Goal: Task Accomplishment & Management: Manage account settings

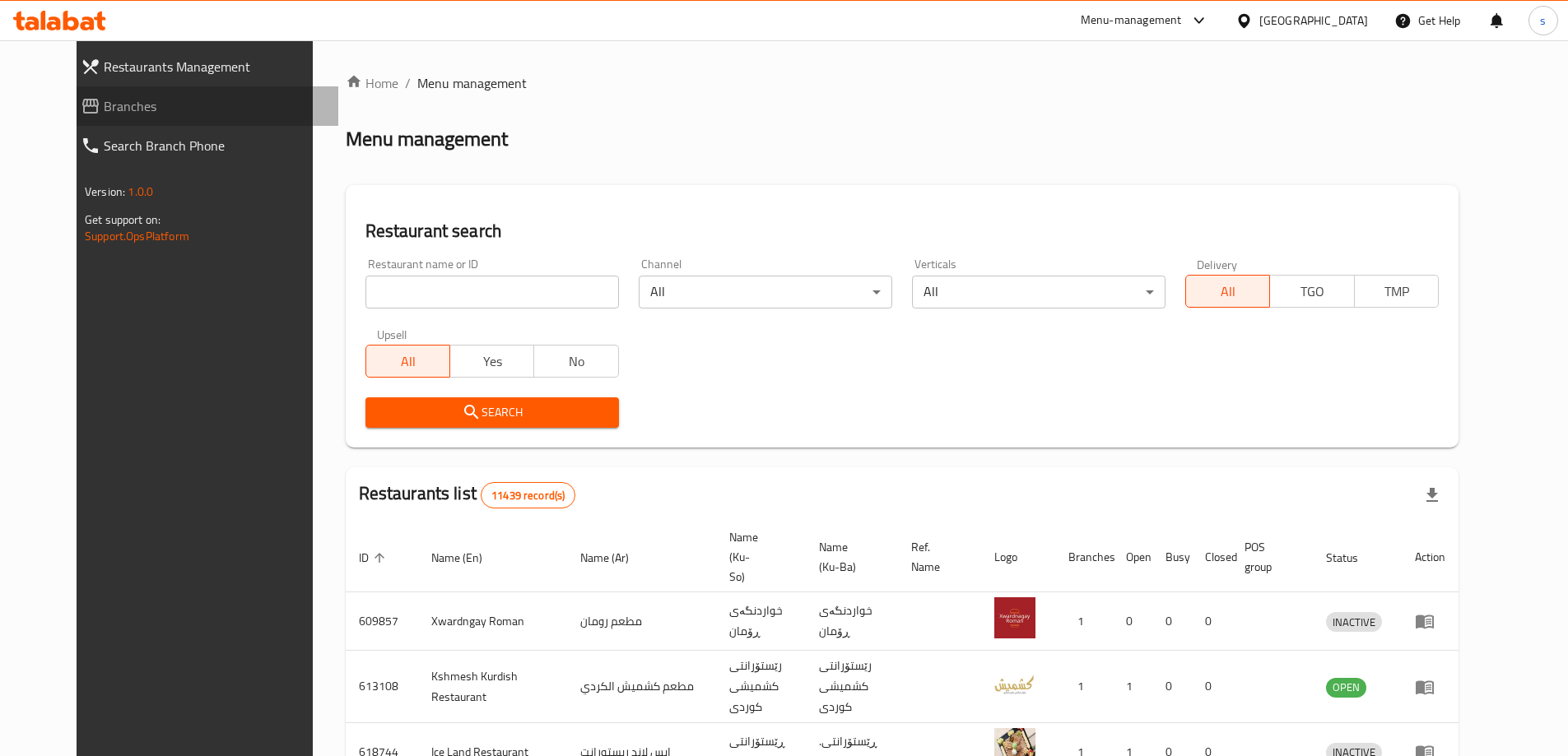
click at [103, 102] on span "Branches" at bounding box center [214, 105] width 221 height 19
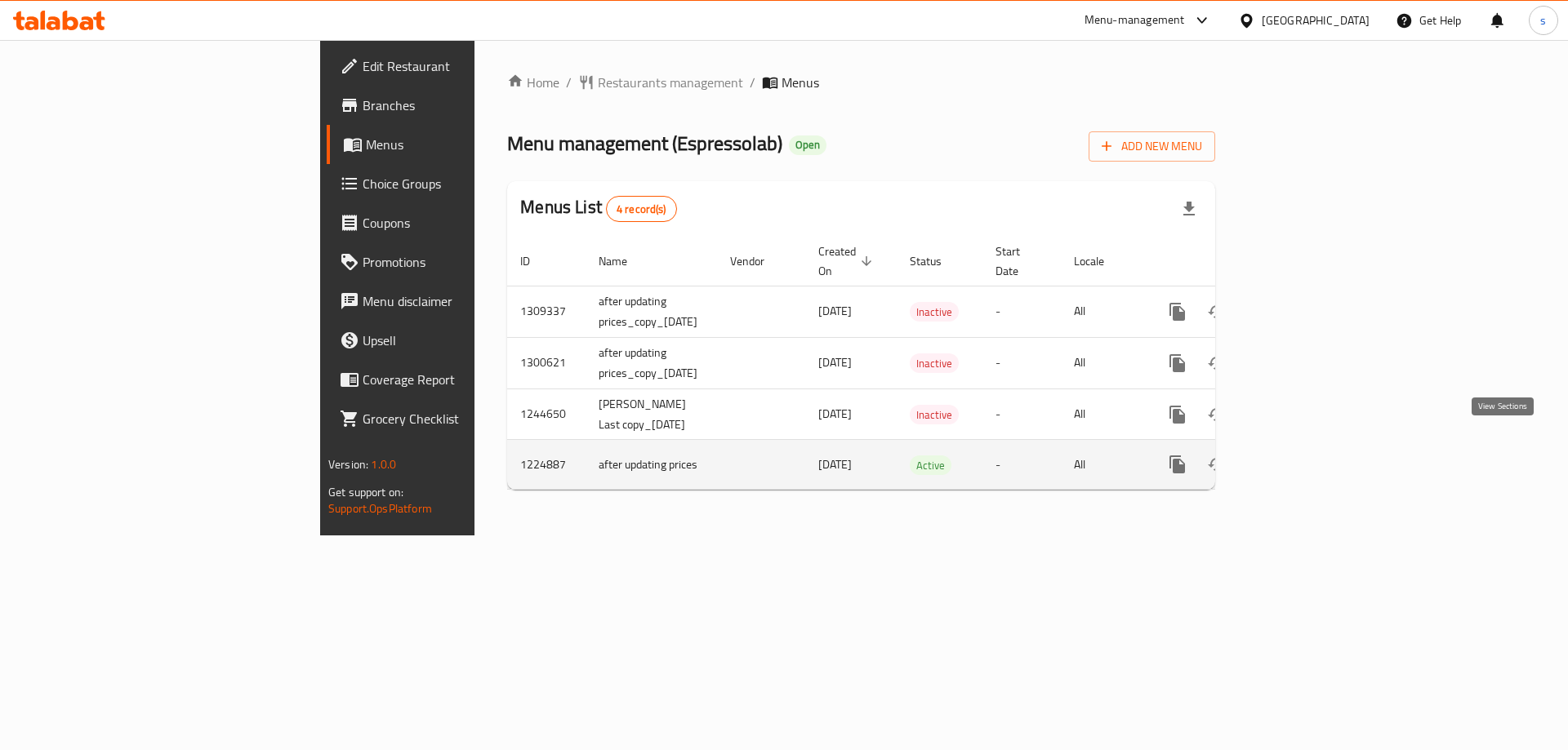
click at [1315, 448] on link "enhanced table" at bounding box center [1295, 464] width 39 height 39
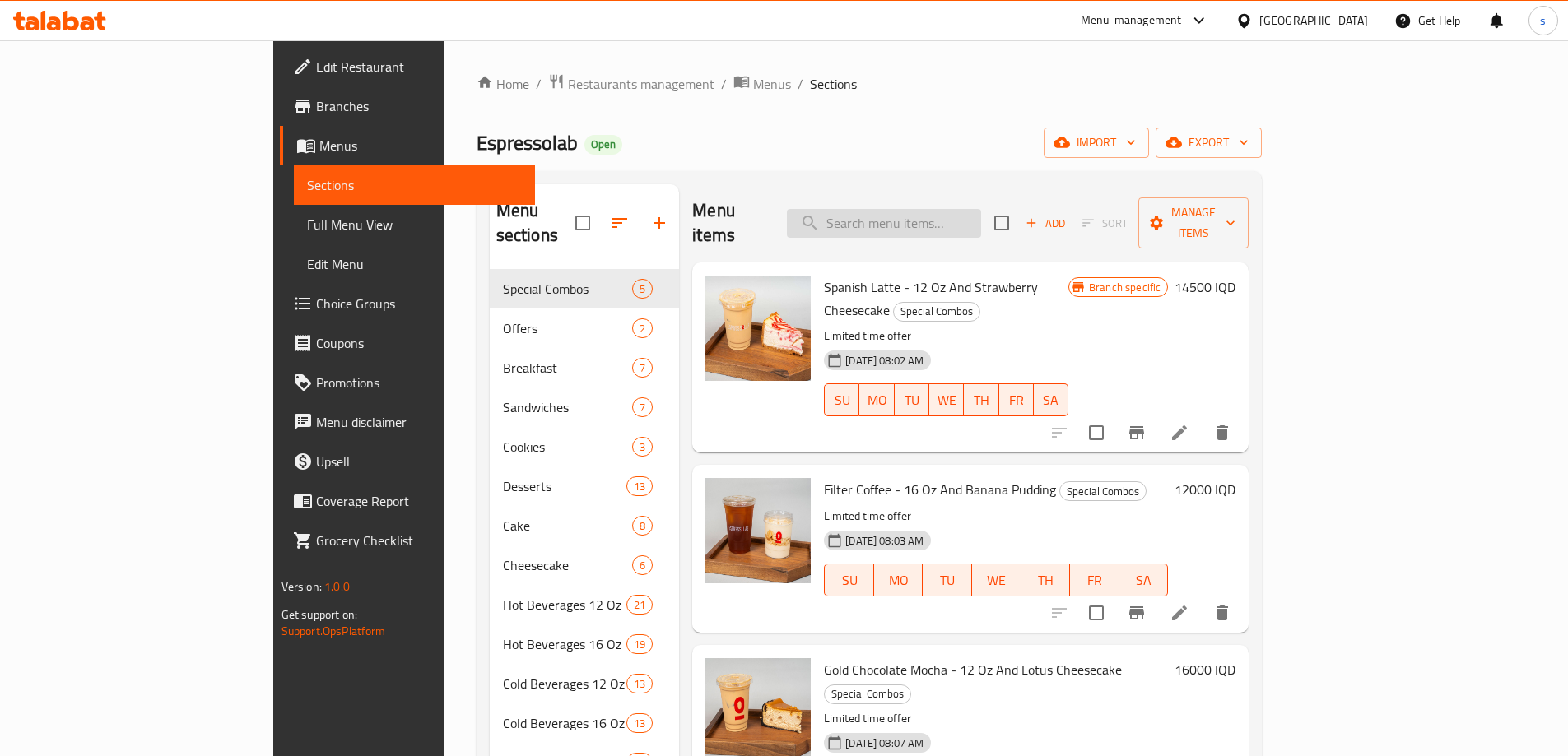
click at [981, 211] on input "search" at bounding box center [883, 222] width 194 height 29
paste input "Latte - 12 Oz"
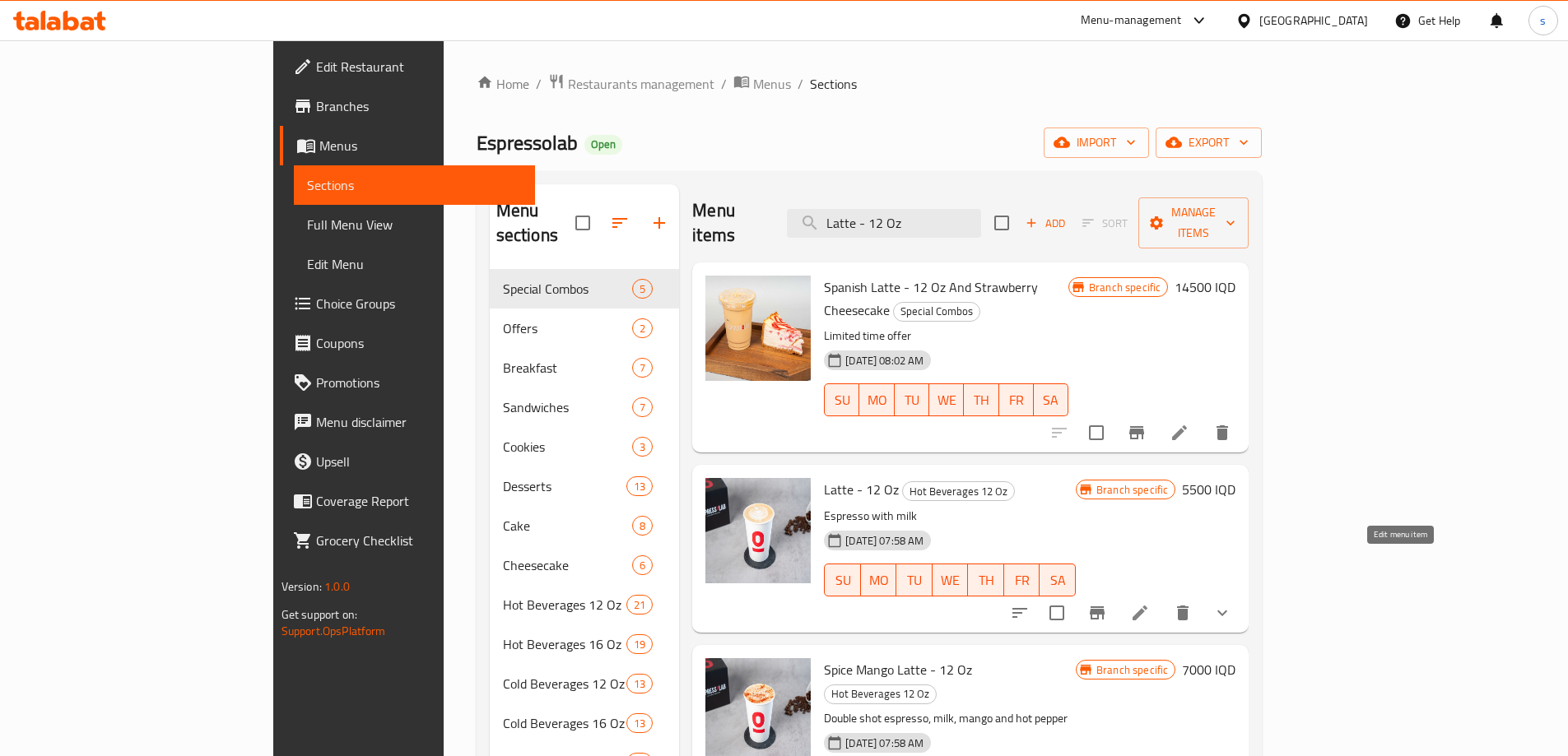
type input "Latte - 12 Oz"
click at [1147, 606] on icon at bounding box center [1140, 613] width 15 height 15
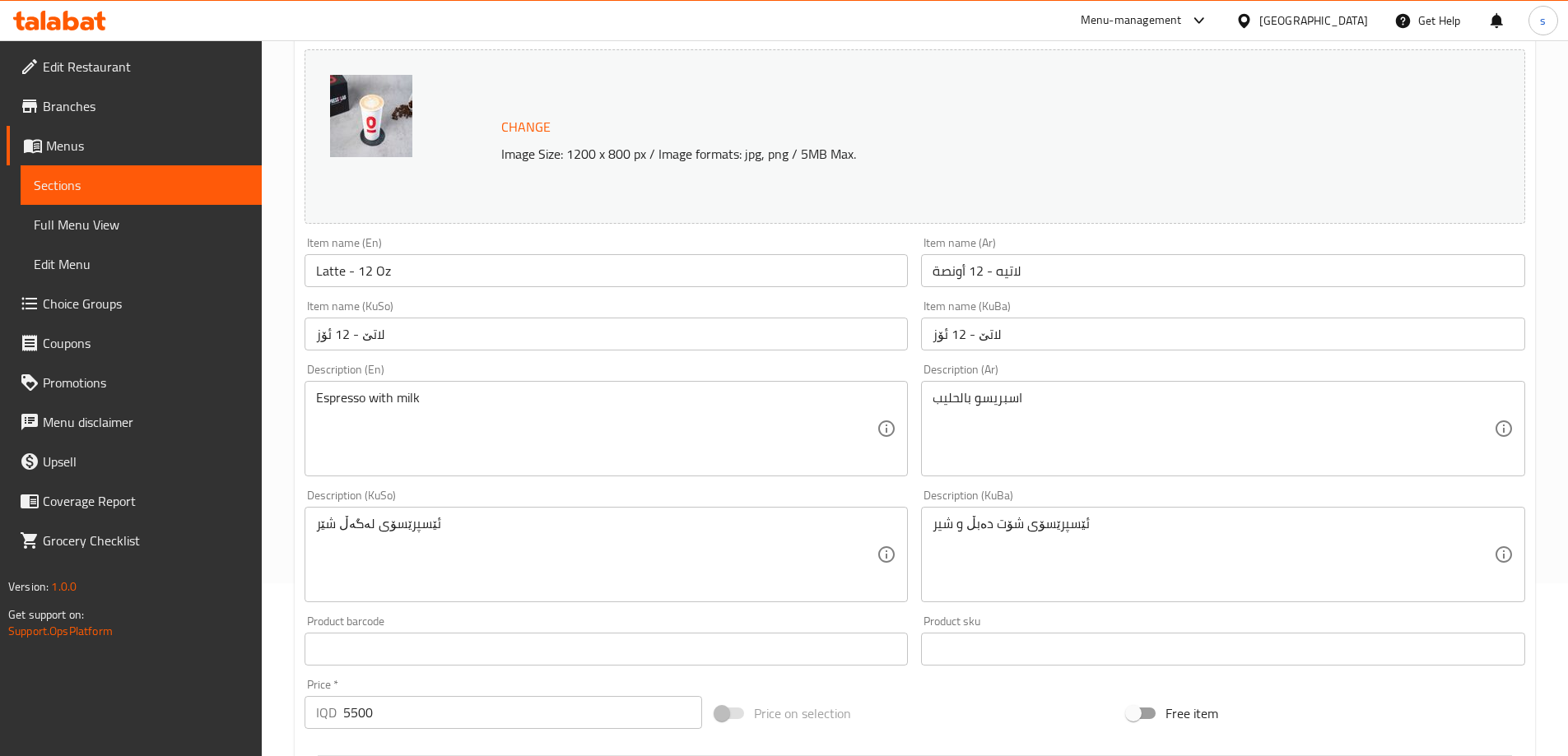
scroll to position [239, 0]
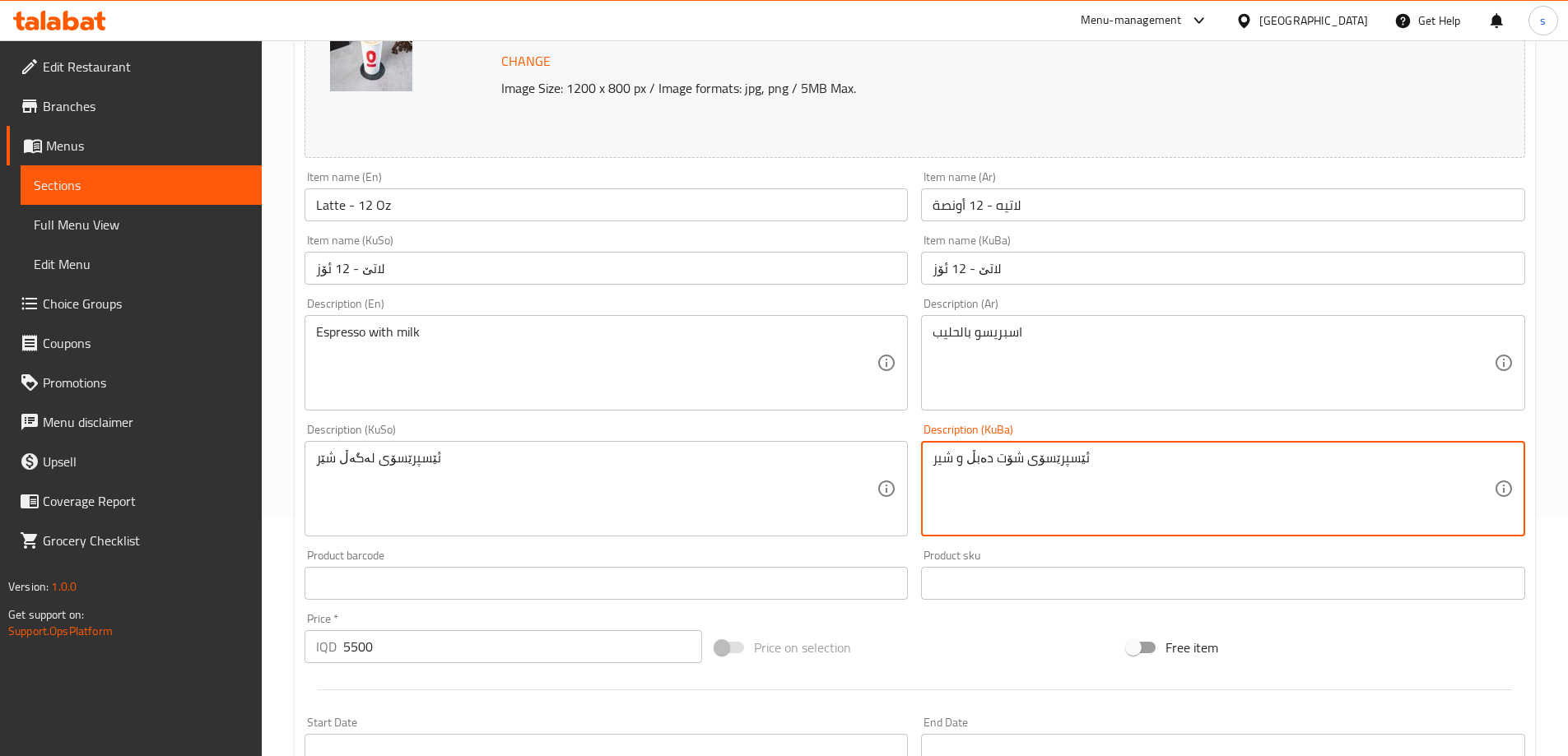
click at [1094, 480] on textarea "ئێسپرێسۆی شۆت دەبڵ و شیر" at bounding box center [1213, 489] width 561 height 78
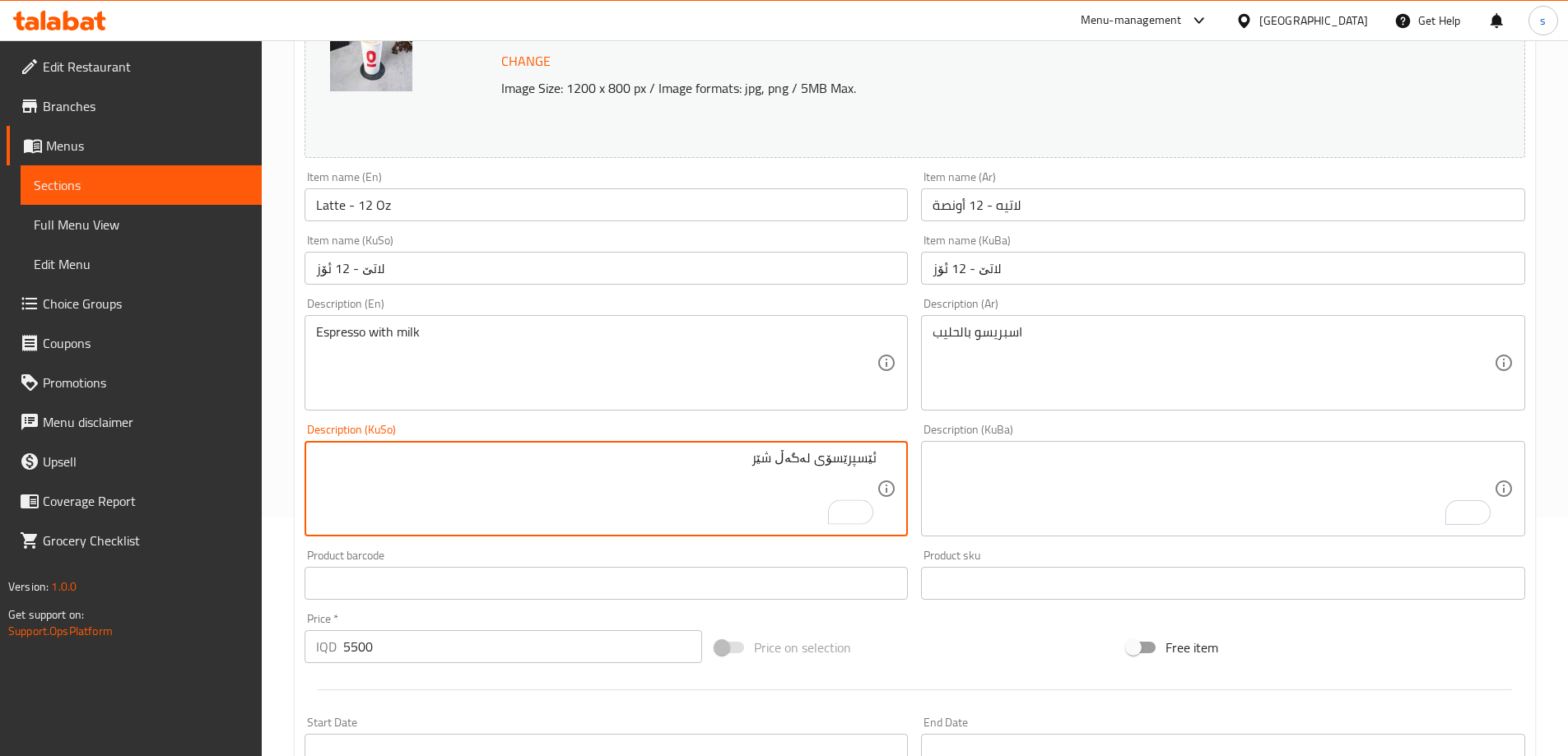
click at [814, 464] on textarea "ئێسپرێسۆی لەگەڵ شێر" at bounding box center [596, 489] width 561 height 78
click at [820, 464] on textarea "ئێسپرێسۆی لەگەڵ شێر" at bounding box center [596, 489] width 561 height 78
type textarea "ئێسپرێسۆ لەگەڵ شێر"
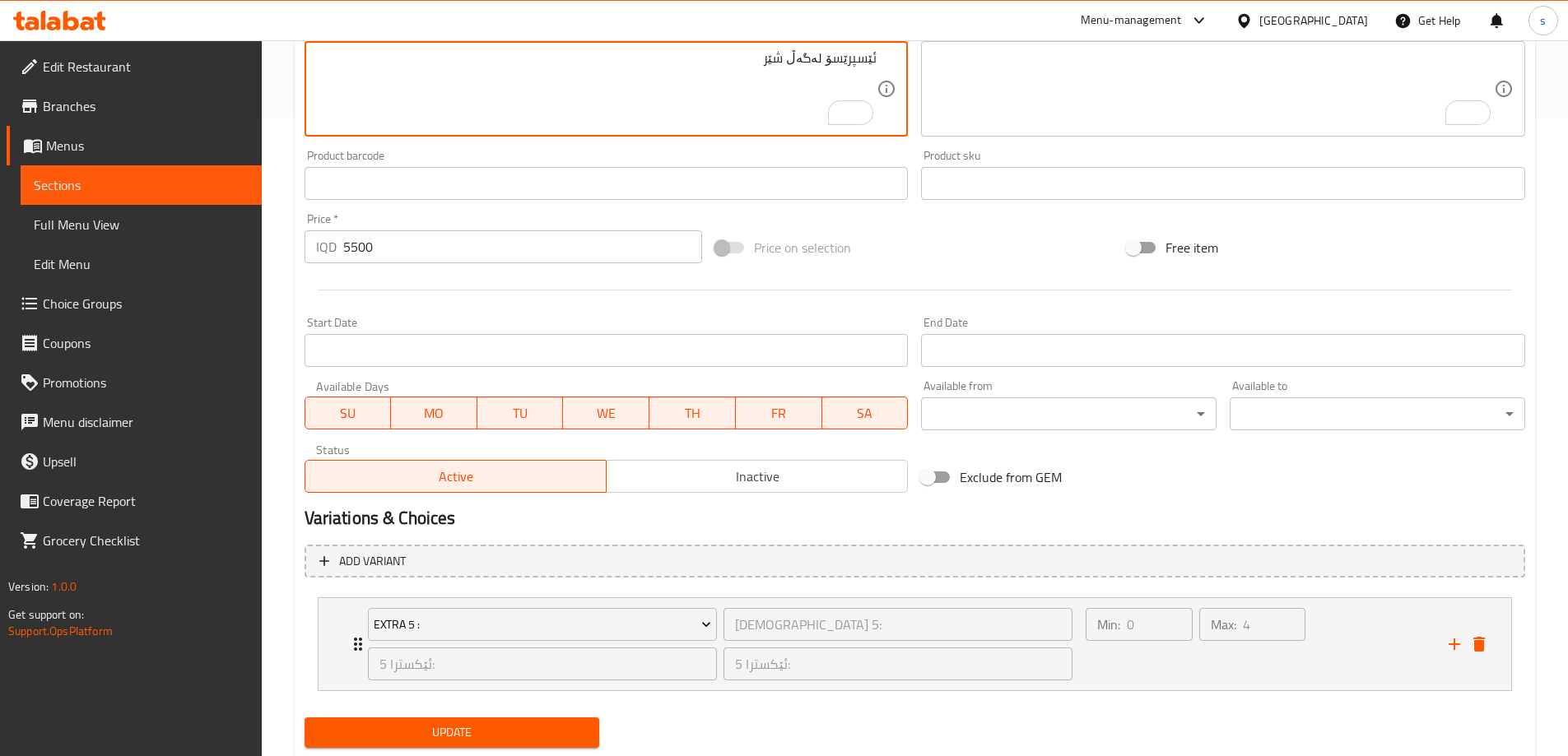
scroll to position [687, 0]
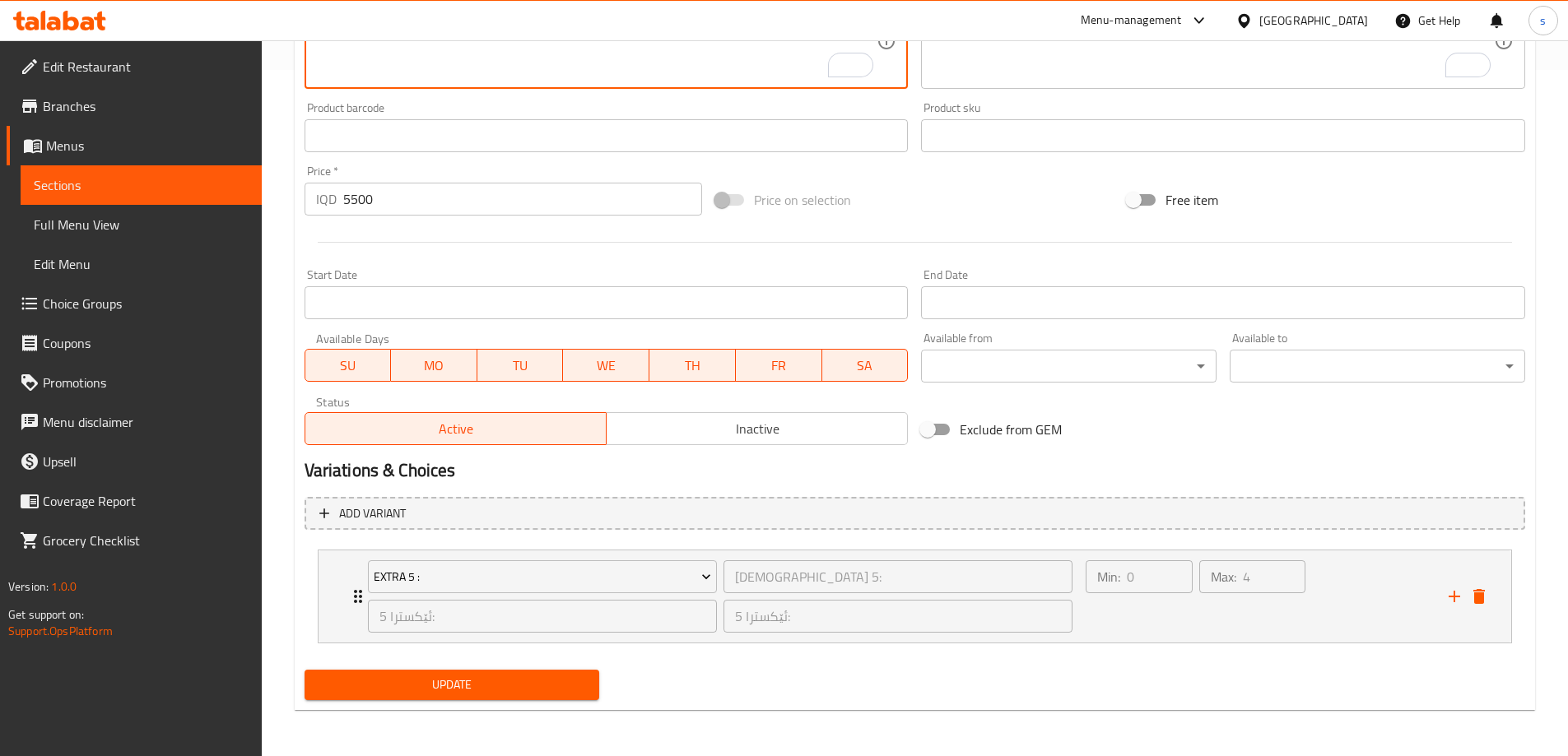
click at [488, 688] on span "Update" at bounding box center [452, 685] width 269 height 20
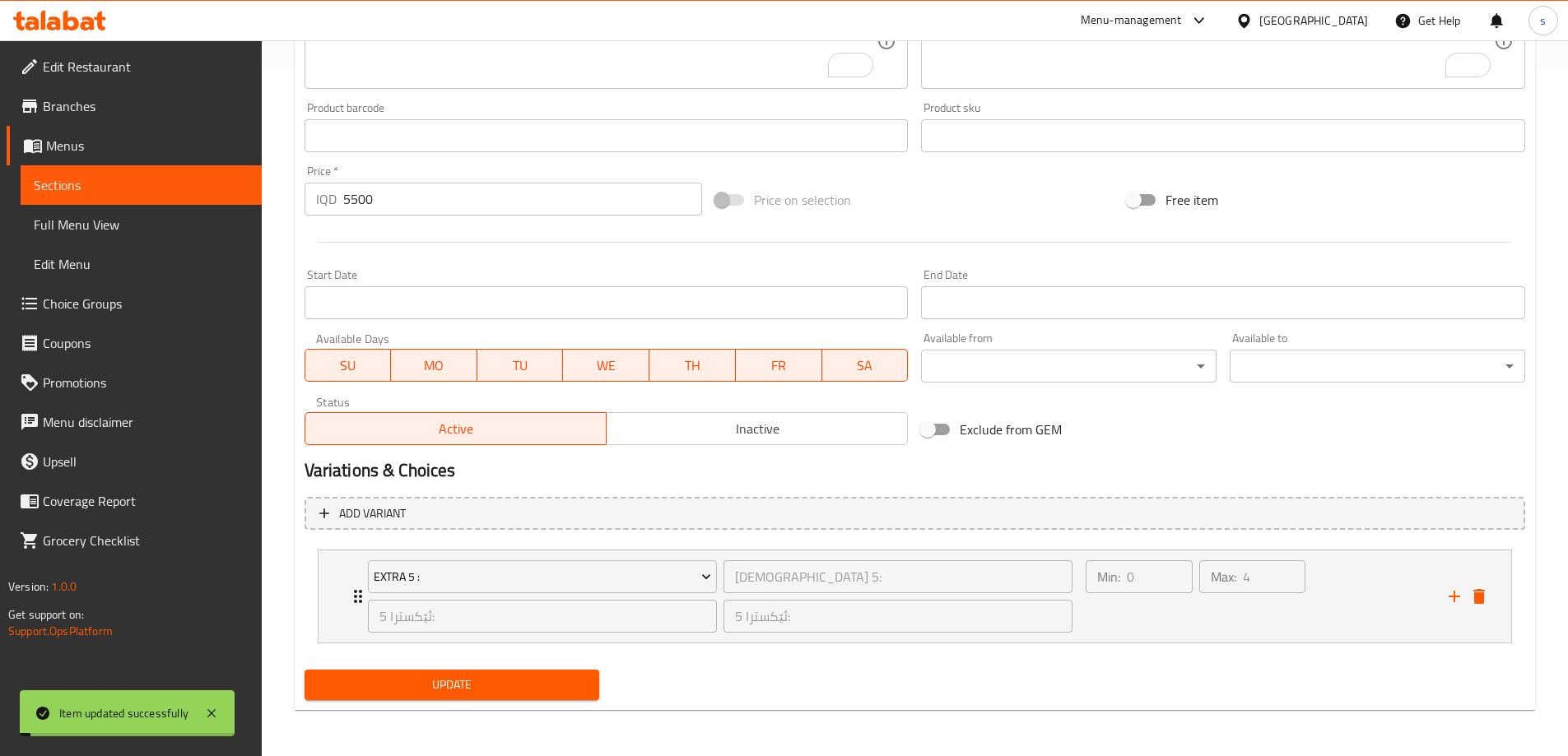
click at [126, 217] on span "Full Menu View" at bounding box center [141, 224] width 215 height 19
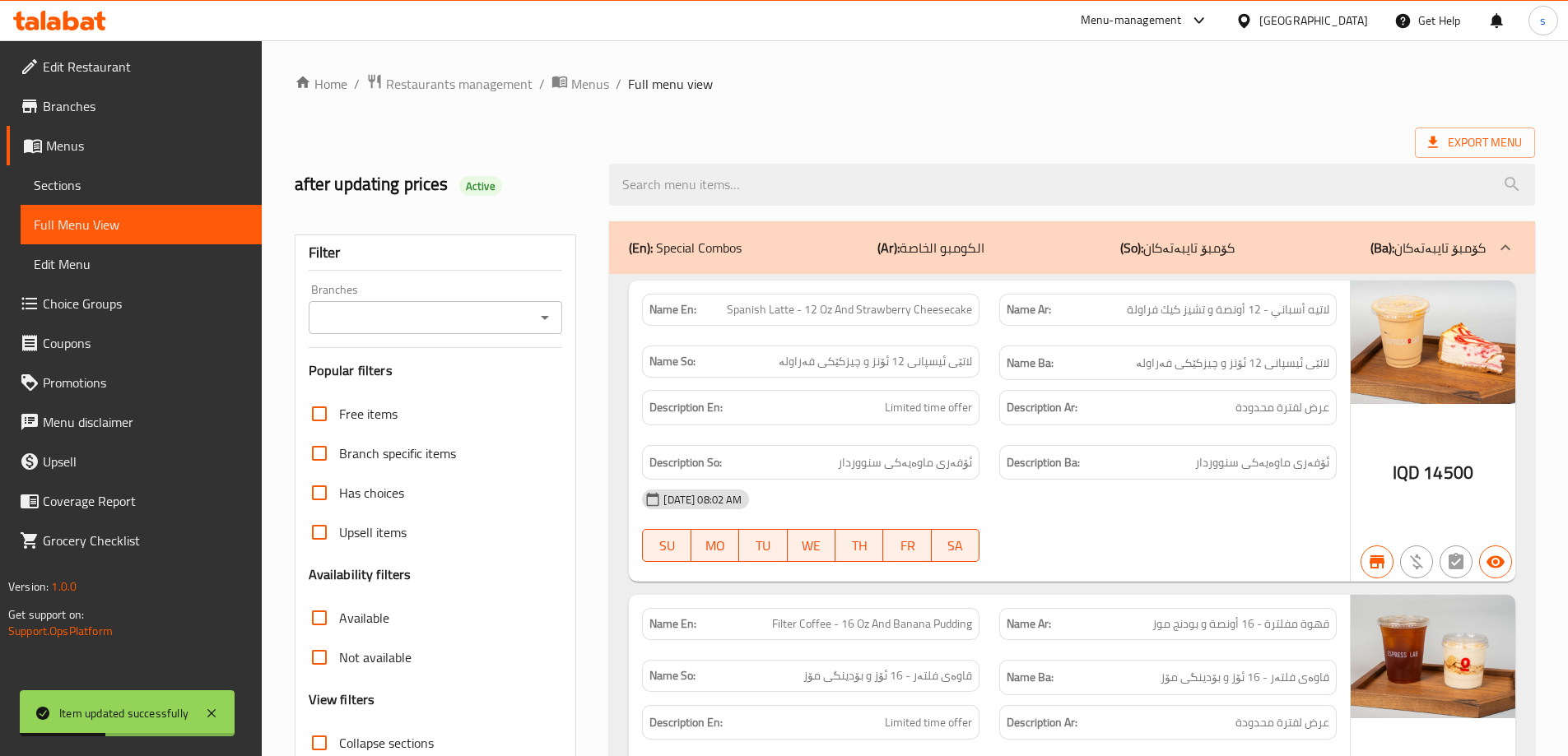
click at [536, 323] on icon "Open" at bounding box center [545, 318] width 19 height 19
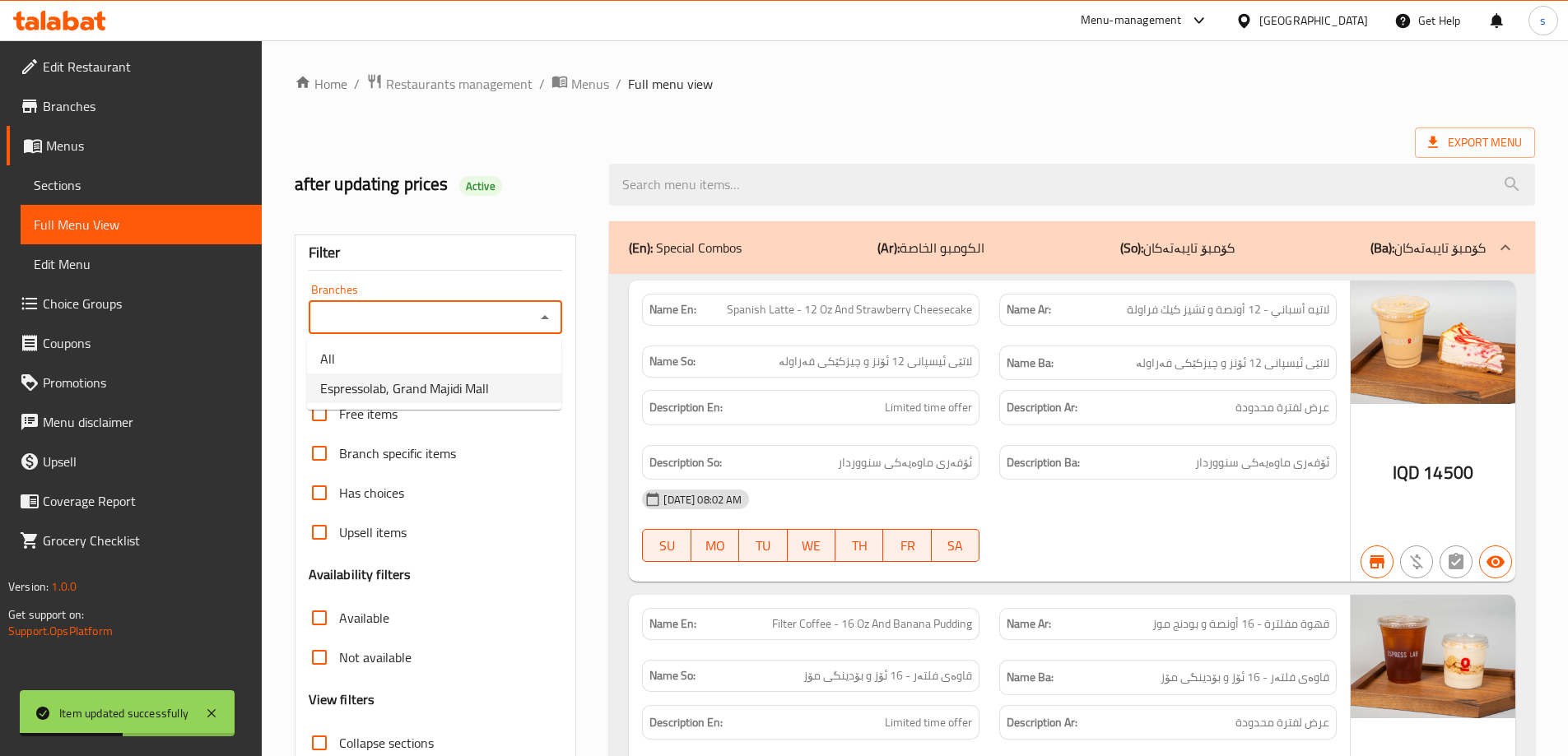
click at [501, 389] on li "Espressolab, Grand Majidi Mall" at bounding box center [435, 389] width 255 height 30
type input "Espressolab, Grand Majidi Mall"
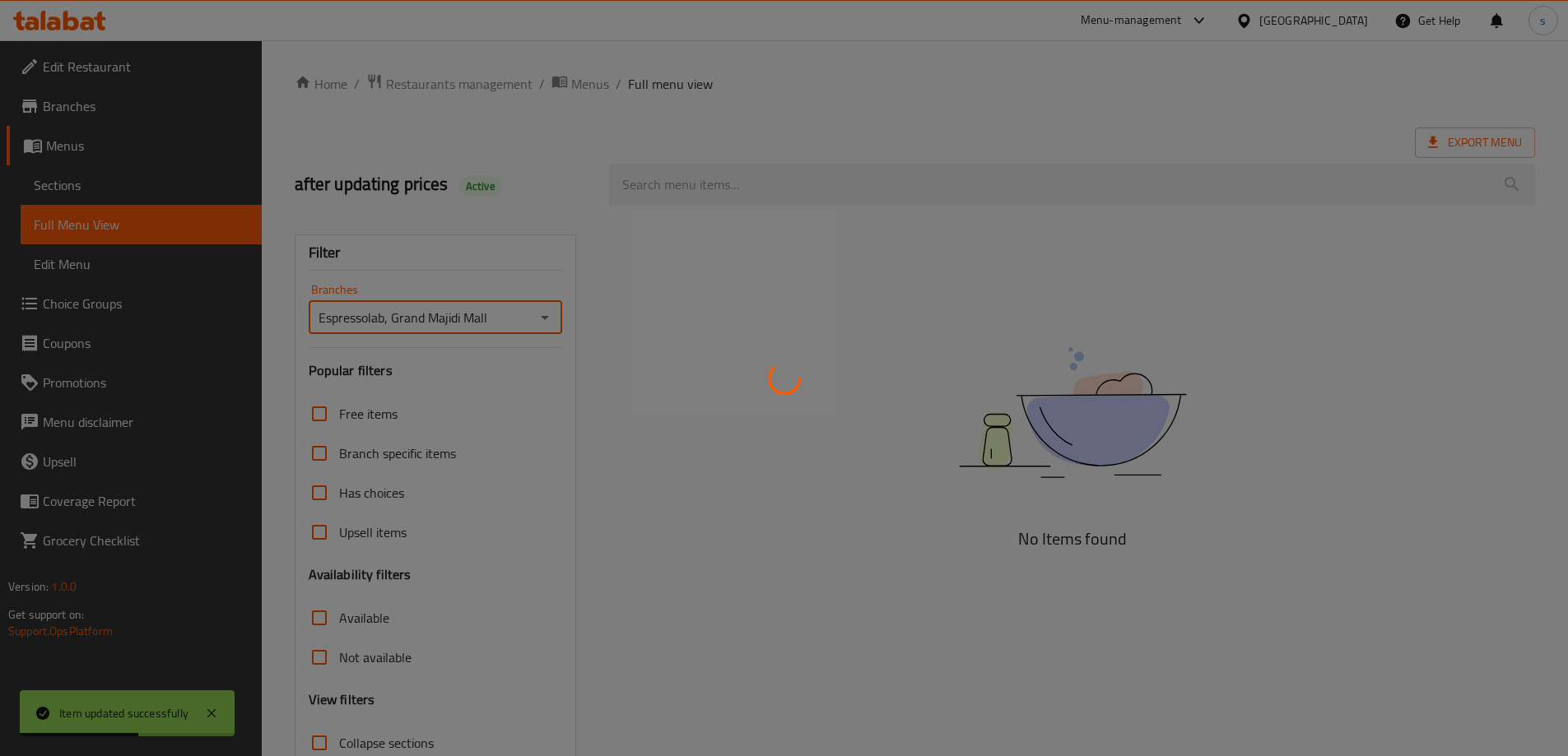
click at [693, 181] on div at bounding box center [784, 378] width 1568 height 756
click at [660, 183] on div at bounding box center [784, 378] width 1568 height 756
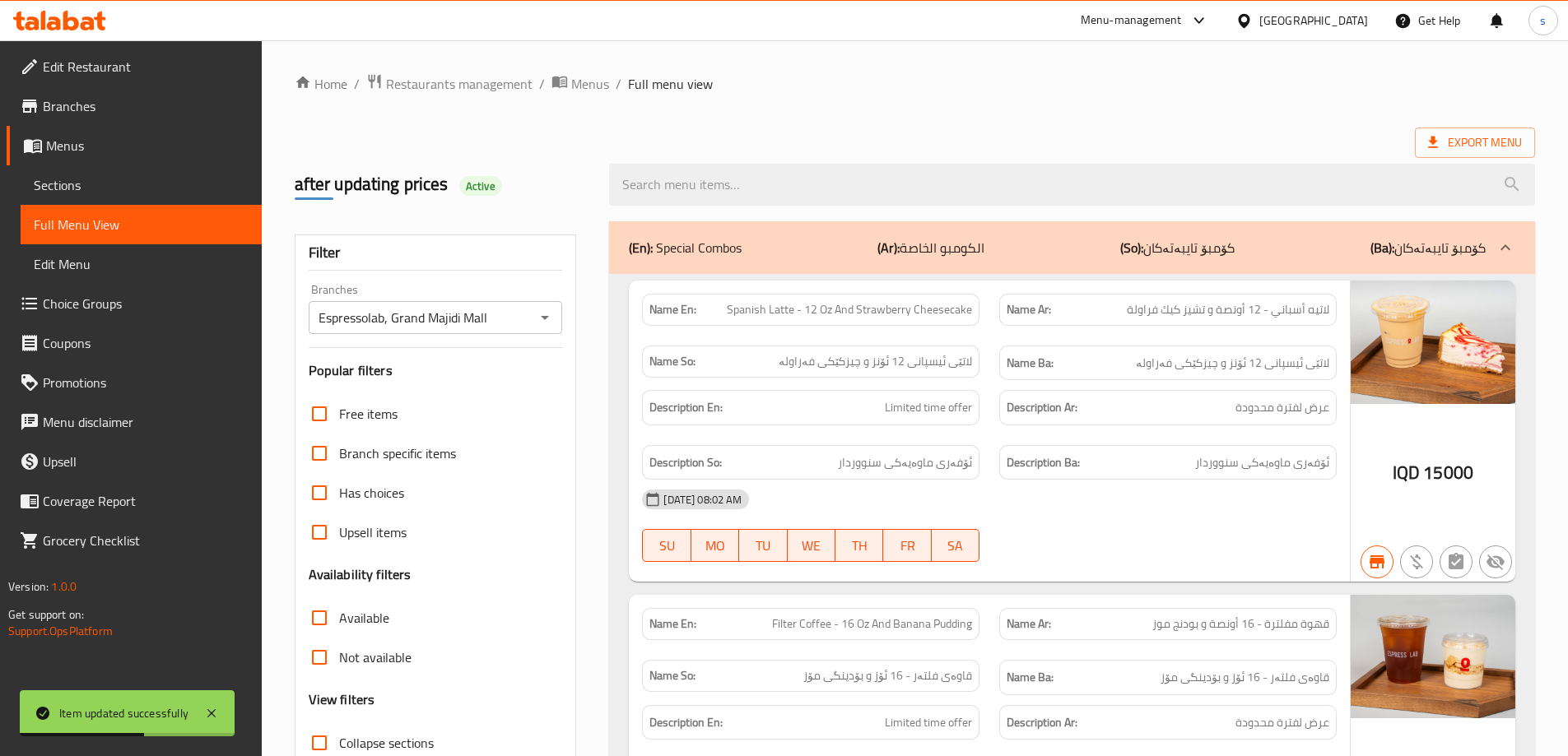
click at [660, 183] on div at bounding box center [784, 378] width 1568 height 756
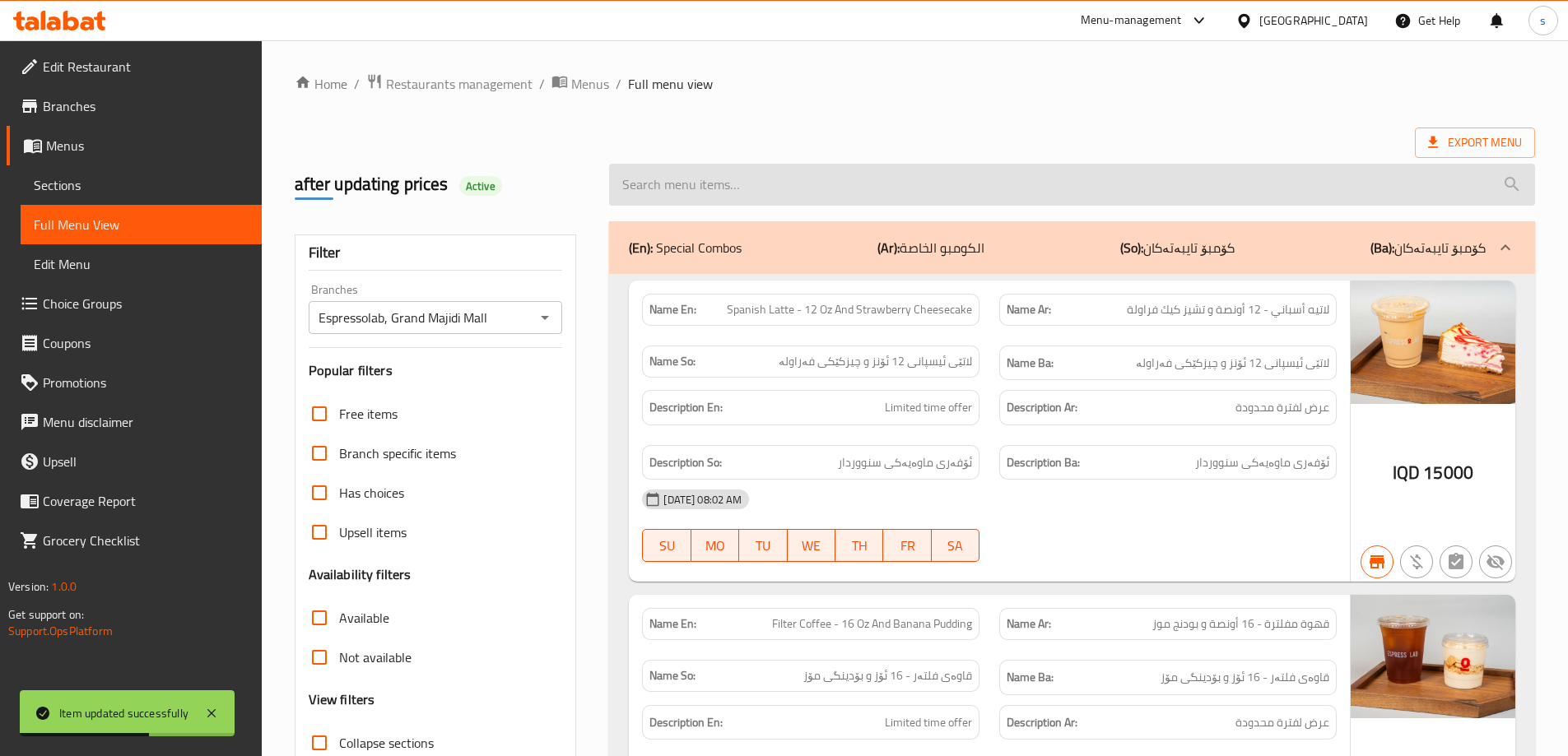
drag, startPoint x: 643, startPoint y: 178, endPoint x: 651, endPoint y: 186, distance: 11.3
click at [645, 181] on input "search" at bounding box center [1071, 184] width 926 height 42
click at [651, 186] on input "search" at bounding box center [1071, 184] width 926 height 42
paste input "Latte - 12 Oz"
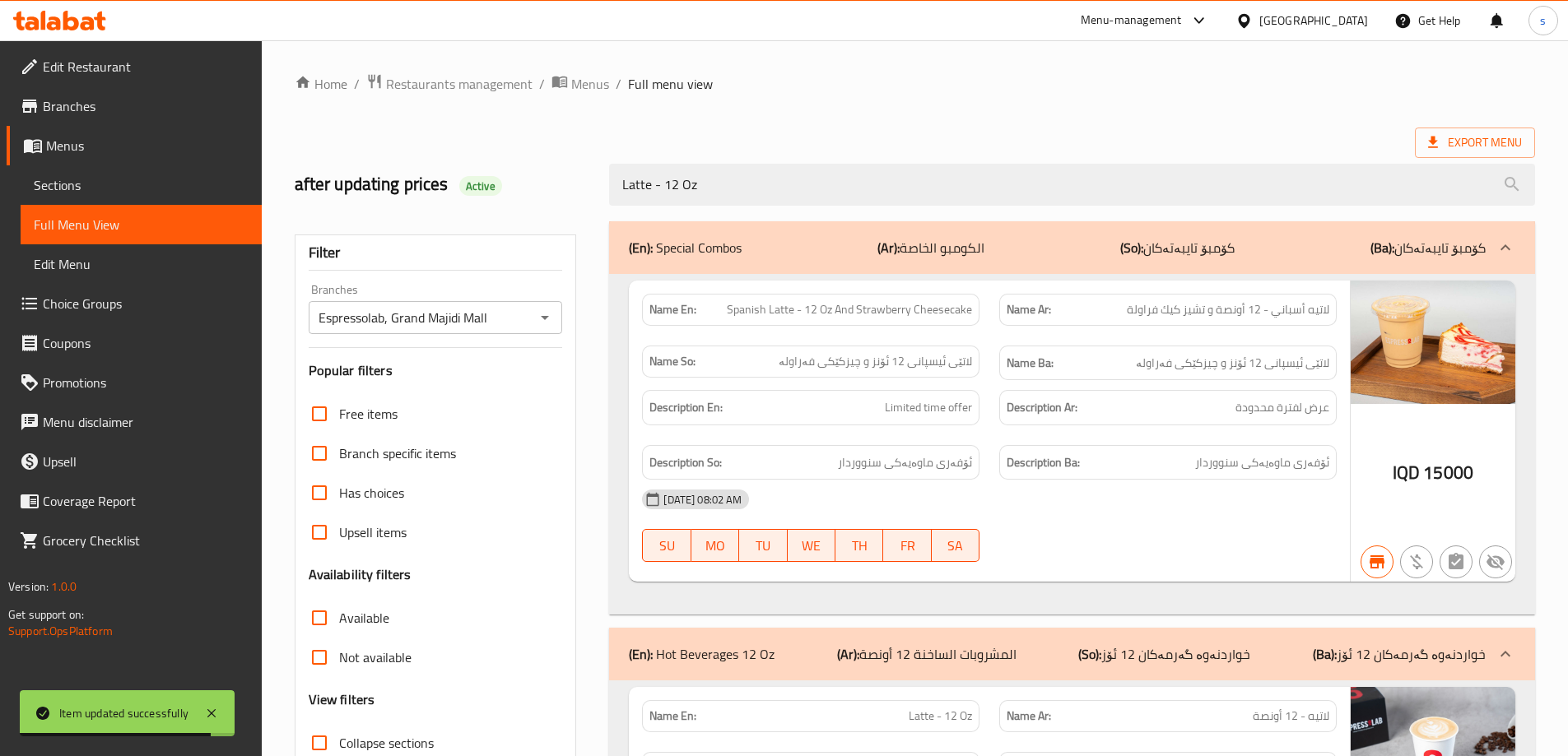
type input "Latte - 12 Oz"
click at [1306, 234] on div "(En): Special Combos (Ar): الكومبو الخاصة (So): کۆمبۆ تایبەتەکان (Ba): کۆمبۆ تا…" at bounding box center [1071, 247] width 926 height 53
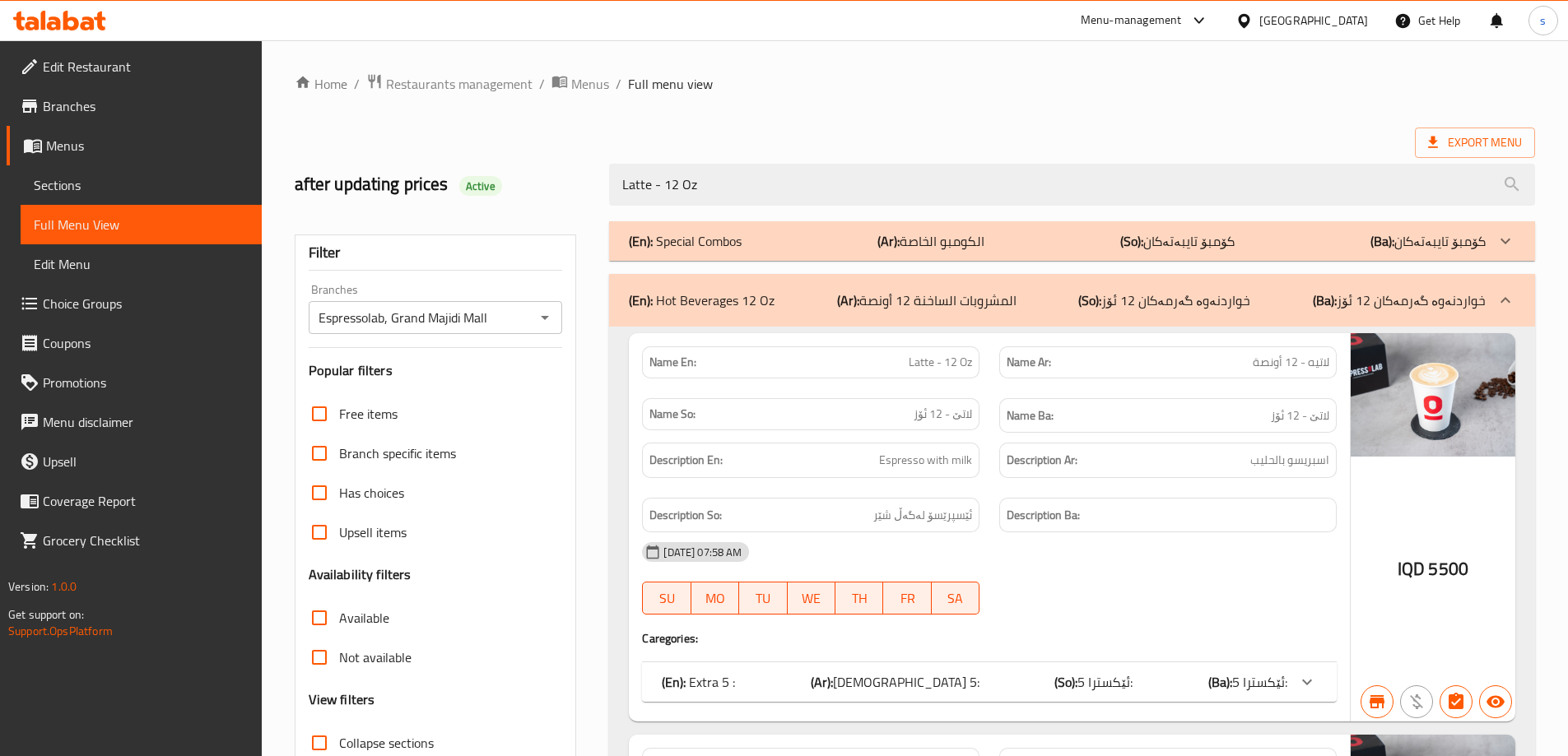
scroll to position [134, 0]
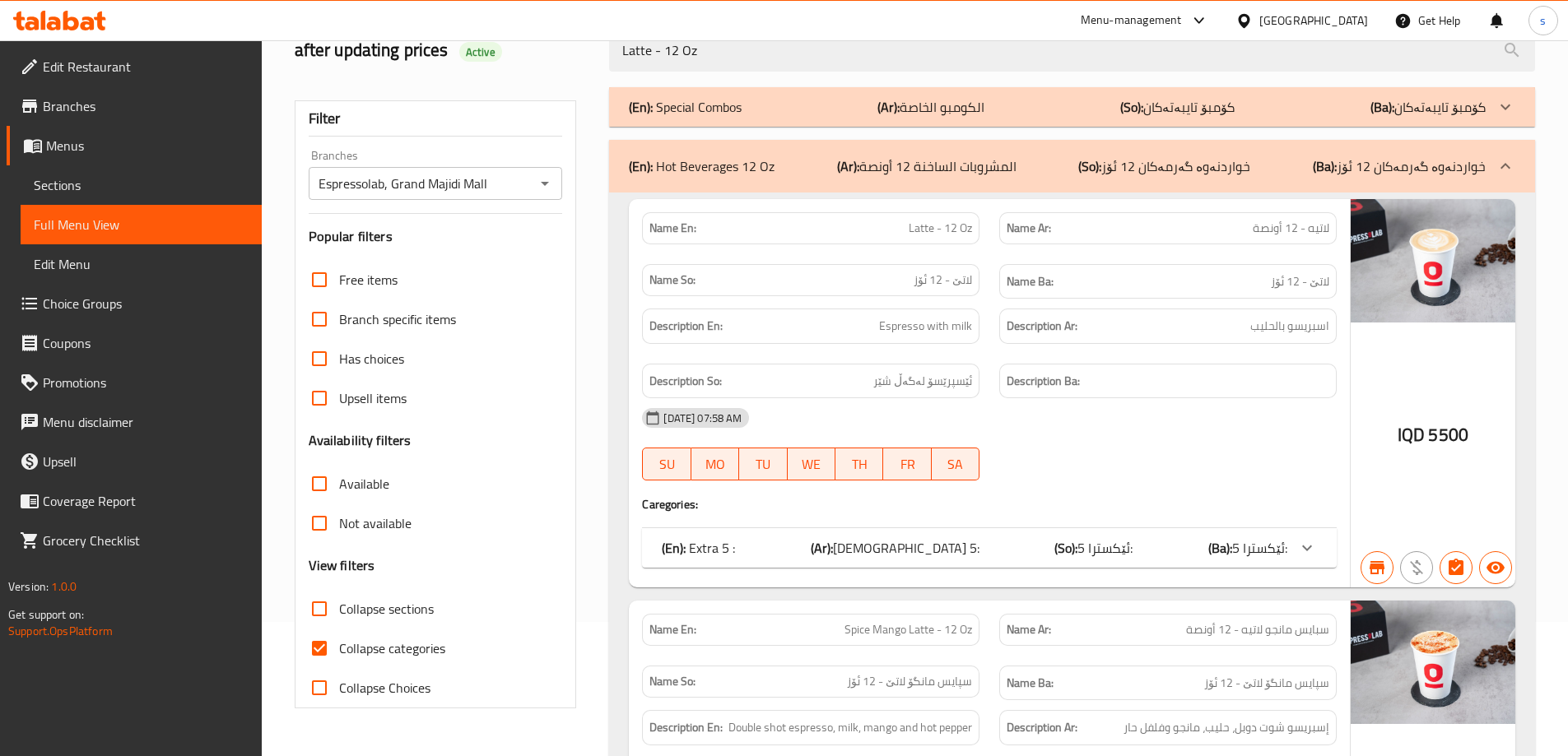
click at [321, 618] on input "Collapse sections" at bounding box center [319, 608] width 40 height 40
checkbox input "true"
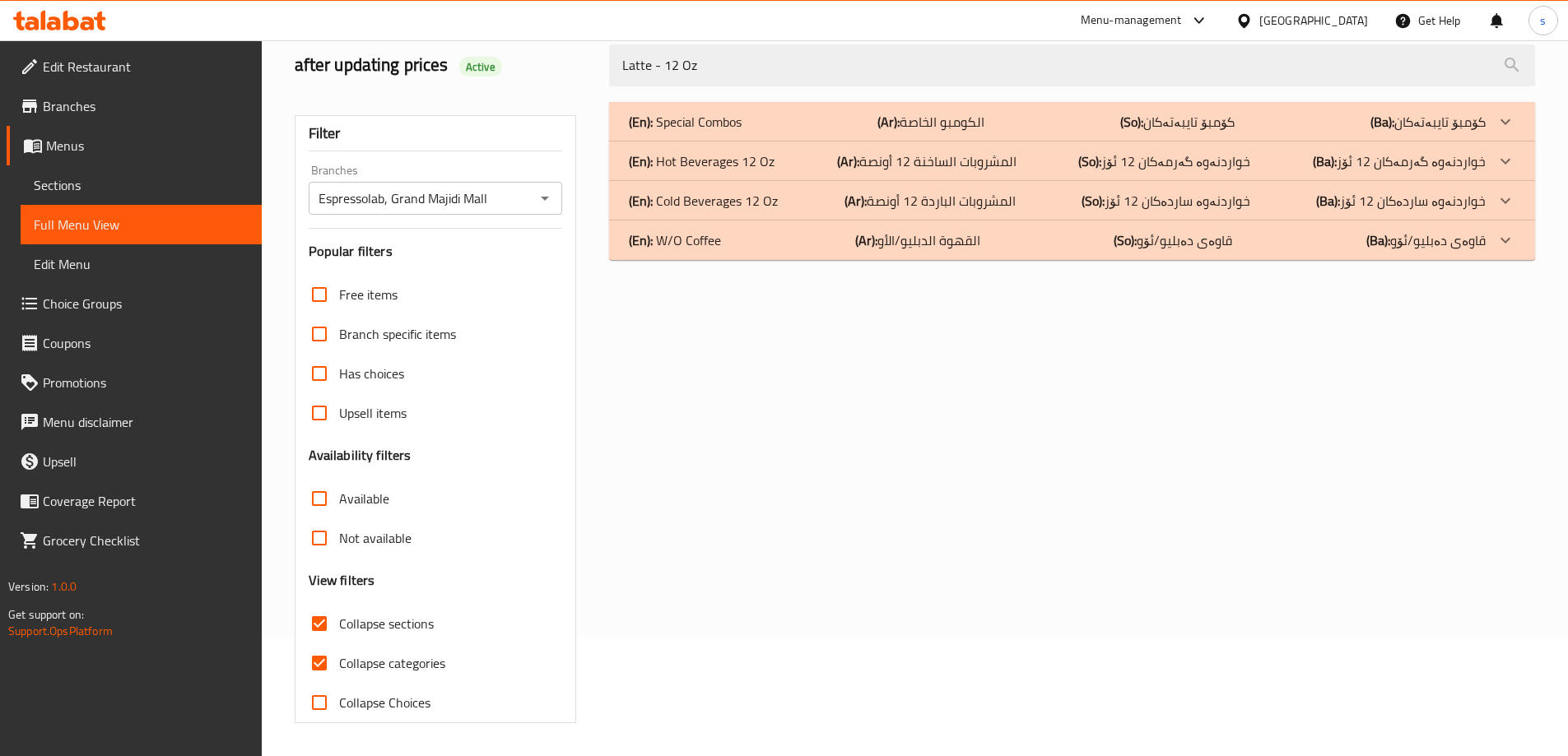
scroll to position [119, 0]
click at [317, 666] on input "Collapse categories" at bounding box center [319, 663] width 40 height 40
checkbox input "false"
click at [746, 168] on p "(En): Hot Beverages 12 Oz" at bounding box center [701, 161] width 146 height 19
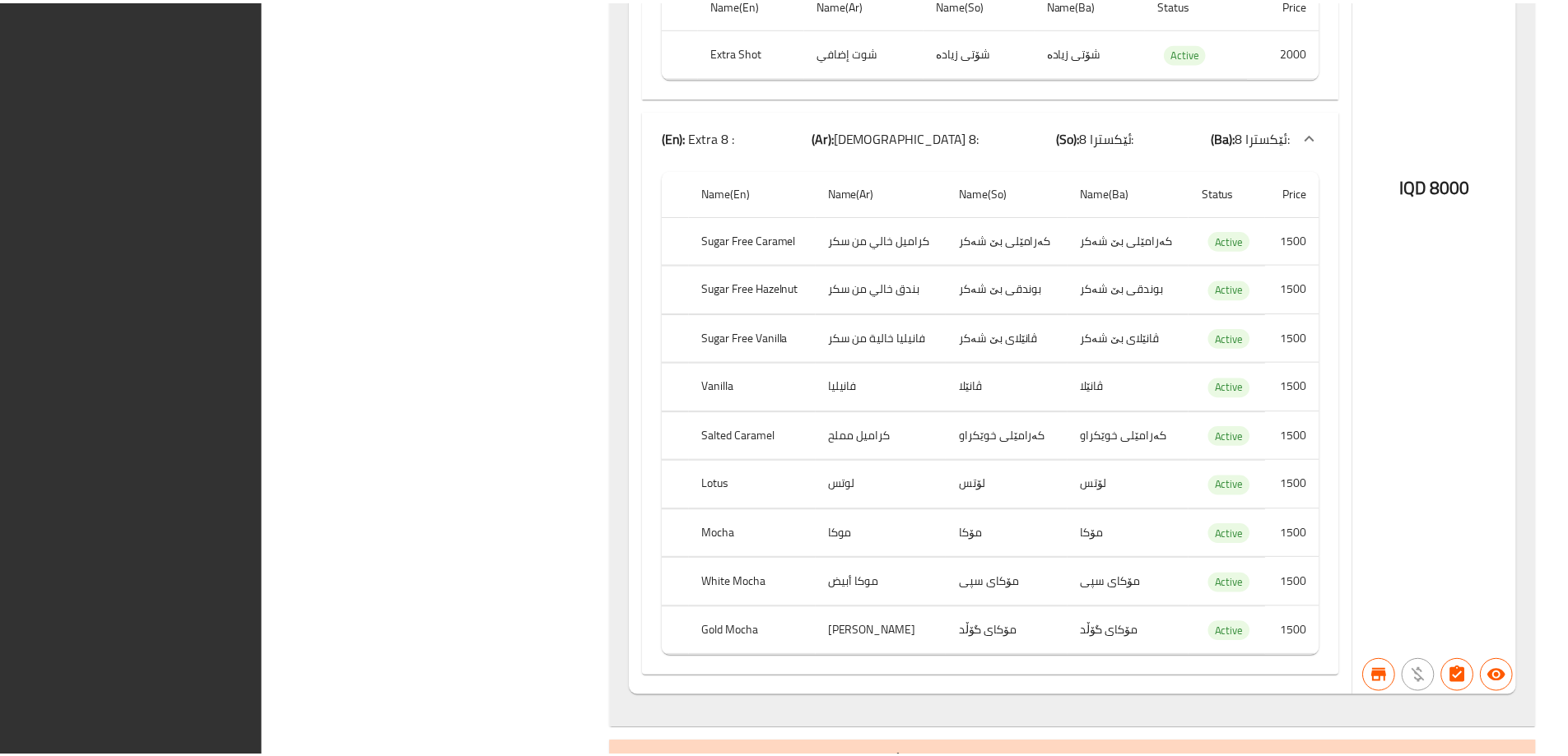
scroll to position [7782, 0]
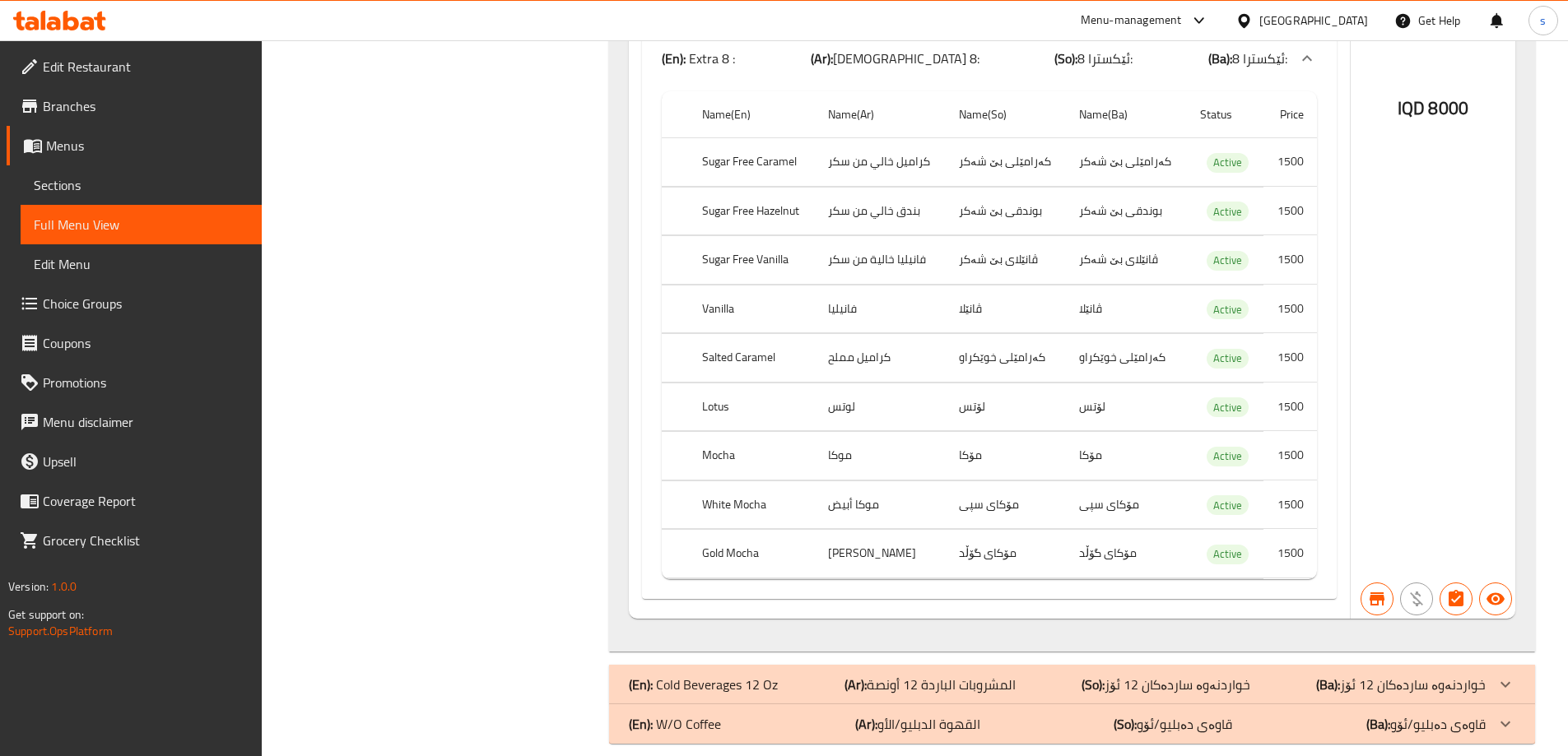
click at [126, 199] on link "Sections" at bounding box center [140, 185] width 241 height 40
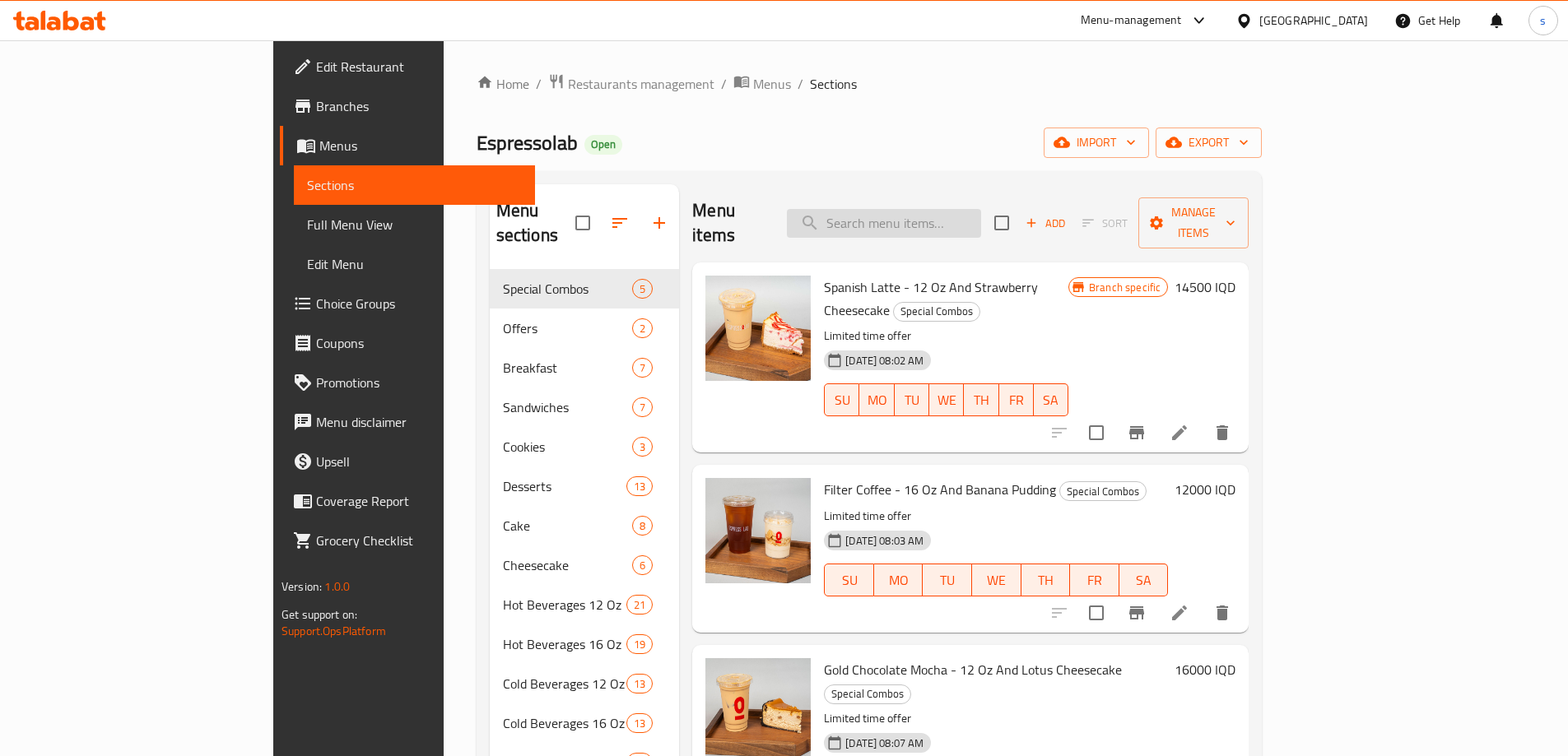
click at [958, 224] on input "search" at bounding box center [883, 222] width 194 height 29
paste input "Cappuccino - 12 Oz"
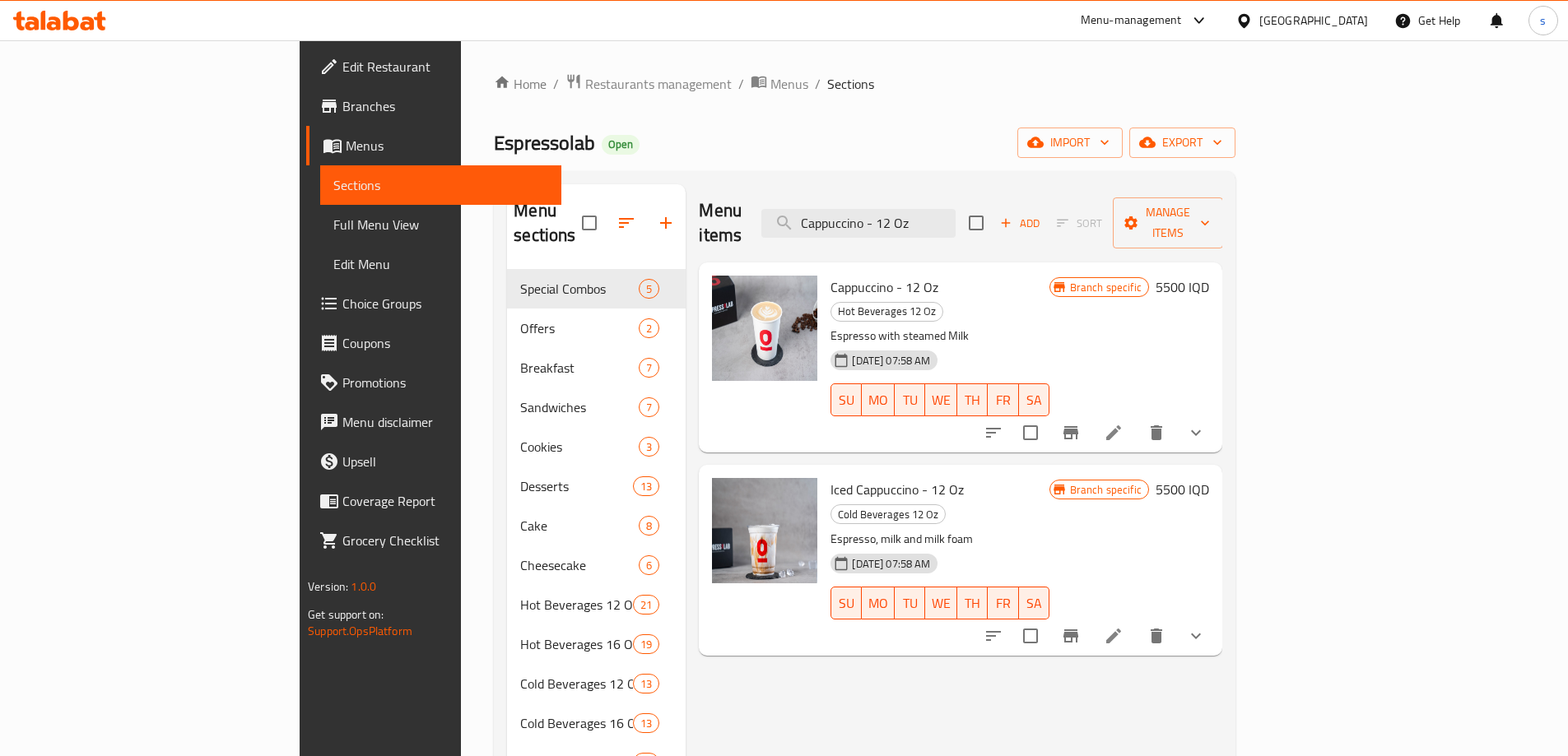
type input "Cappuccino - 12 Oz"
click at [1123, 423] on icon at bounding box center [1113, 432] width 19 height 19
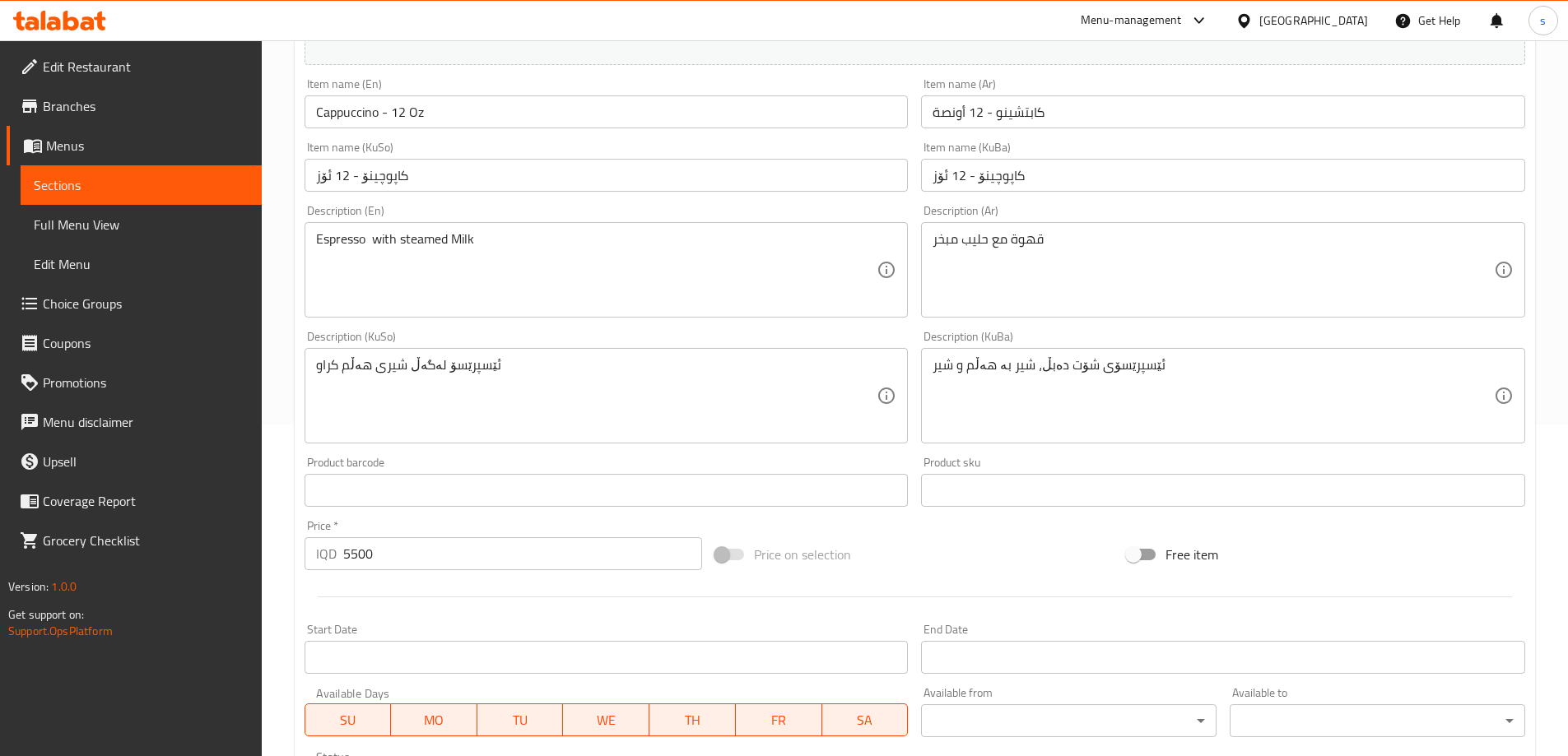
scroll to position [356, 0]
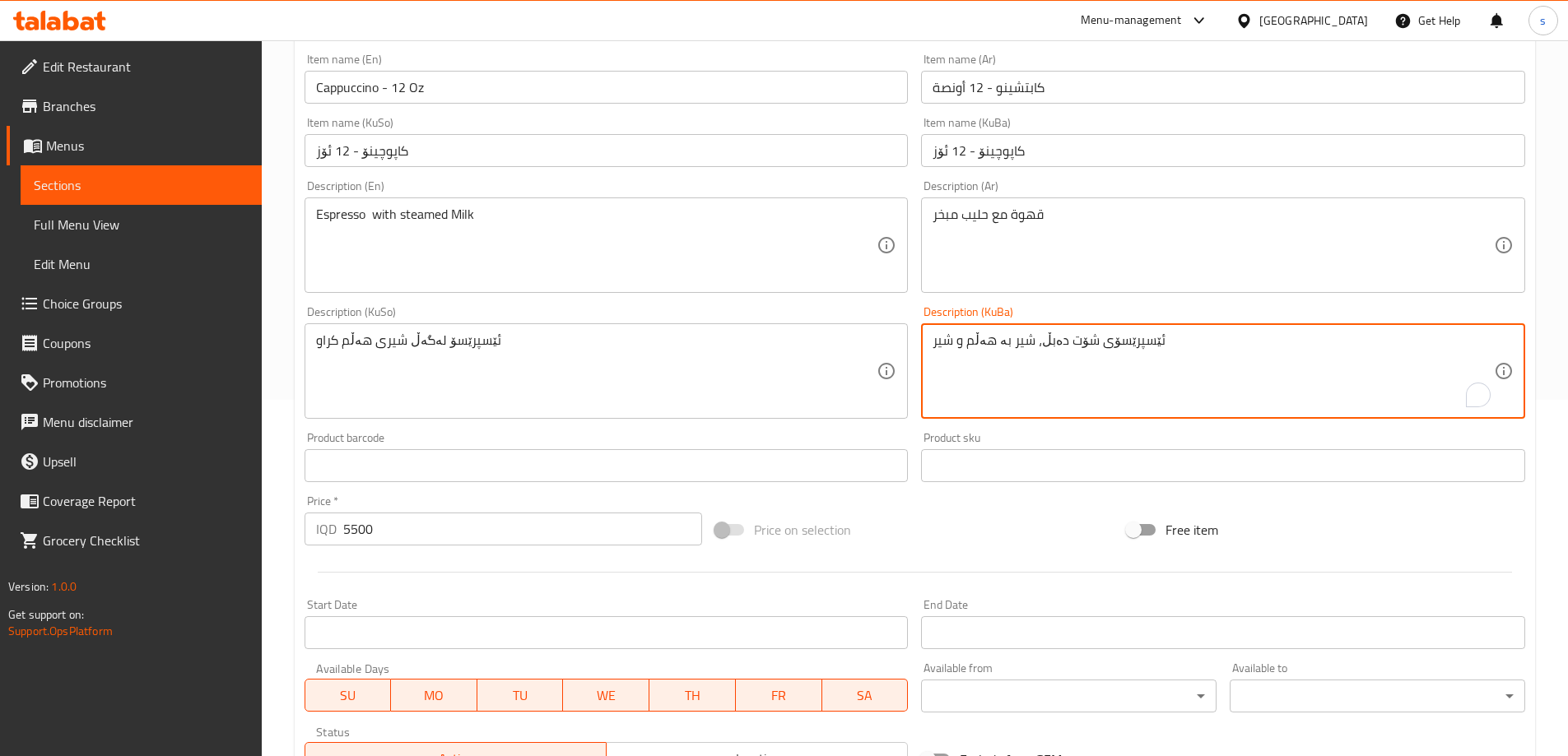
click at [1155, 377] on textarea "ئێسپرێسۆی شۆت دەبڵ، شیر بە هەڵم و شیر" at bounding box center [1213, 371] width 561 height 78
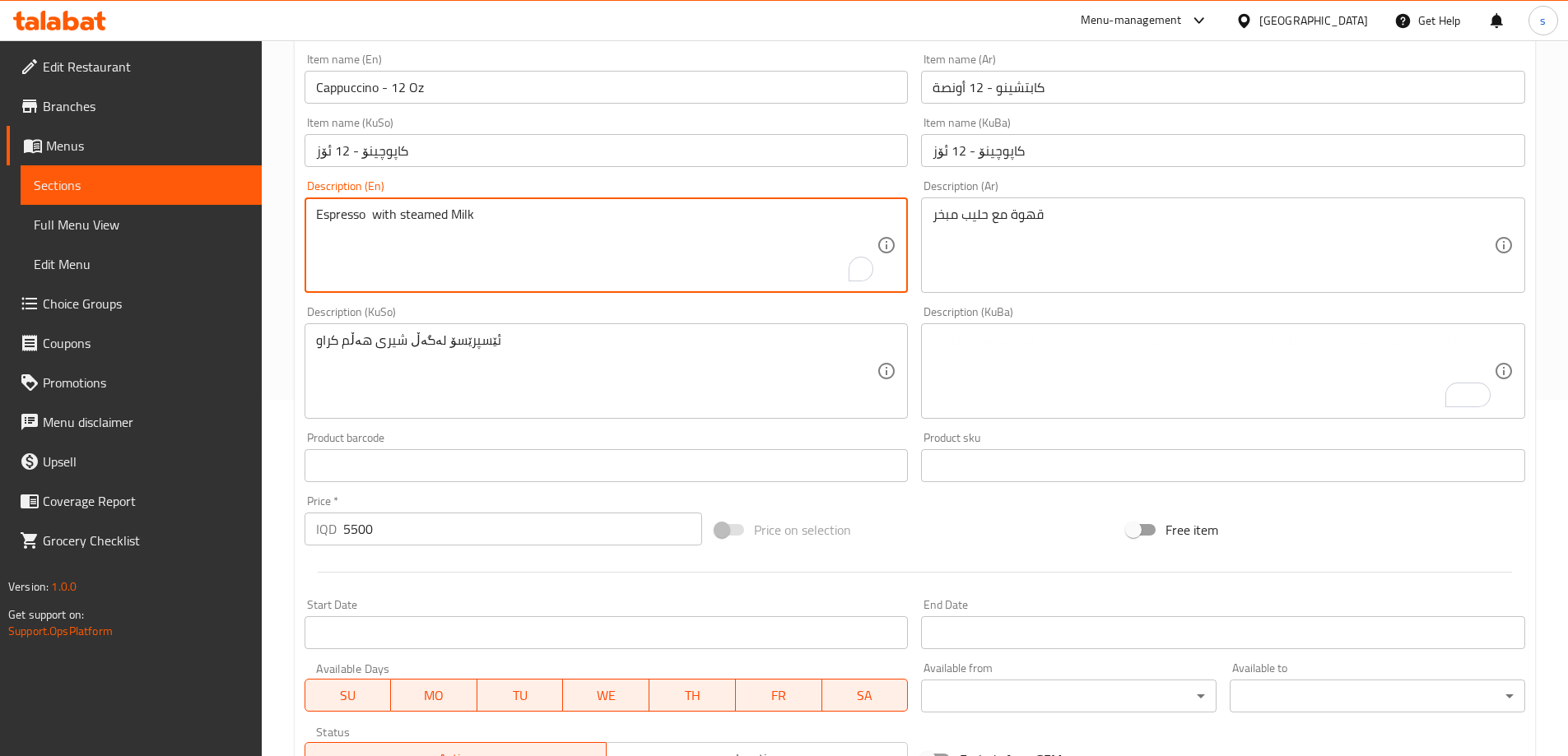
drag, startPoint x: 401, startPoint y: 211, endPoint x: 490, endPoint y: 221, distance: 89.6
click at [572, 245] on textarea "Espresso with steamed Milk" at bounding box center [596, 246] width 561 height 78
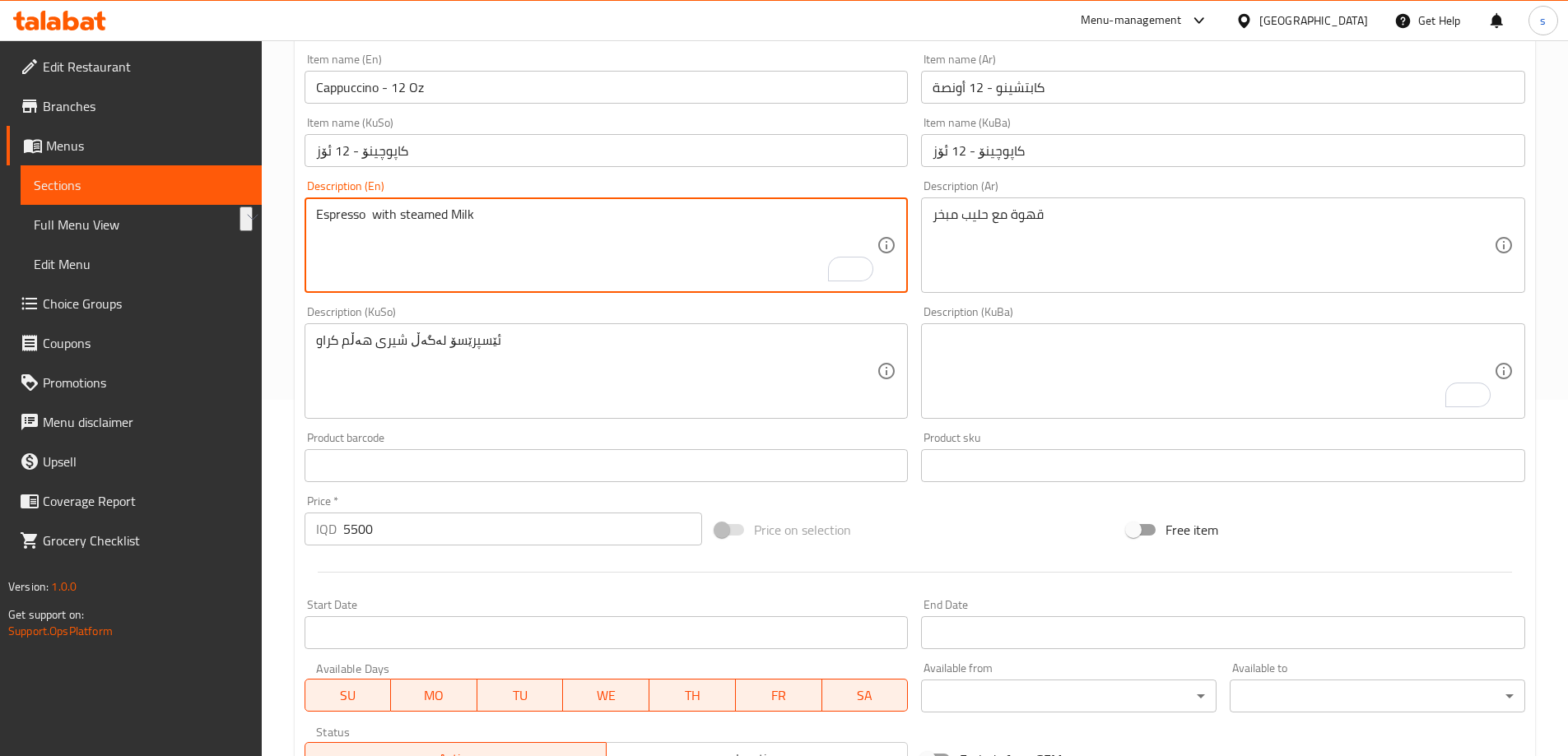
paste textarea "with steamed m"
type textarea "Espresso with steamed milk"
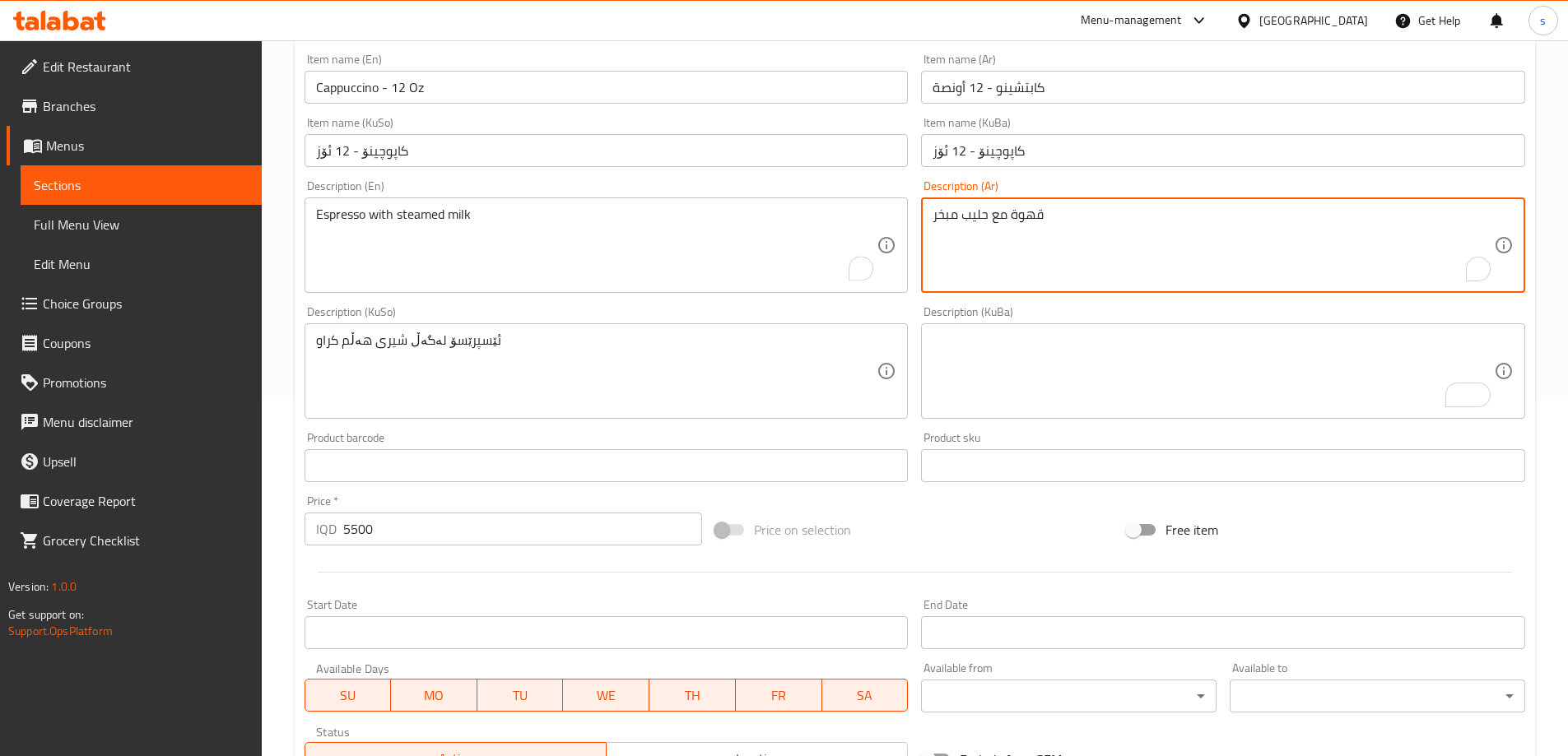
click at [1087, 255] on textarea "قهوة مع حليب مبخر" at bounding box center [1213, 246] width 561 height 78
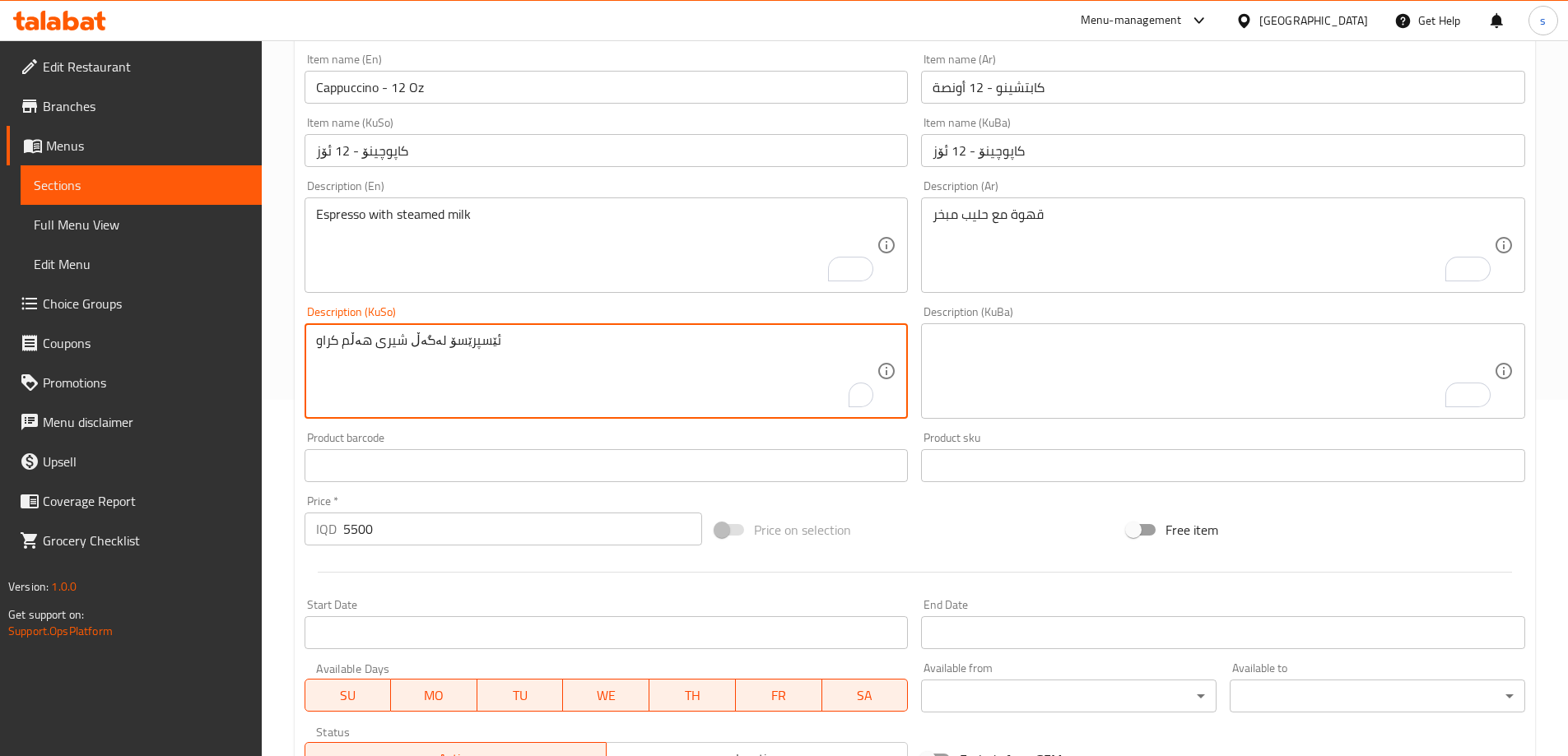
click at [506, 376] on textarea "ئێسپرێسۆ لەگەڵ شیری هەڵم کراو" at bounding box center [596, 371] width 561 height 78
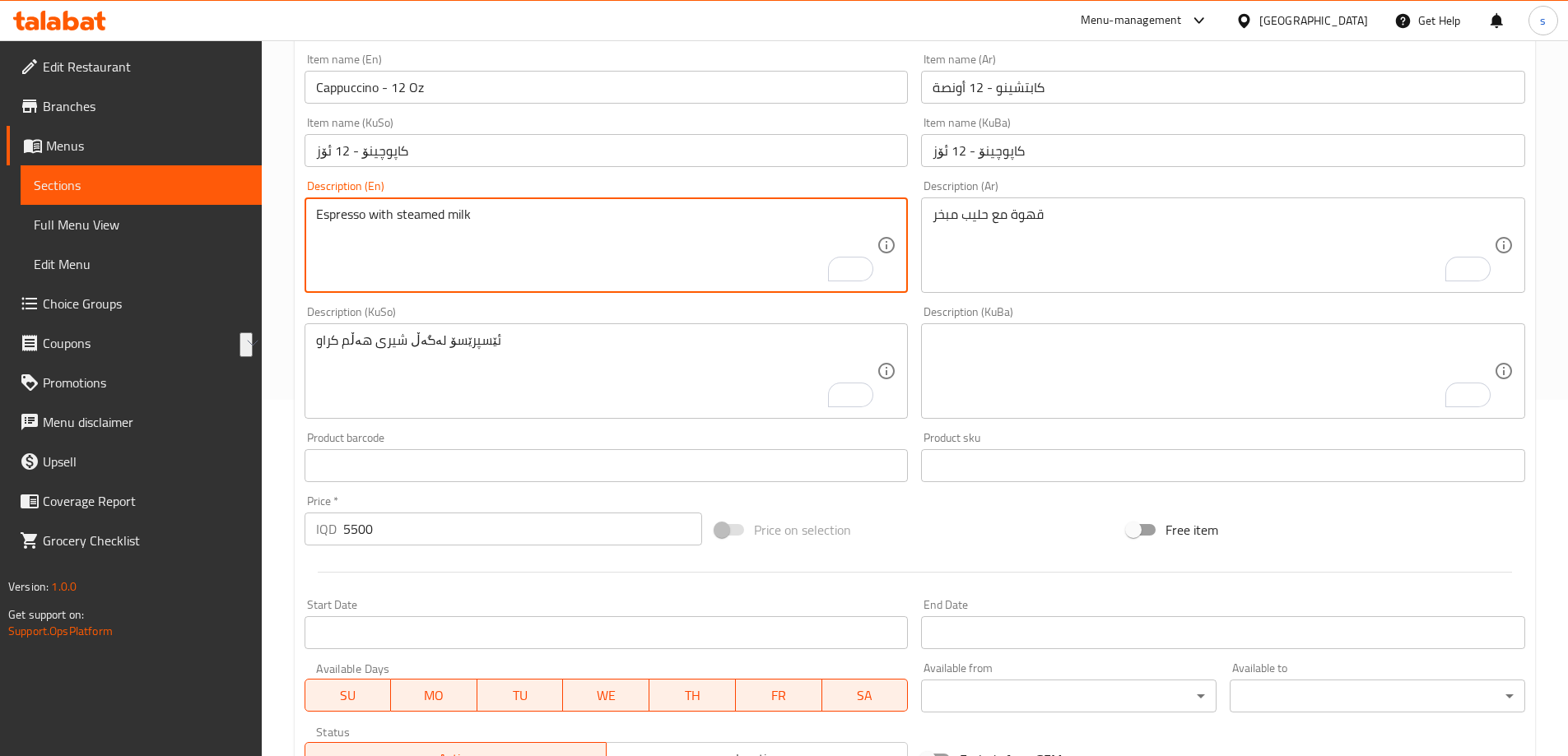
click at [337, 226] on textarea "Espresso with steamed milk" at bounding box center [596, 246] width 561 height 78
click at [333, 217] on textarea "Espresso with steamed milk" at bounding box center [596, 246] width 561 height 78
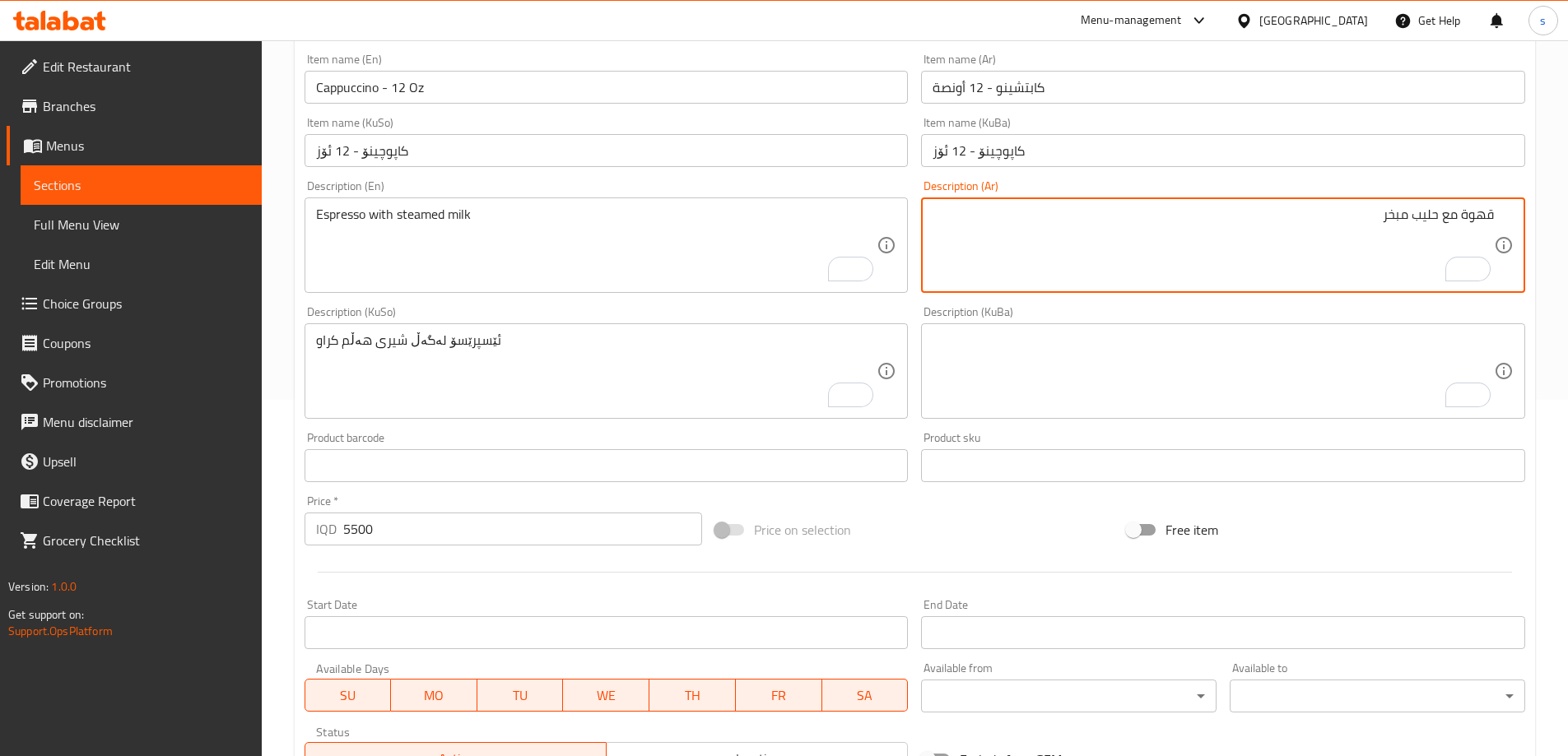
drag, startPoint x: 1460, startPoint y: 218, endPoint x: 1521, endPoint y: 210, distance: 61.5
click at [1521, 210] on div "قهوة مع حليب مبخر Description (Ar)" at bounding box center [1223, 245] width 604 height 95
paste textarea "إسبريسو"
drag, startPoint x: 1394, startPoint y: 217, endPoint x: 1331, endPoint y: 226, distance: 63.6
click at [1332, 226] on textarea "إسبريسو مع حليب مبخر" at bounding box center [1213, 246] width 561 height 78
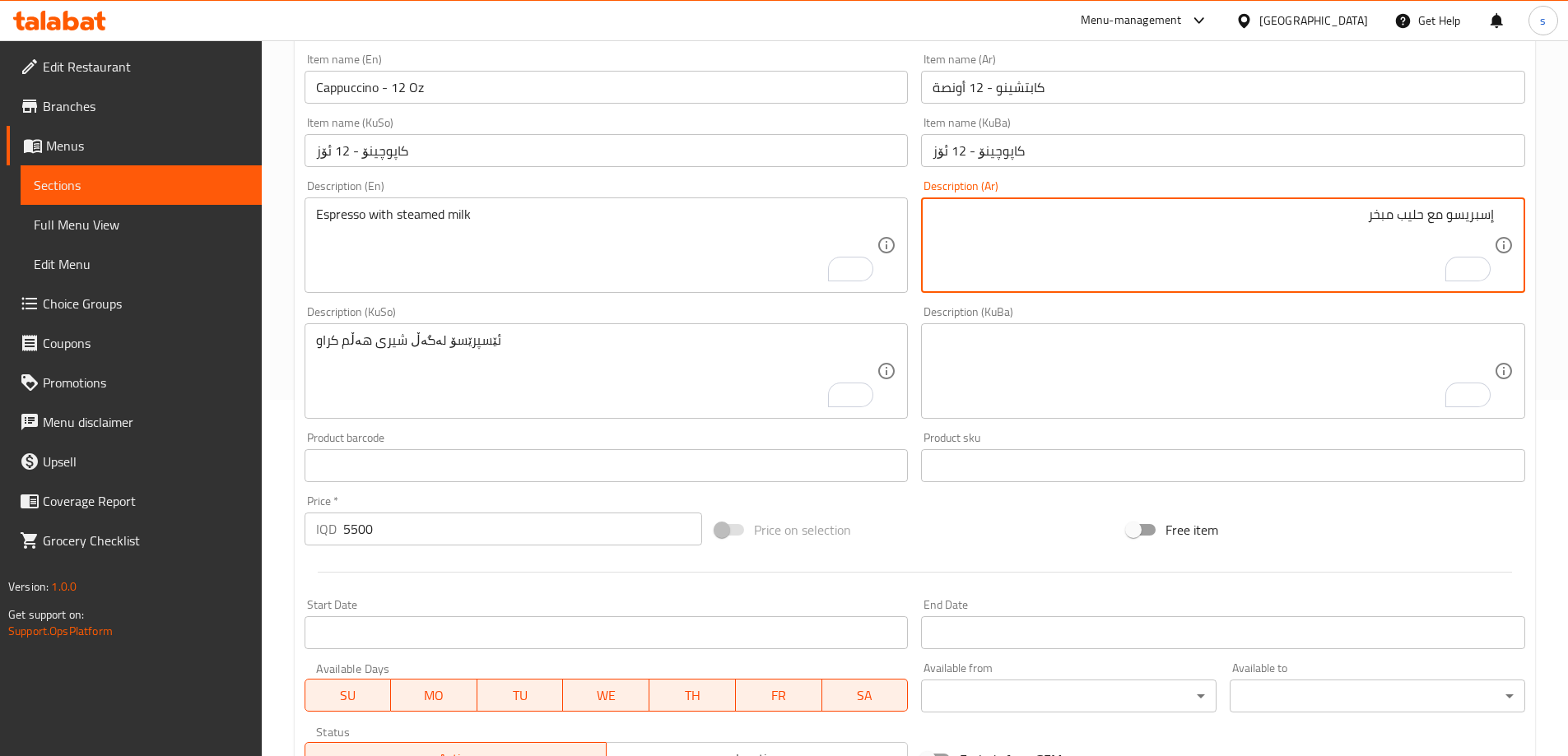
paste textarea "على البخار"
type textarea "إسبريسو مع حليب على البخار"
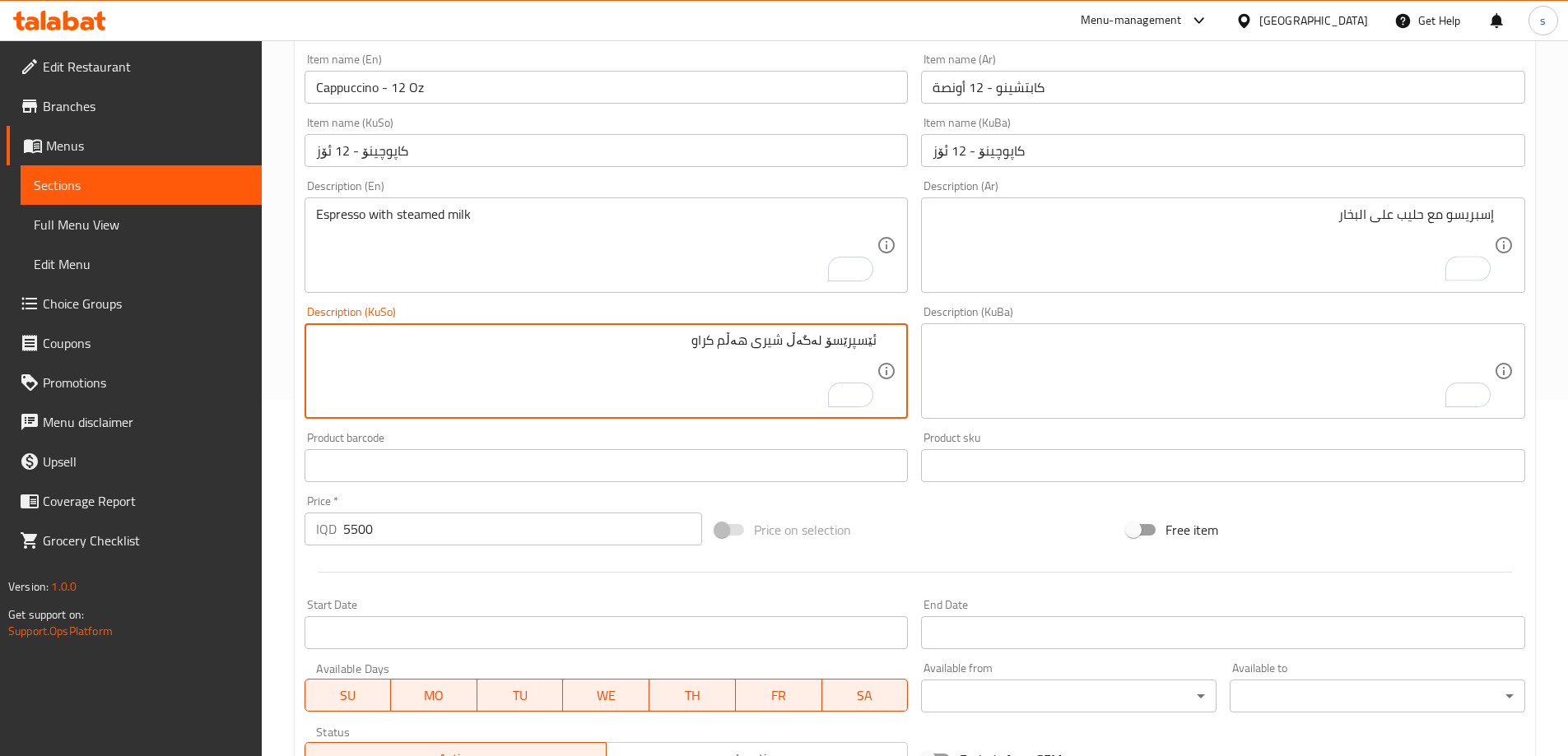
drag, startPoint x: 757, startPoint y: 347, endPoint x: 674, endPoint y: 347, distance: 83.0
click at [674, 347] on textarea "ئێسپرێسۆ لەگەڵ شیری هەڵم کراو" at bounding box center [596, 371] width 561 height 78
paste textarea "بە هەڵم"
type textarea "ئێسپرێسۆ لەگەڵ شیری بە هەڵم"
click at [1123, 434] on div "Product sku Product sku" at bounding box center [1223, 457] width 604 height 50
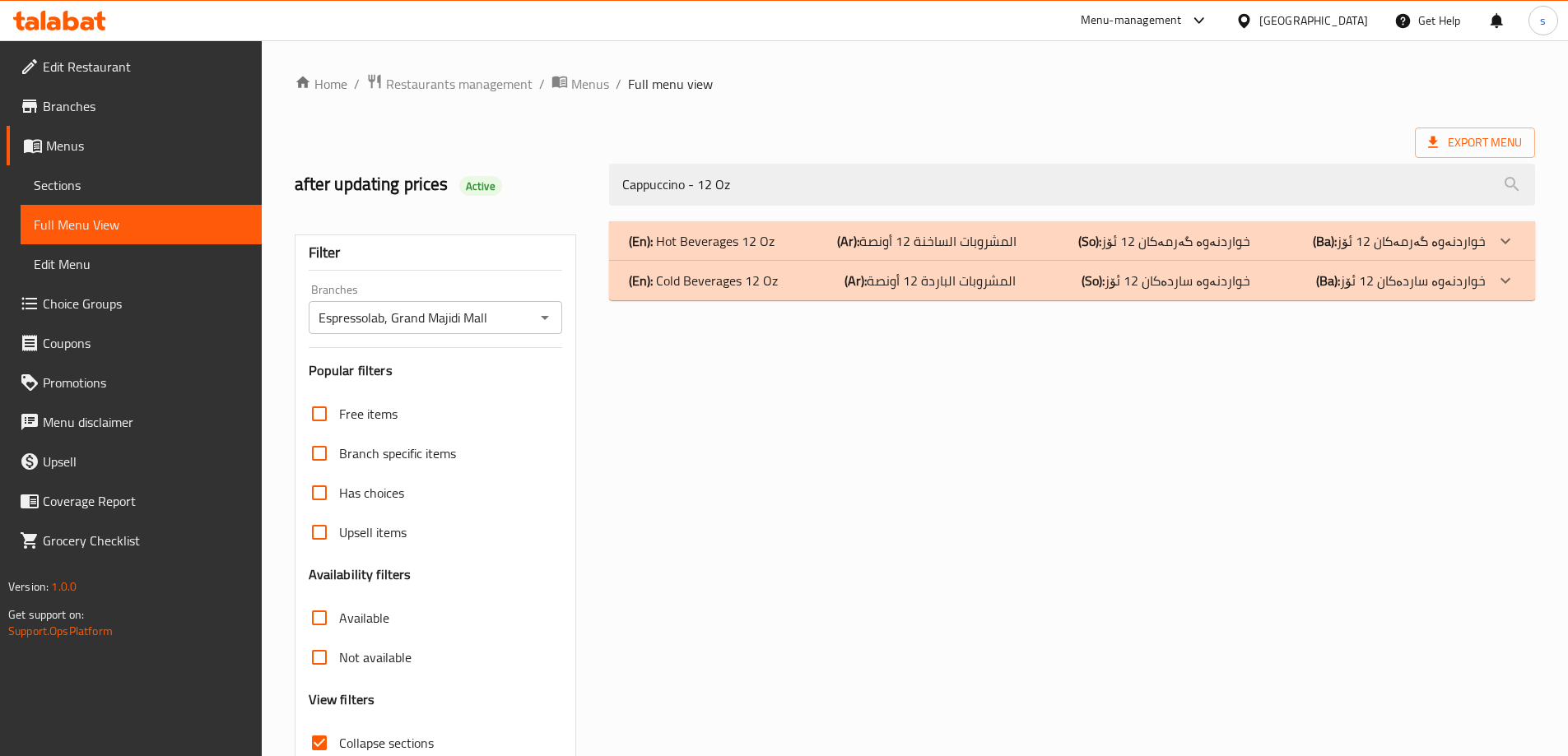
scroll to position [119, 0]
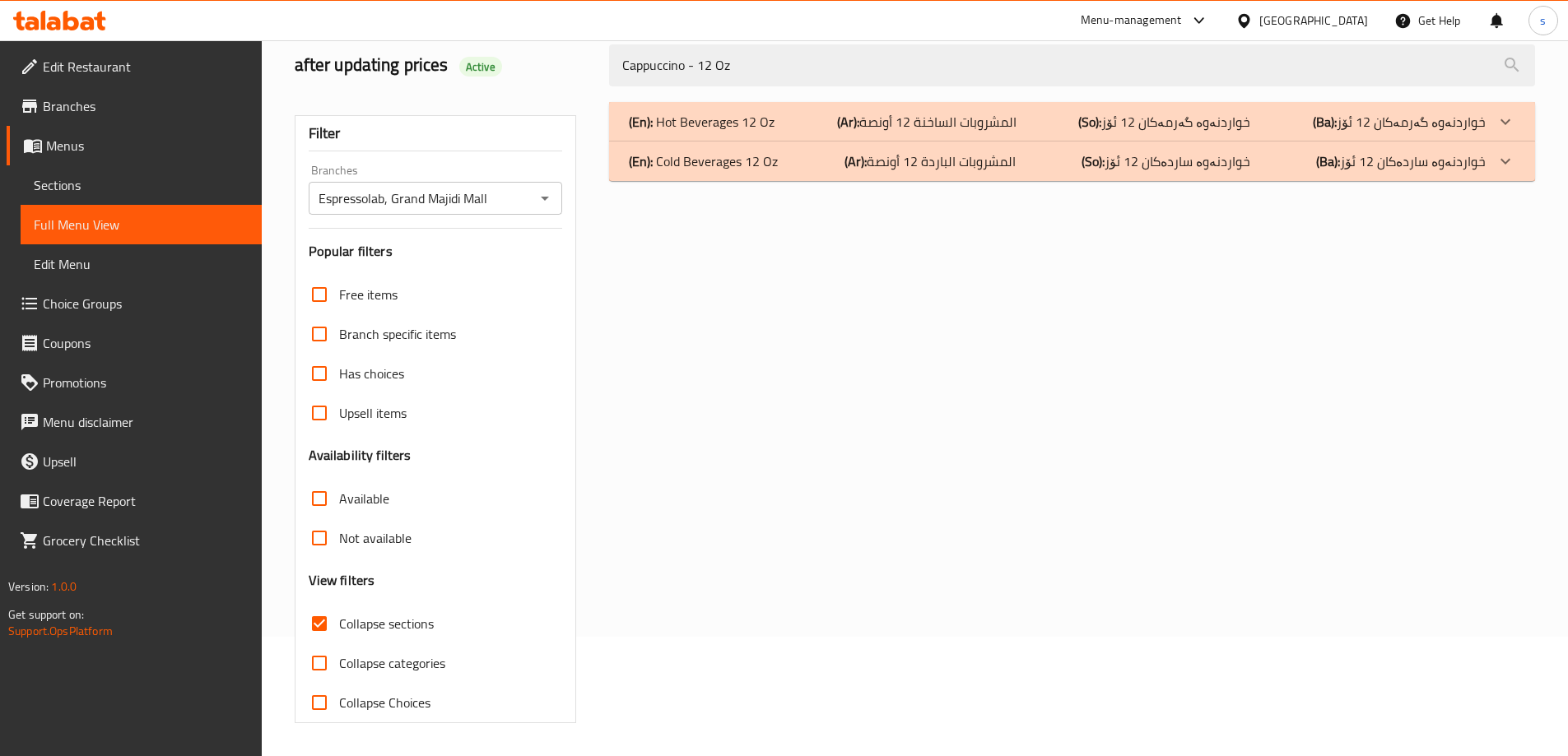
click at [785, 118] on div "(En): Hot Beverages 12 Oz (Ar): المشروبات الساخنة 12 أونصة (So): خواردنەوە گەرم…" at bounding box center [1057, 121] width 856 height 19
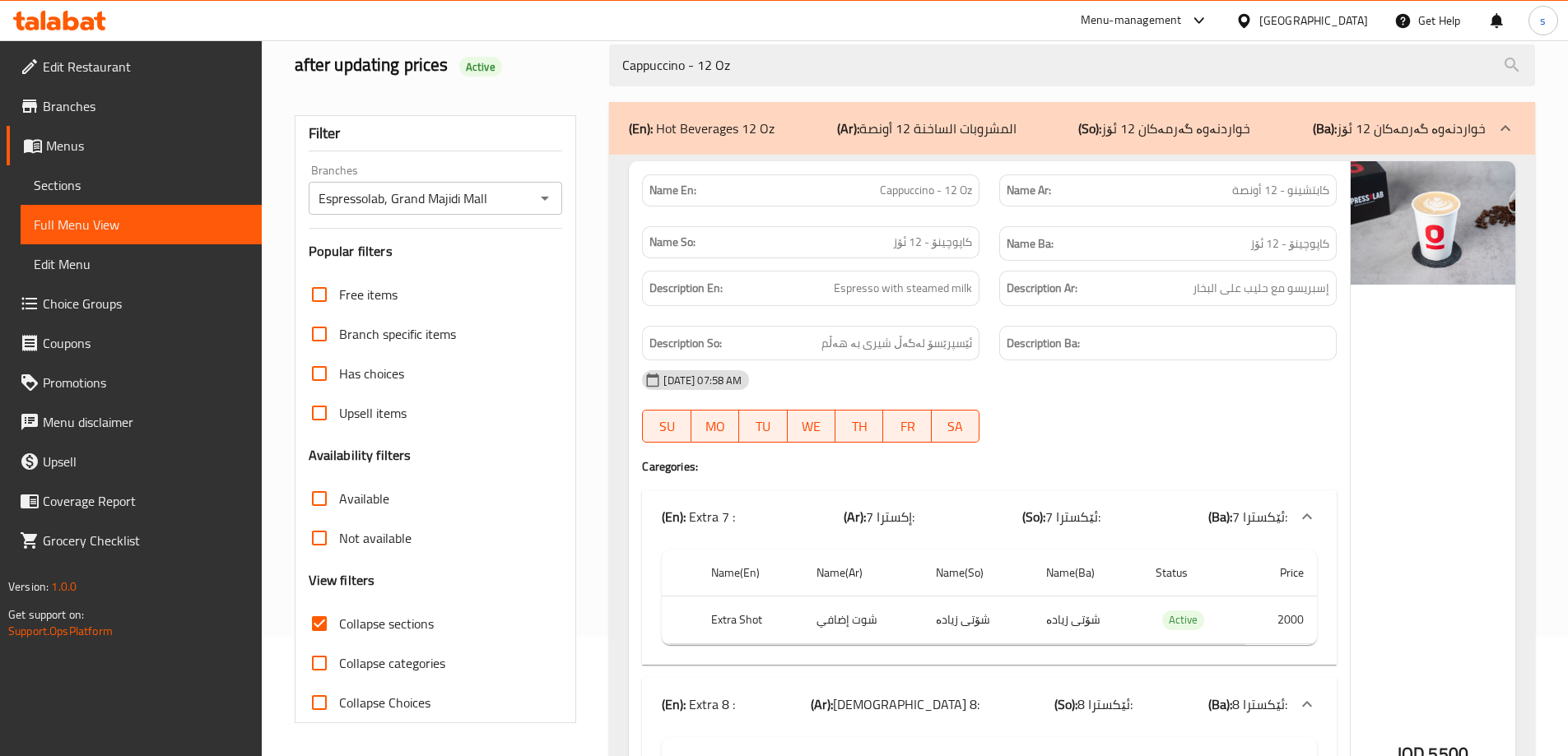
click at [803, 129] on div "(En): Hot Beverages 12 Oz (Ar): المشروبات الساخنة 12 أونصة (So): خواردنەوە گەرم…" at bounding box center [1057, 127] width 856 height 19
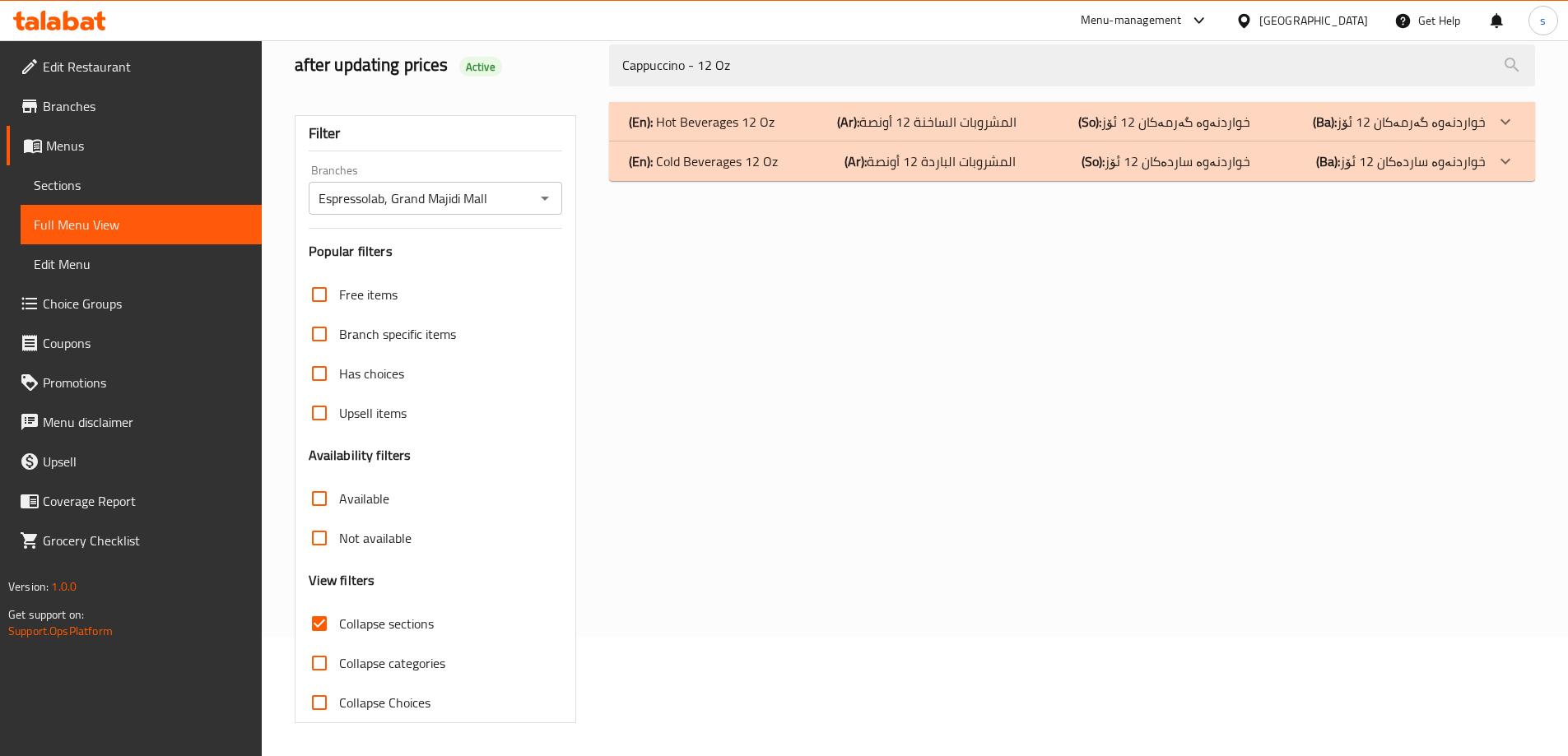
click at [798, 165] on div "(En): Cold Beverages 12 Oz (Ar): المشروبات الباردة 12 أونصة (So): خواردنەوە سار…" at bounding box center [1057, 161] width 856 height 19
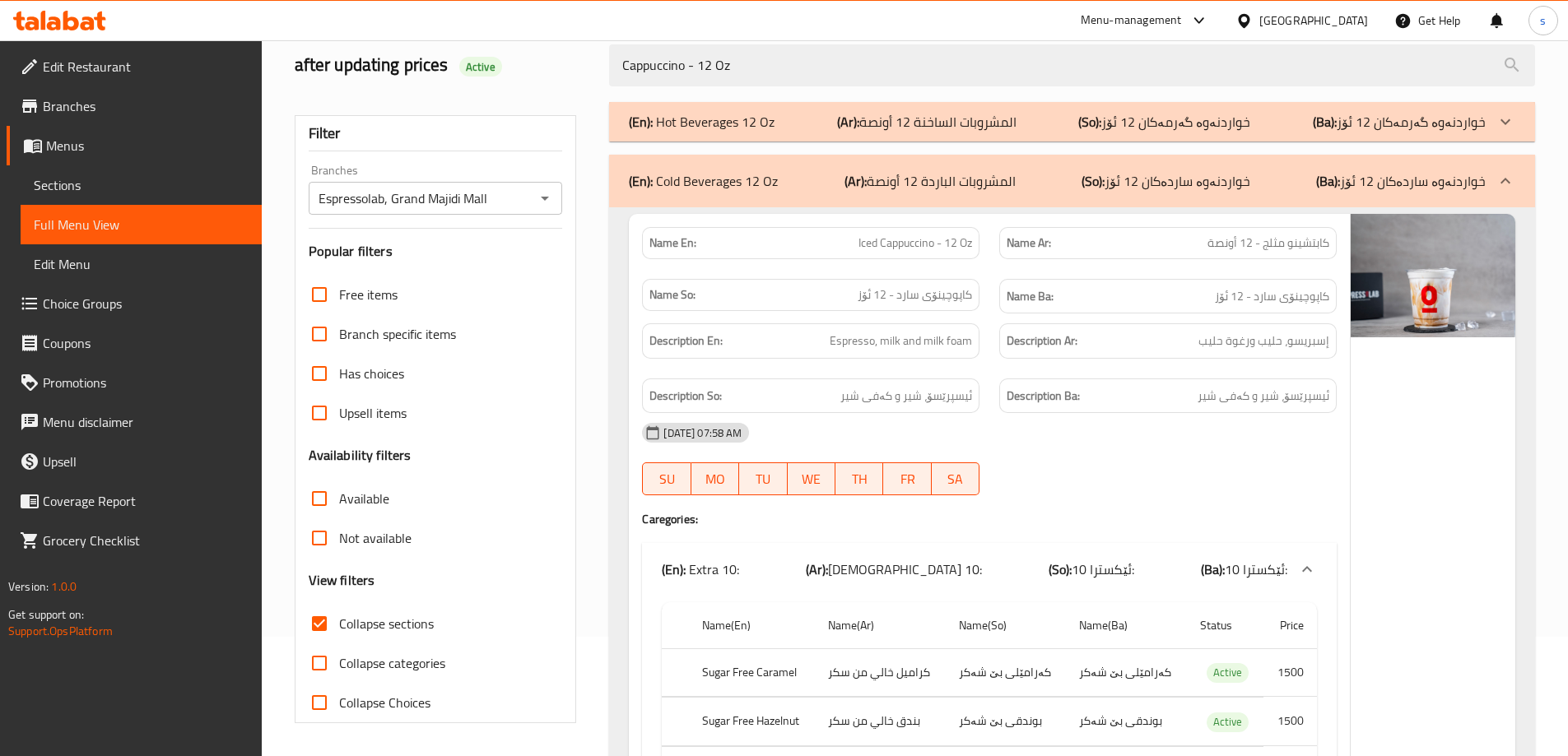
click at [798, 165] on div "(En): Cold Beverages 12 Oz (Ar): المشروبات الباردة 12 أونصة (So): خواردنەوە سار…" at bounding box center [1071, 181] width 926 height 53
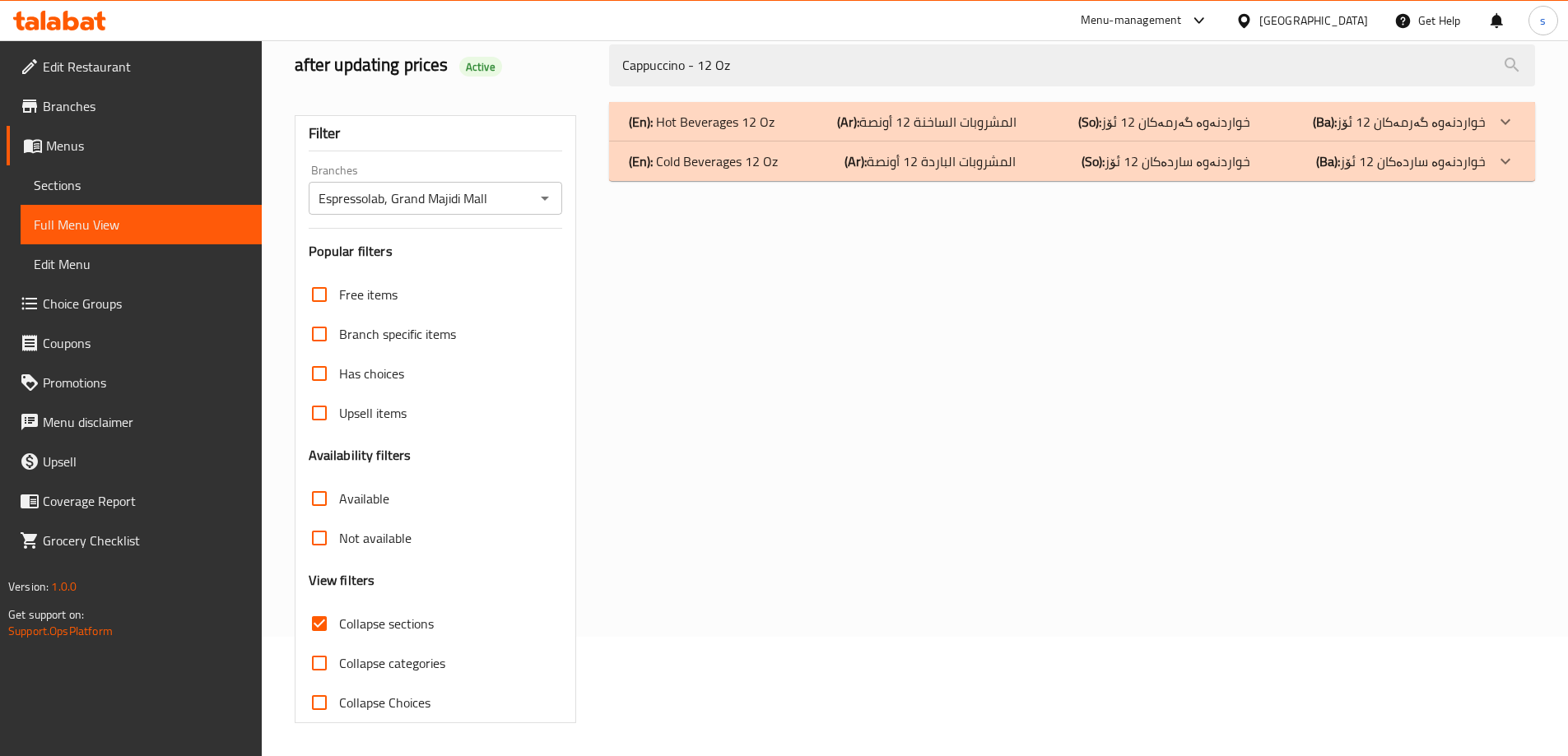
click at [812, 130] on div "(En): Hot Beverages 12 Oz (Ar): المشروبات الساخنة 12 أونصة (So): خواردنەوە گەرم…" at bounding box center [1057, 121] width 856 height 19
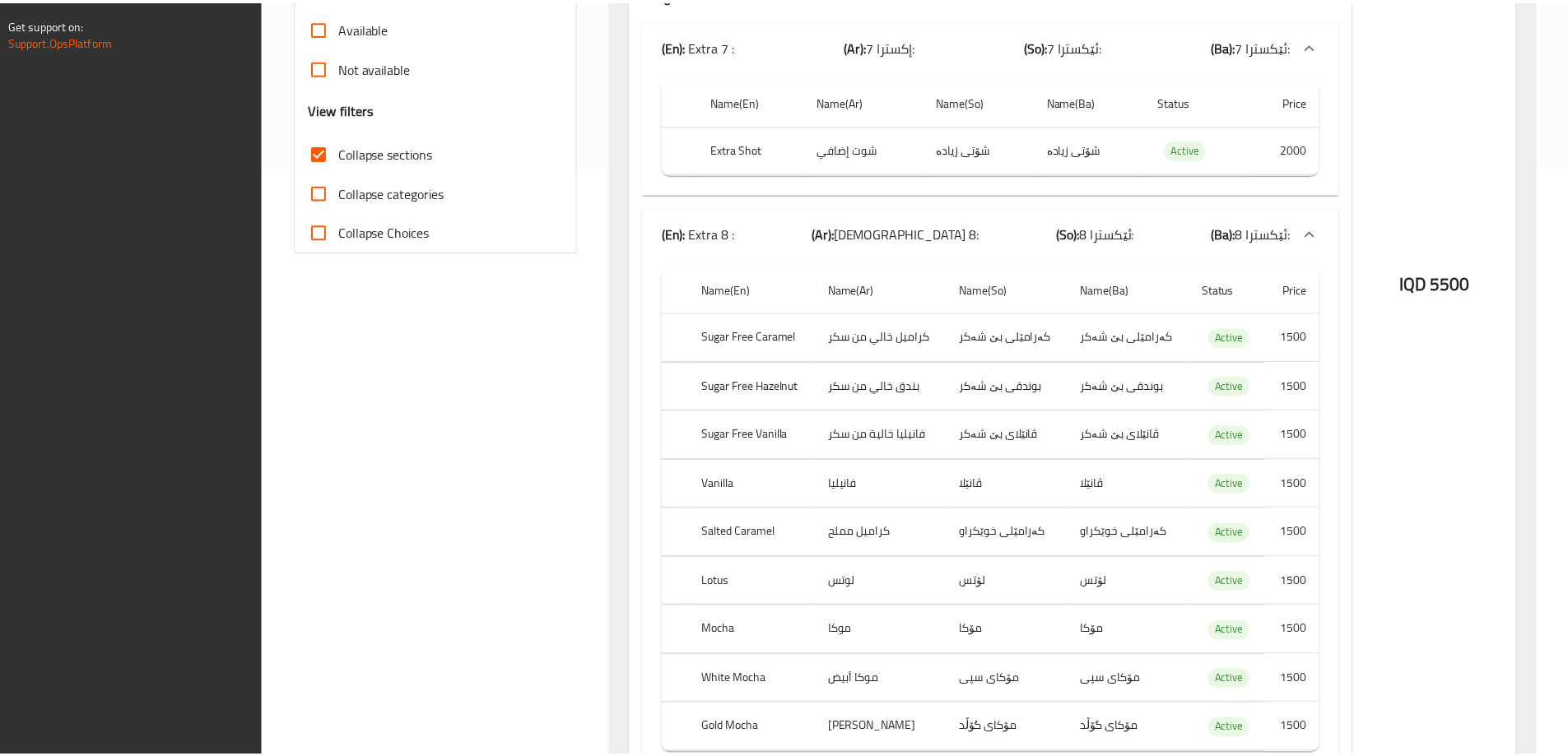
scroll to position [747, 0]
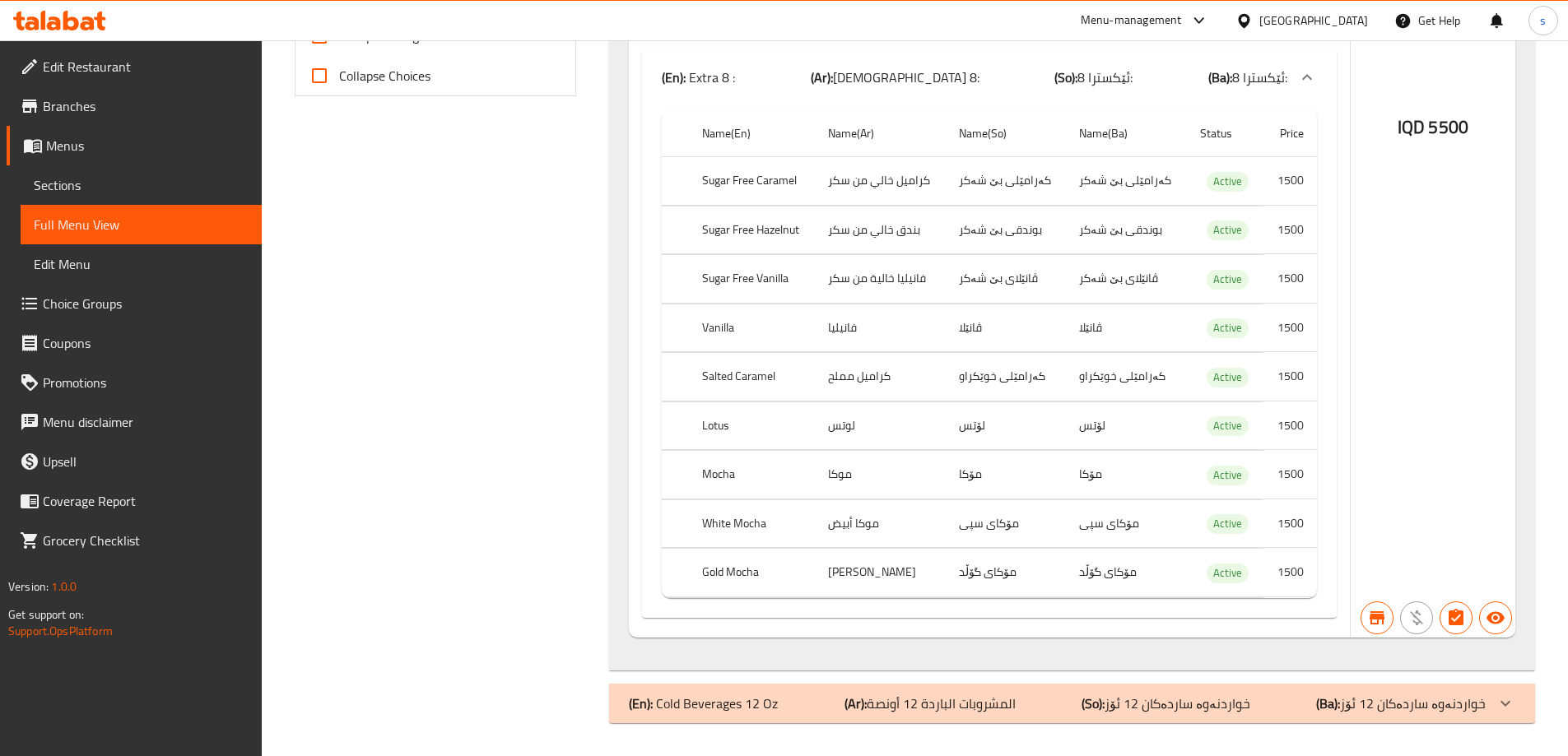
click at [161, 178] on span "Sections" at bounding box center [141, 185] width 215 height 19
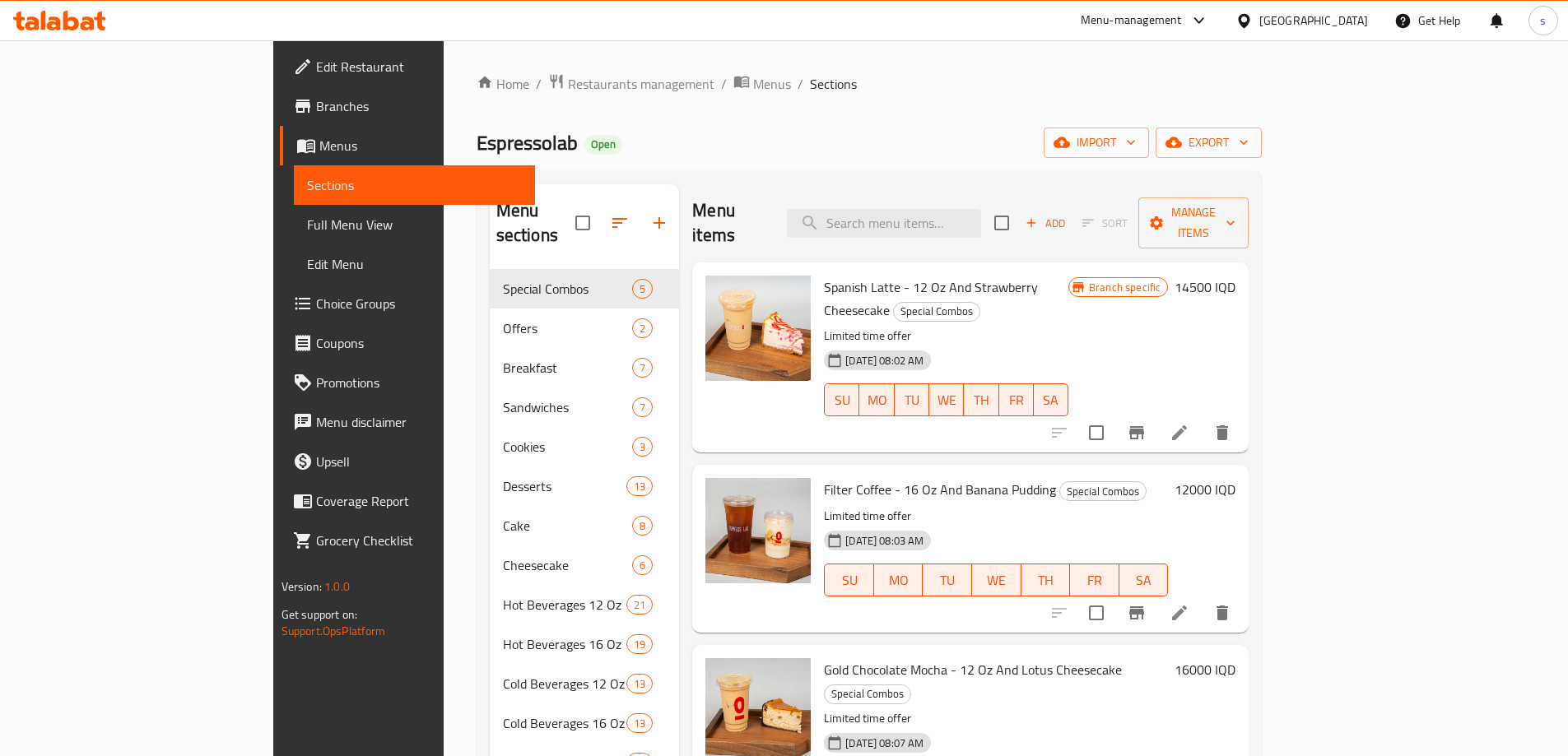
click at [989, 194] on div "Menu items Add Sort Manage items" at bounding box center [970, 223] width 557 height 78
click at [981, 209] on input "search" at bounding box center [883, 222] width 194 height 29
click at [981, 211] on input "search" at bounding box center [883, 222] width 194 height 29
paste input "Cappuccino - 12 Oz"
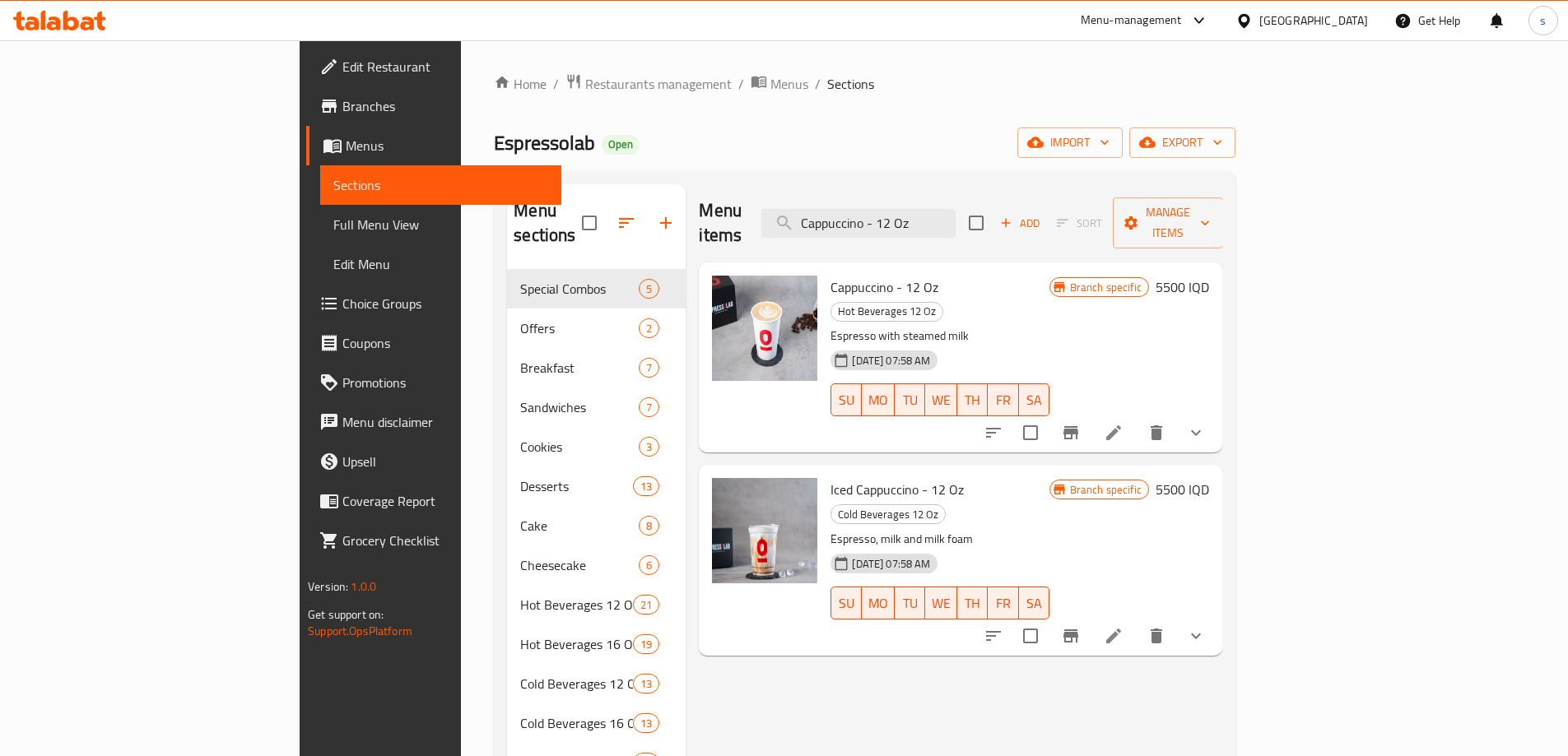
type input "Cappuccino - 12 Oz"
click at [1136, 418] on li at bounding box center [1114, 433] width 46 height 30
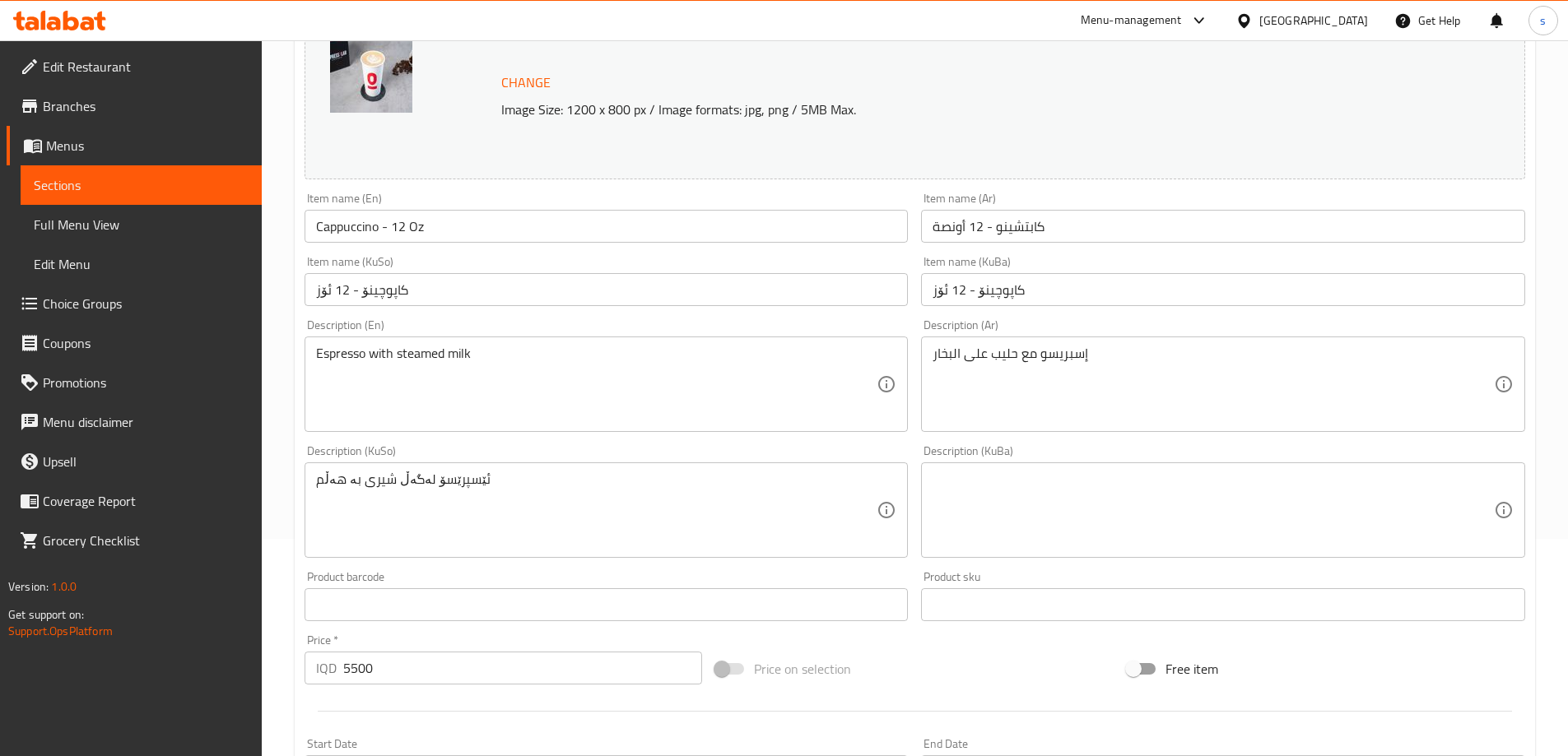
scroll to position [246, 0]
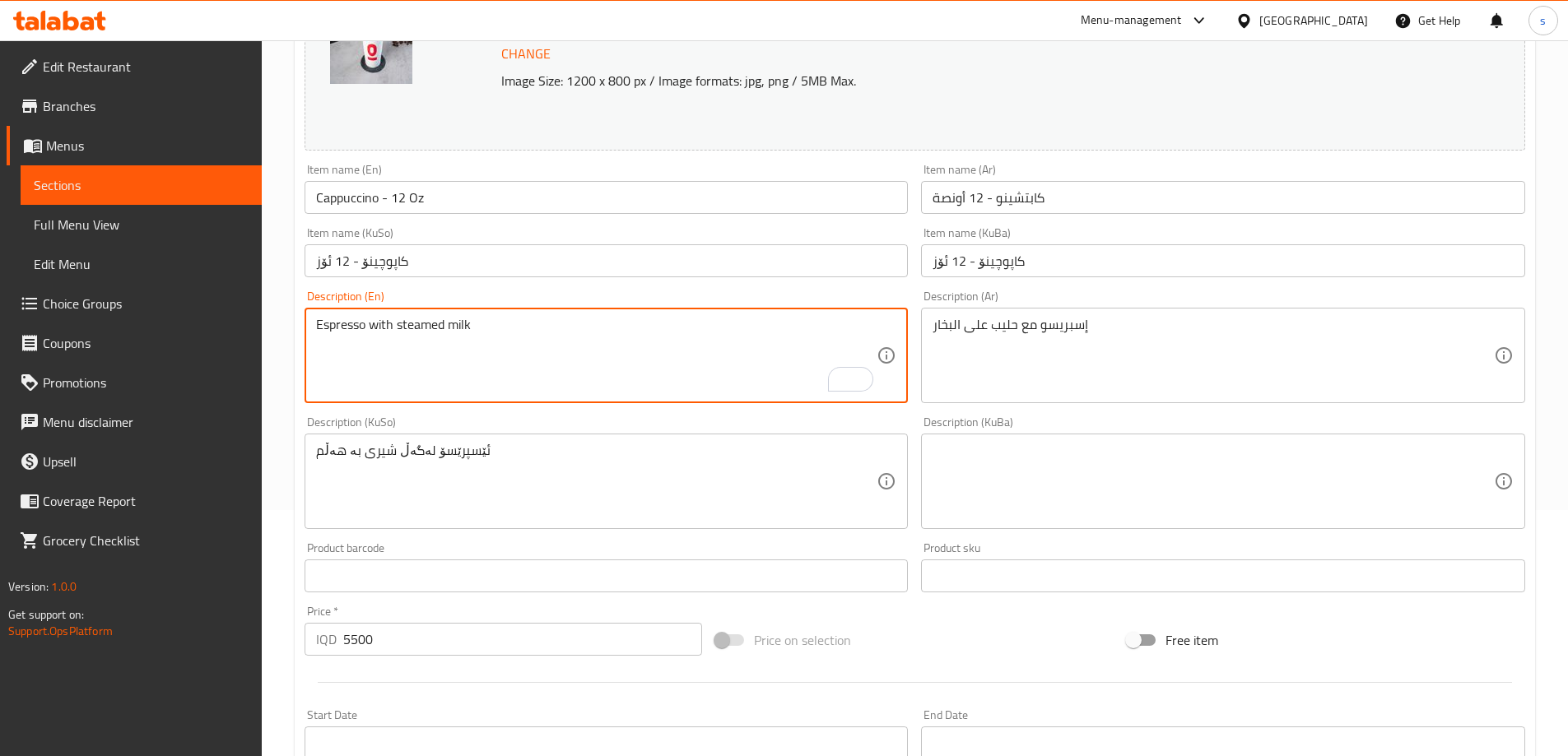
click at [368, 328] on textarea "Espresso with steamed milk" at bounding box center [596, 355] width 561 height 78
paste textarea "Coffee"
click at [598, 339] on textarea "Espresso Coffee with steamed milk" at bounding box center [596, 355] width 561 height 78
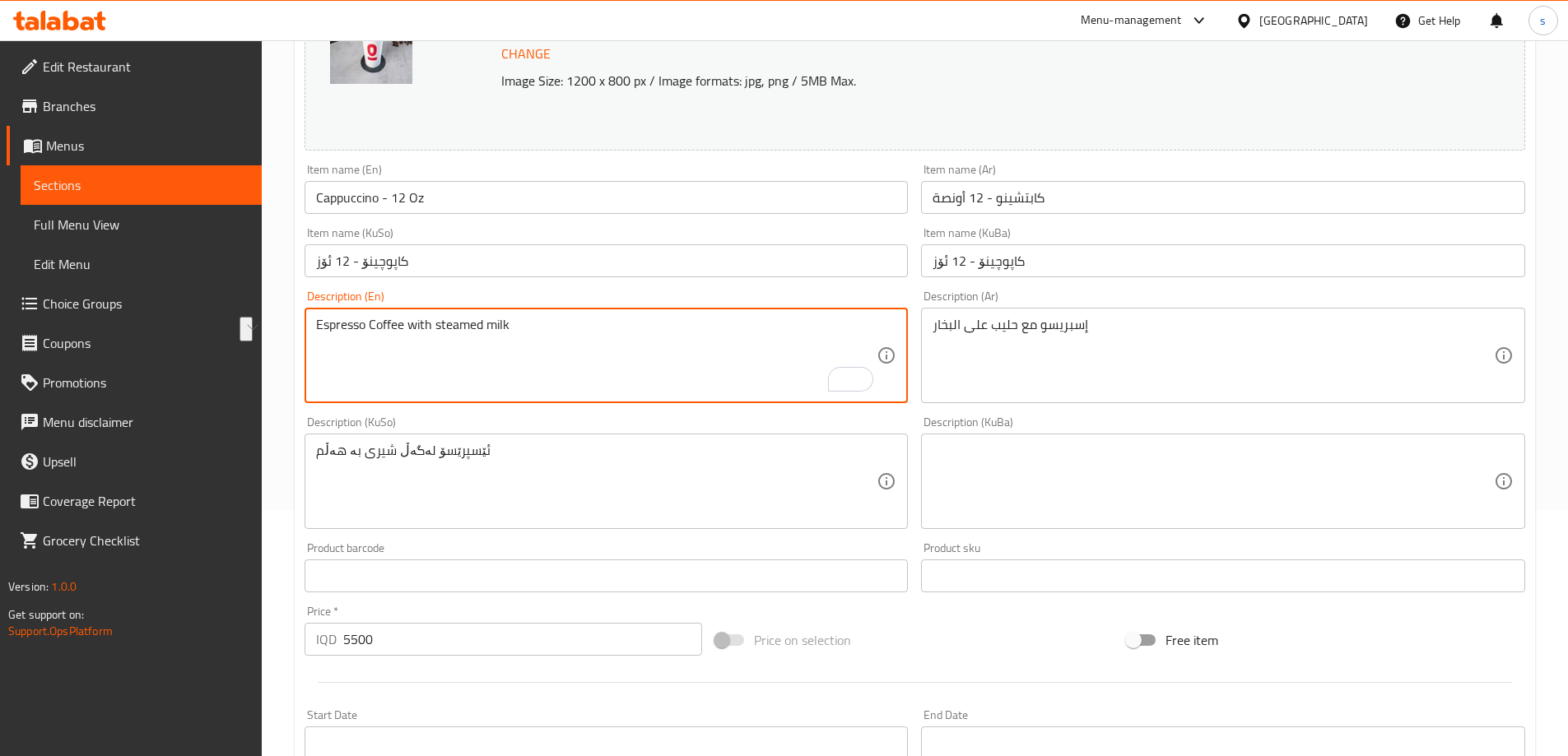
paste textarea "c"
type textarea "Espresso coffee with steamed milk"
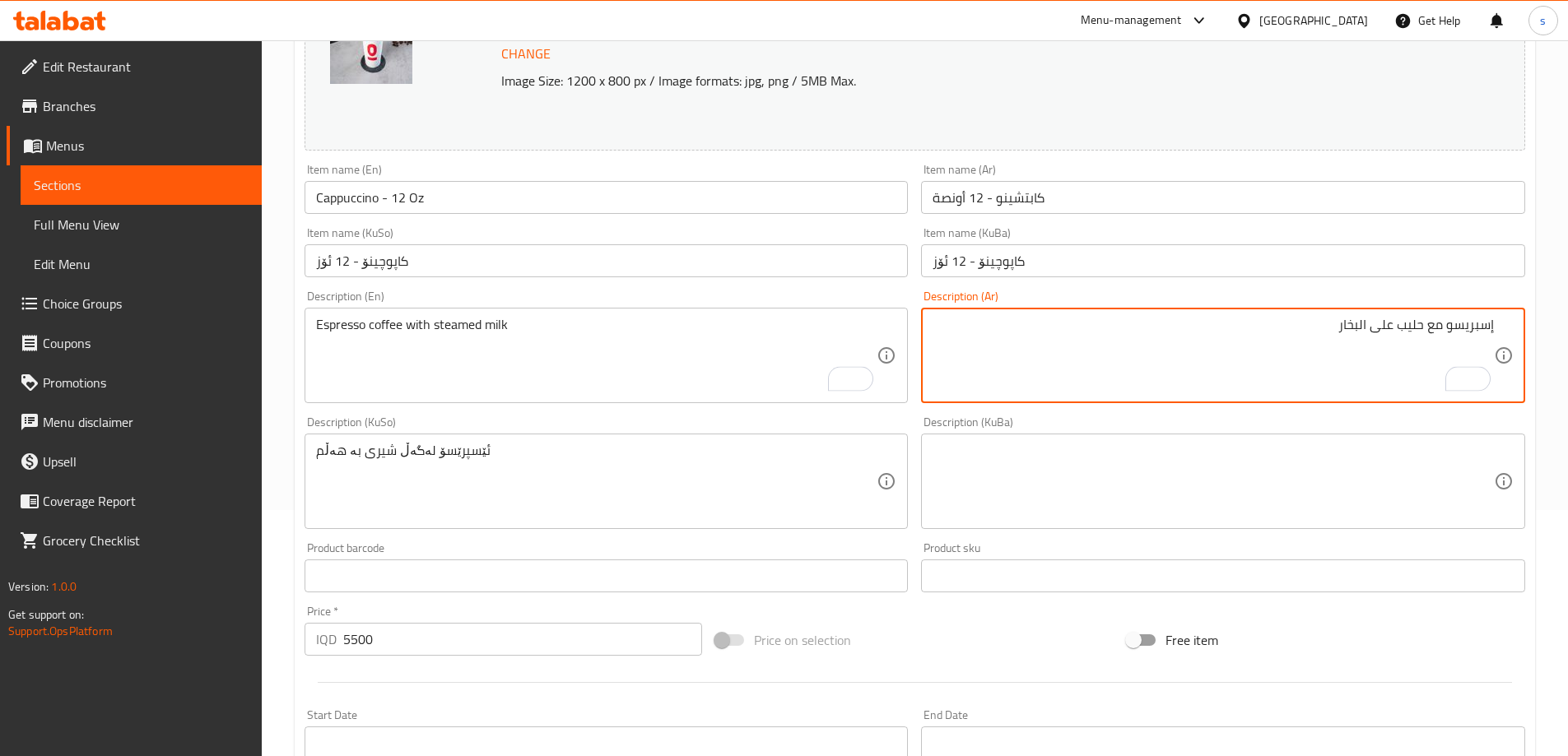
click at [1507, 326] on div "إسبريسو مع حليب على البخار Description (Ar)" at bounding box center [1223, 355] width 604 height 95
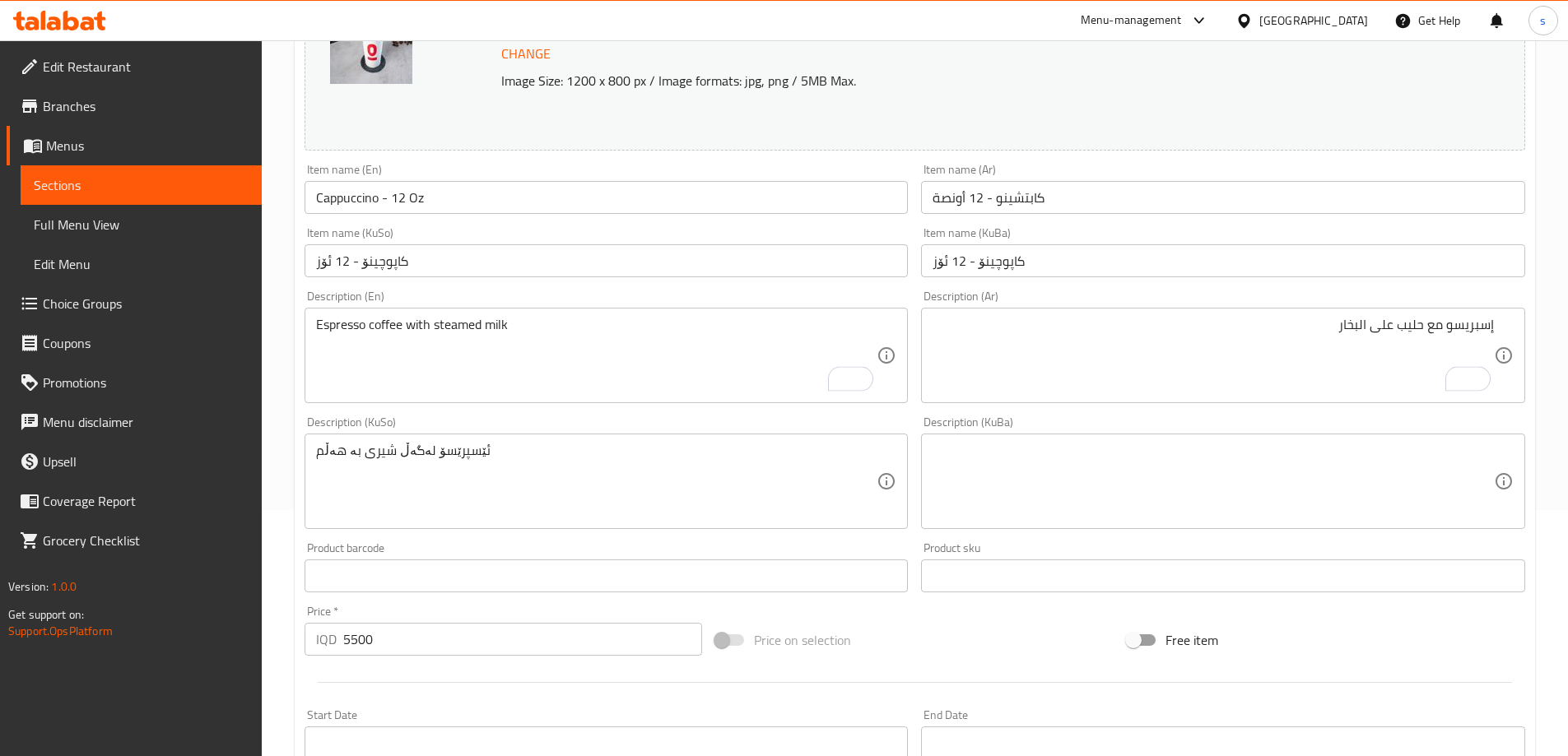
click at [1495, 323] on div "إسبريسو مع حليب على البخار Description (Ar)" at bounding box center [1223, 355] width 604 height 95
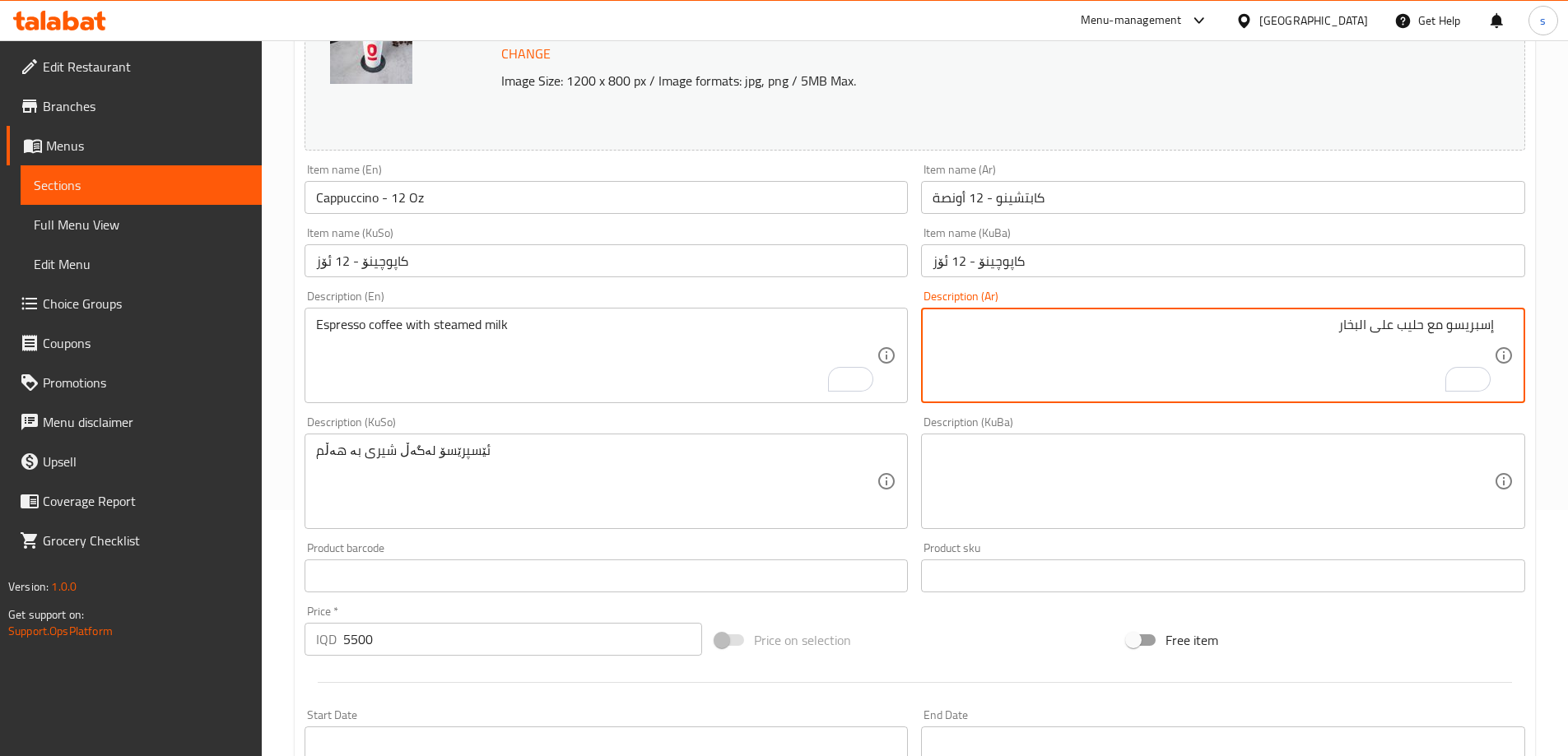
click at [1496, 321] on div "إسبريسو مع حليب على البخار Description (Ar)" at bounding box center [1223, 355] width 604 height 95
click at [1487, 325] on textarea "إسبريسو مع حليب على البخار" at bounding box center [1213, 355] width 561 height 78
paste textarea "قهوة"
type textarea "قهوة إسبريسو مع حليب على البخار"
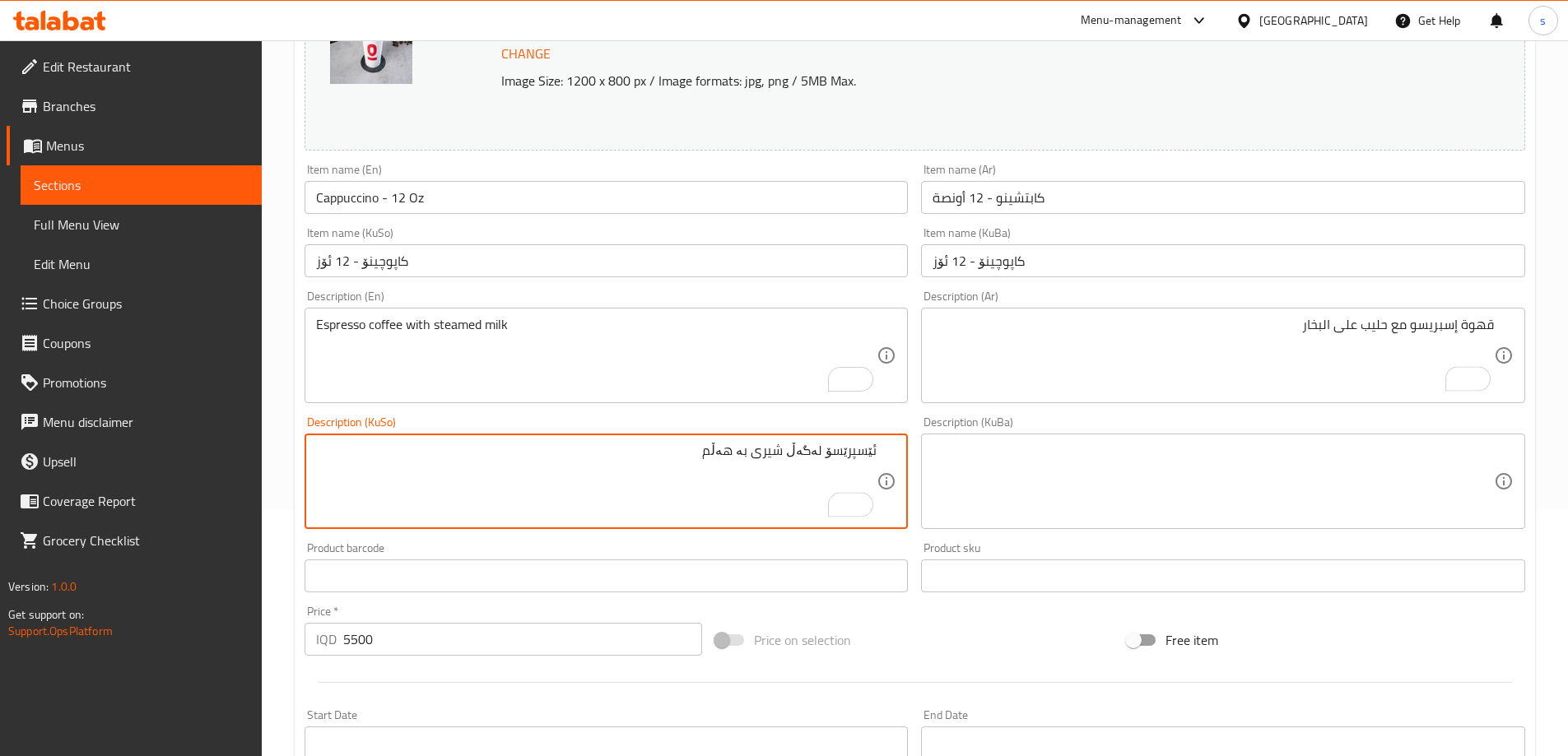
click at [879, 451] on div "ئێسپرێسۆ لەگەڵ شیری بە هەڵم Description (KuSo)" at bounding box center [606, 481] width 604 height 95
click at [877, 448] on textarea "ئێسپرێسۆ لەگەڵ شیری بە هەڵم" at bounding box center [596, 482] width 561 height 78
paste textarea "قاوە"
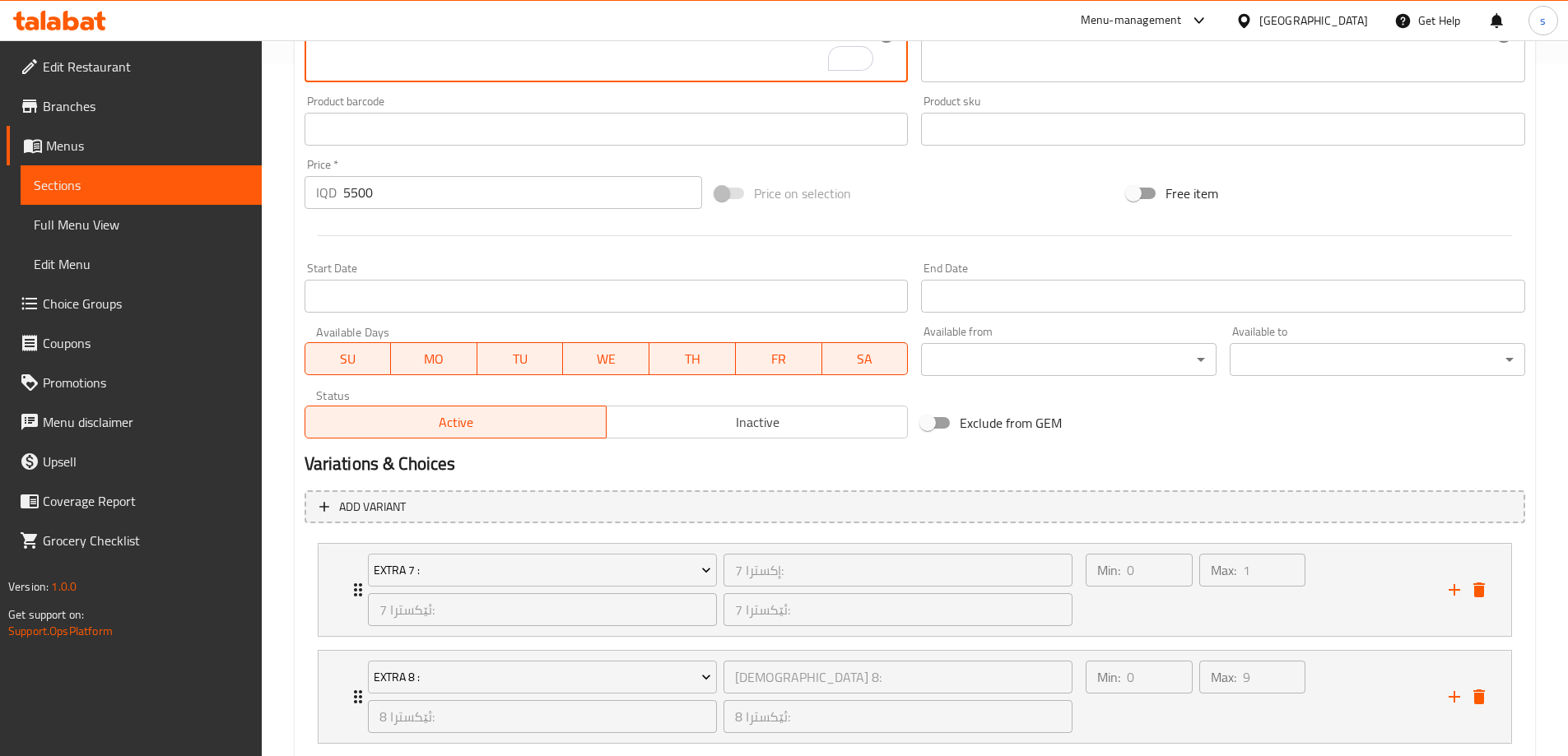
scroll to position [794, 0]
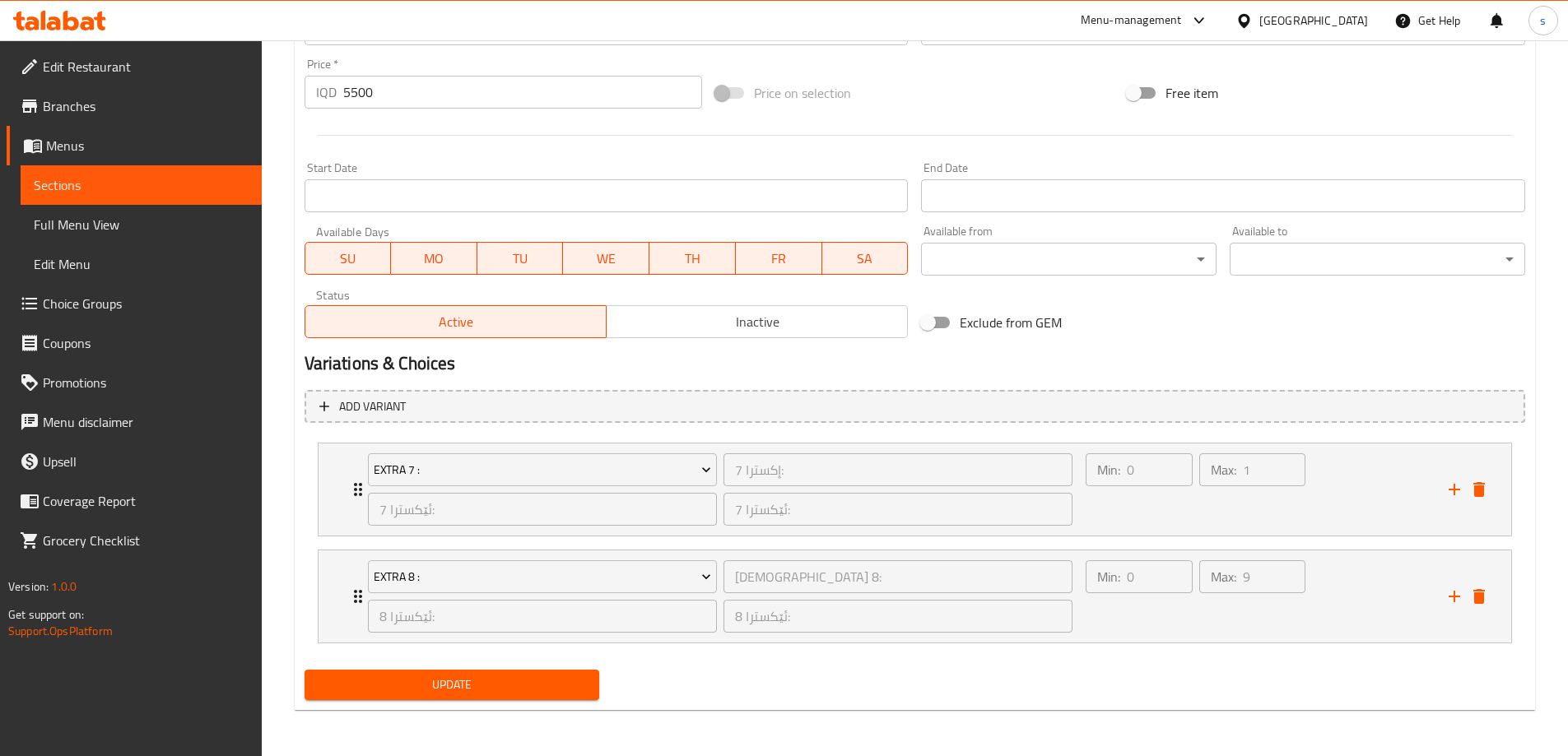
type textarea "قاوەی ئێسپرێسۆ لەگەڵ شیری بە هەڵم"
click at [539, 678] on span "Update" at bounding box center [452, 685] width 269 height 20
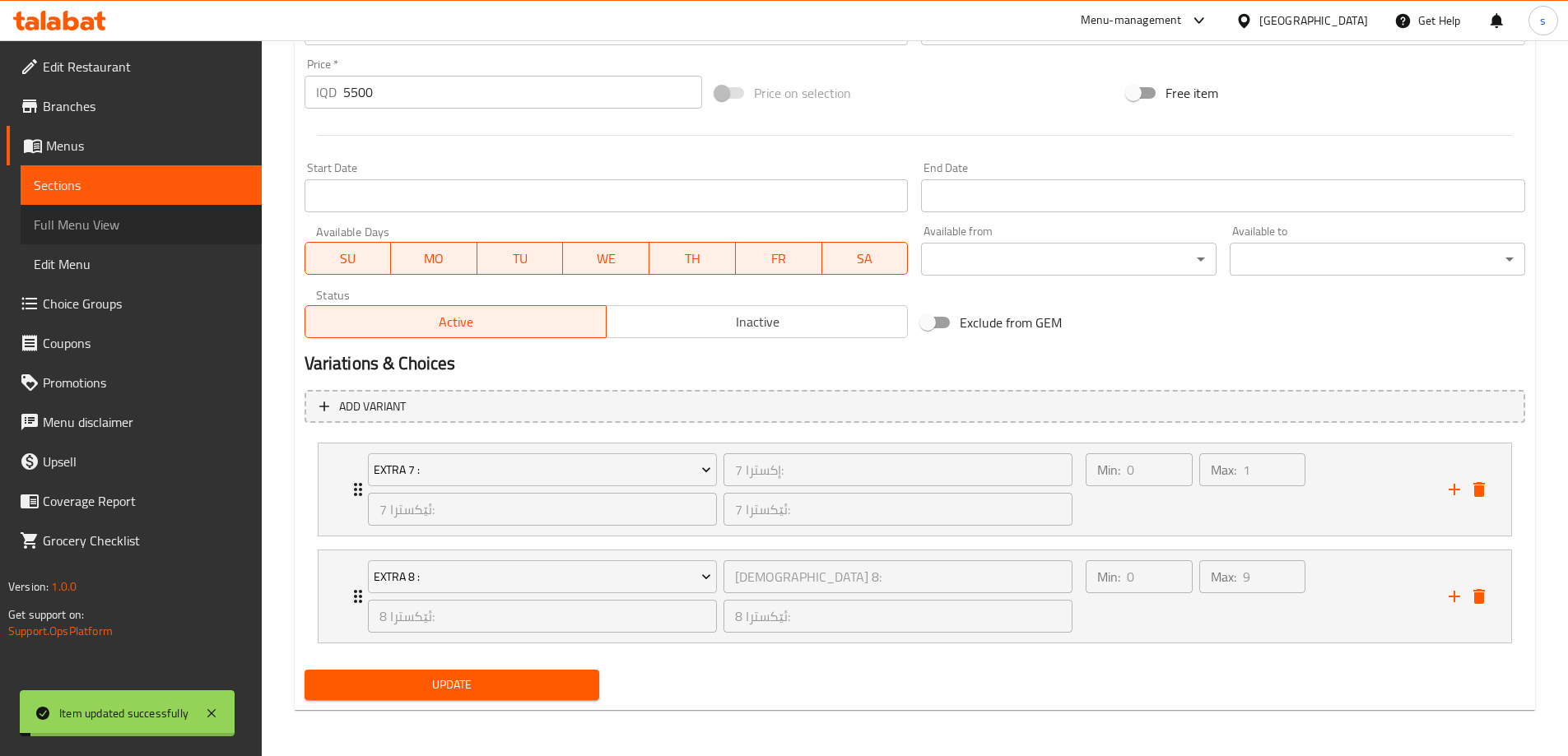
click at [140, 222] on span "Full Menu View" at bounding box center [141, 224] width 215 height 19
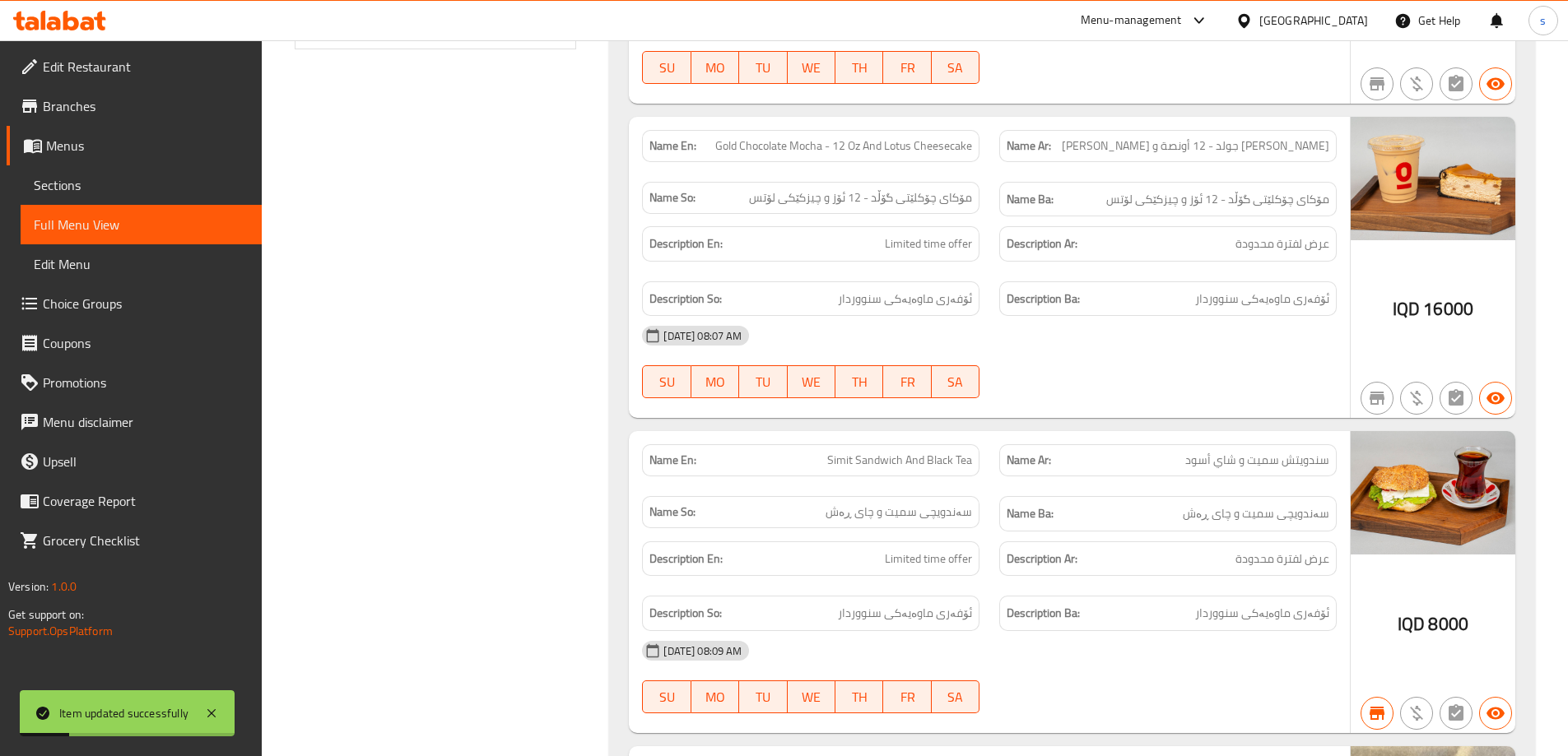
scroll to position [308, 0]
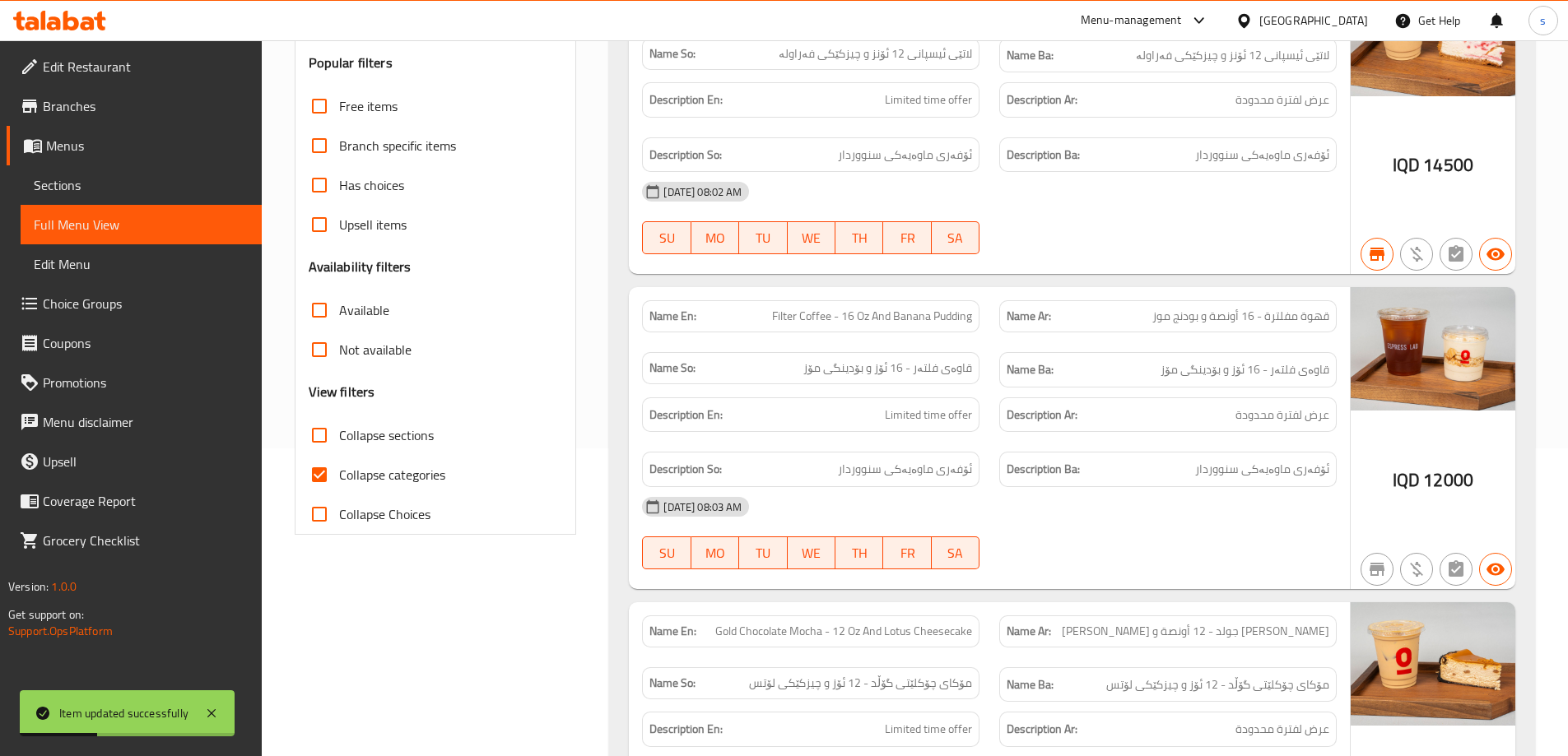
click at [319, 433] on input "Collapse sections" at bounding box center [319, 435] width 40 height 40
checkbox input "true"
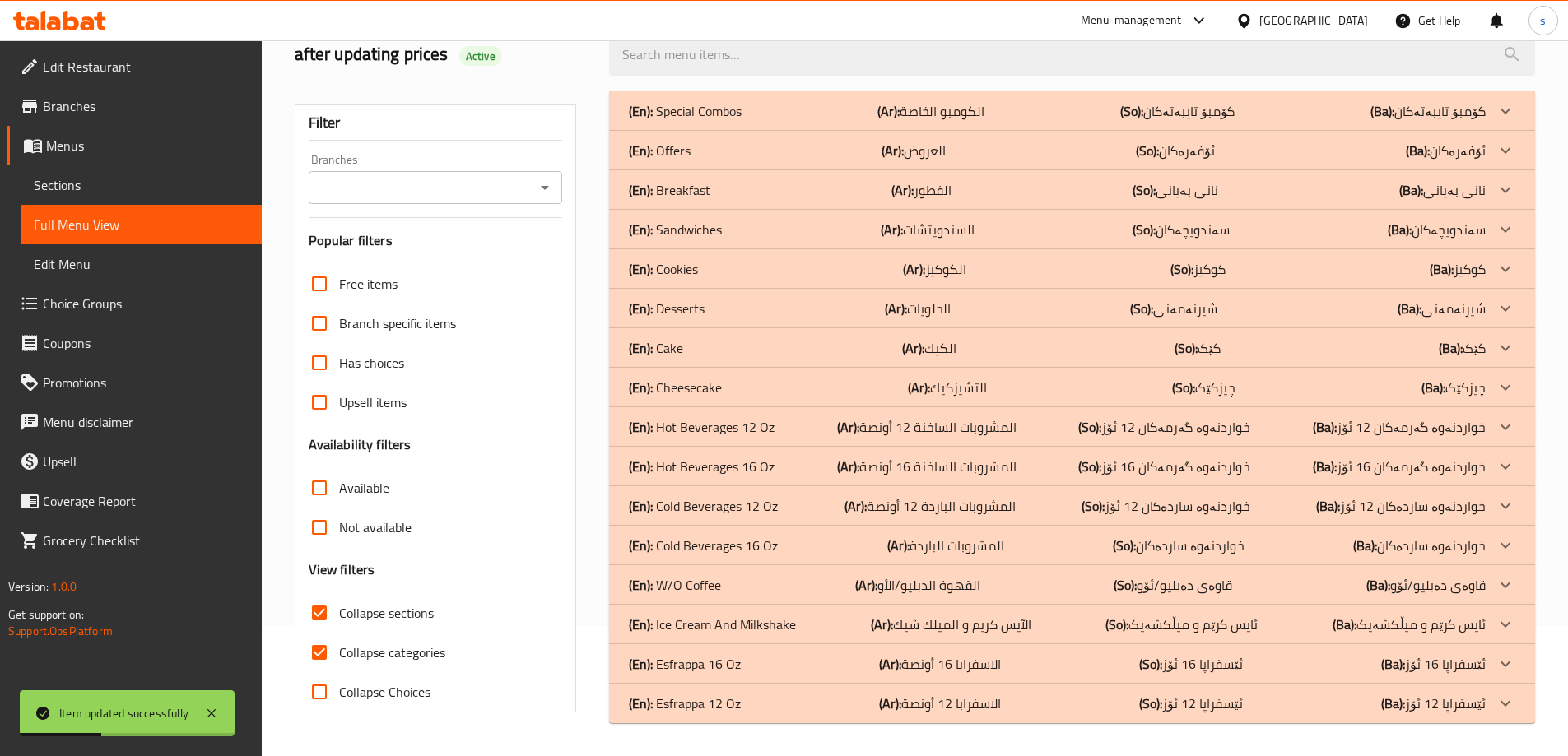
click at [318, 633] on input "Collapse categories" at bounding box center [319, 653] width 40 height 40
checkbox input "false"
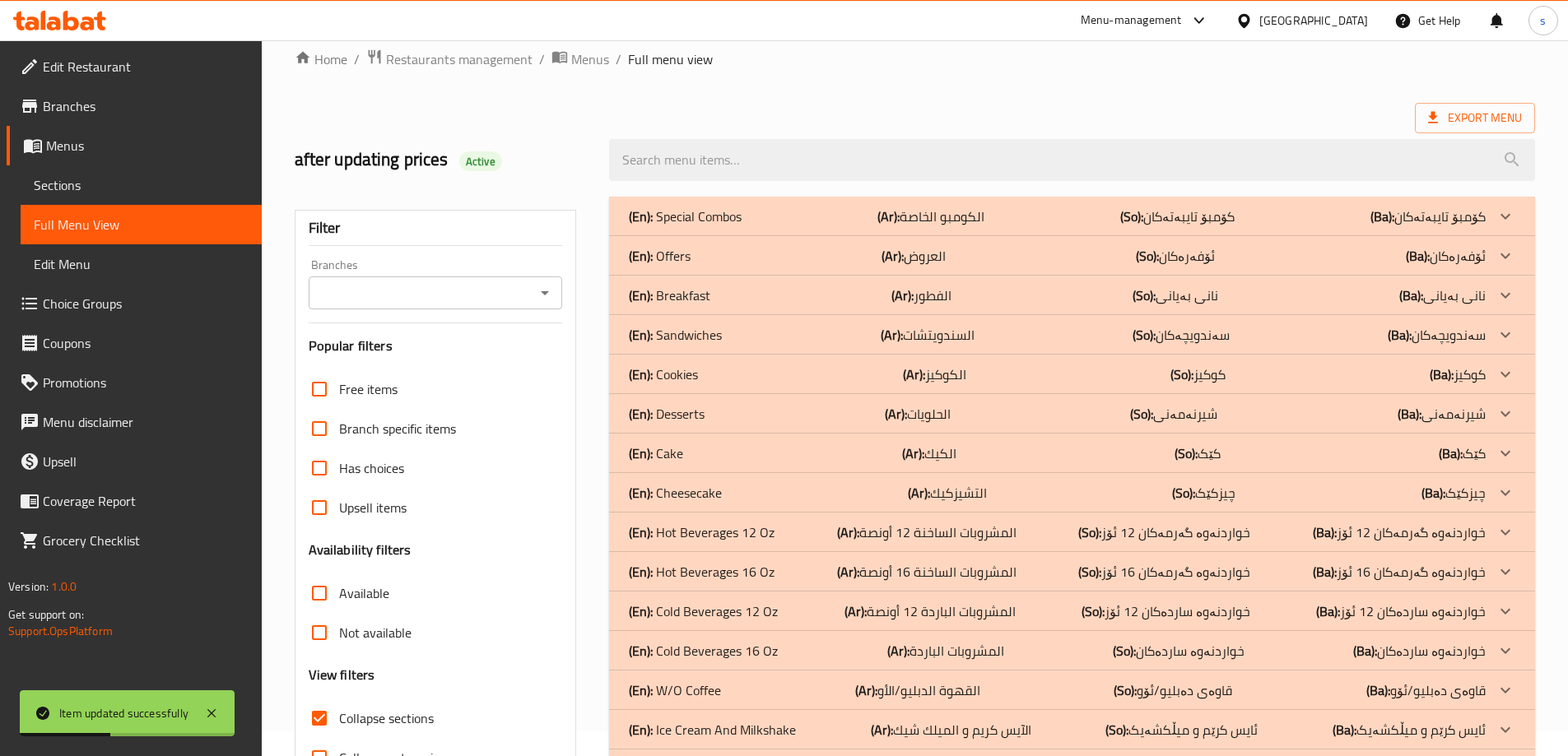
scroll to position [12, 0]
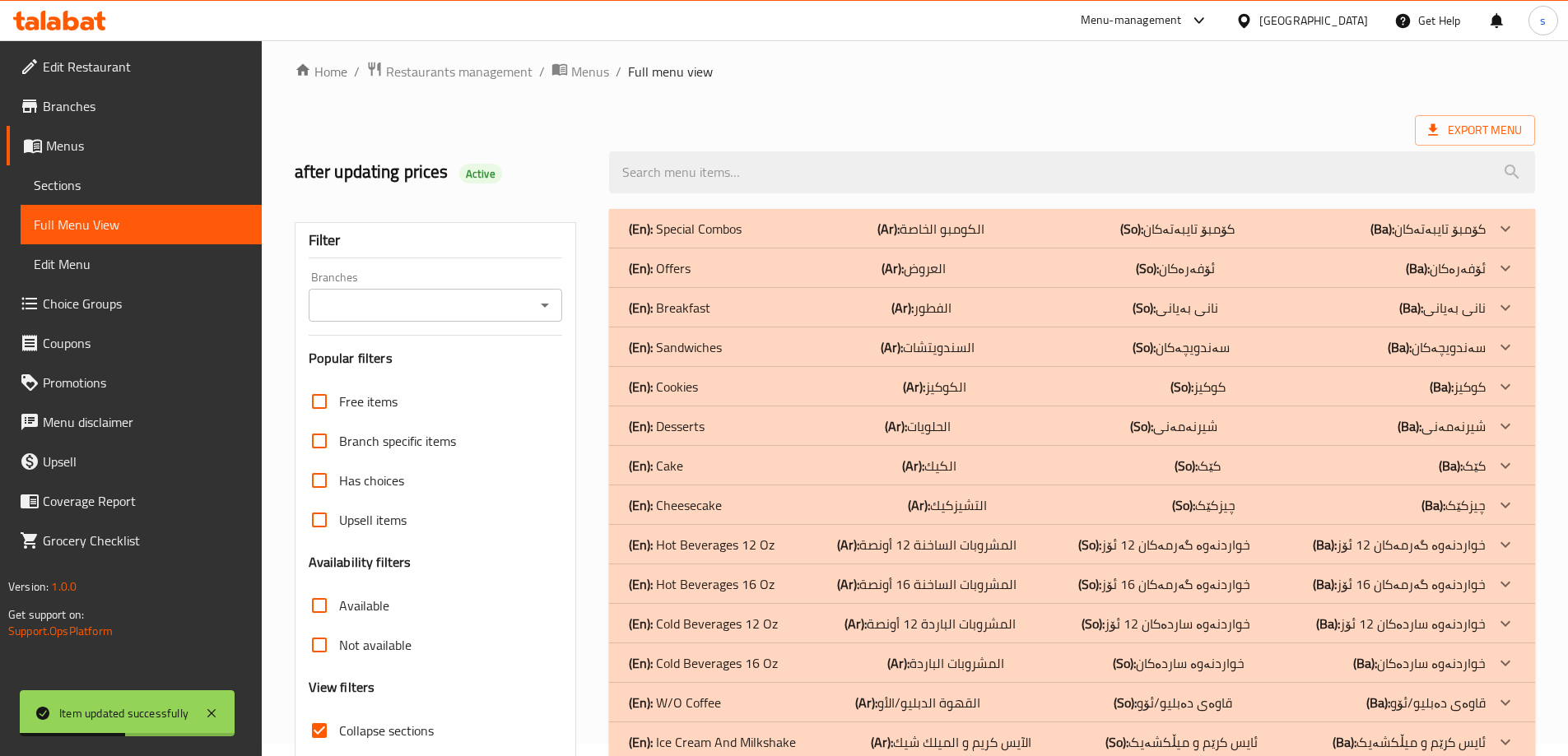
click at [533, 294] on div "Branches" at bounding box center [436, 306] width 255 height 33
click at [555, 303] on icon "Open" at bounding box center [545, 305] width 19 height 19
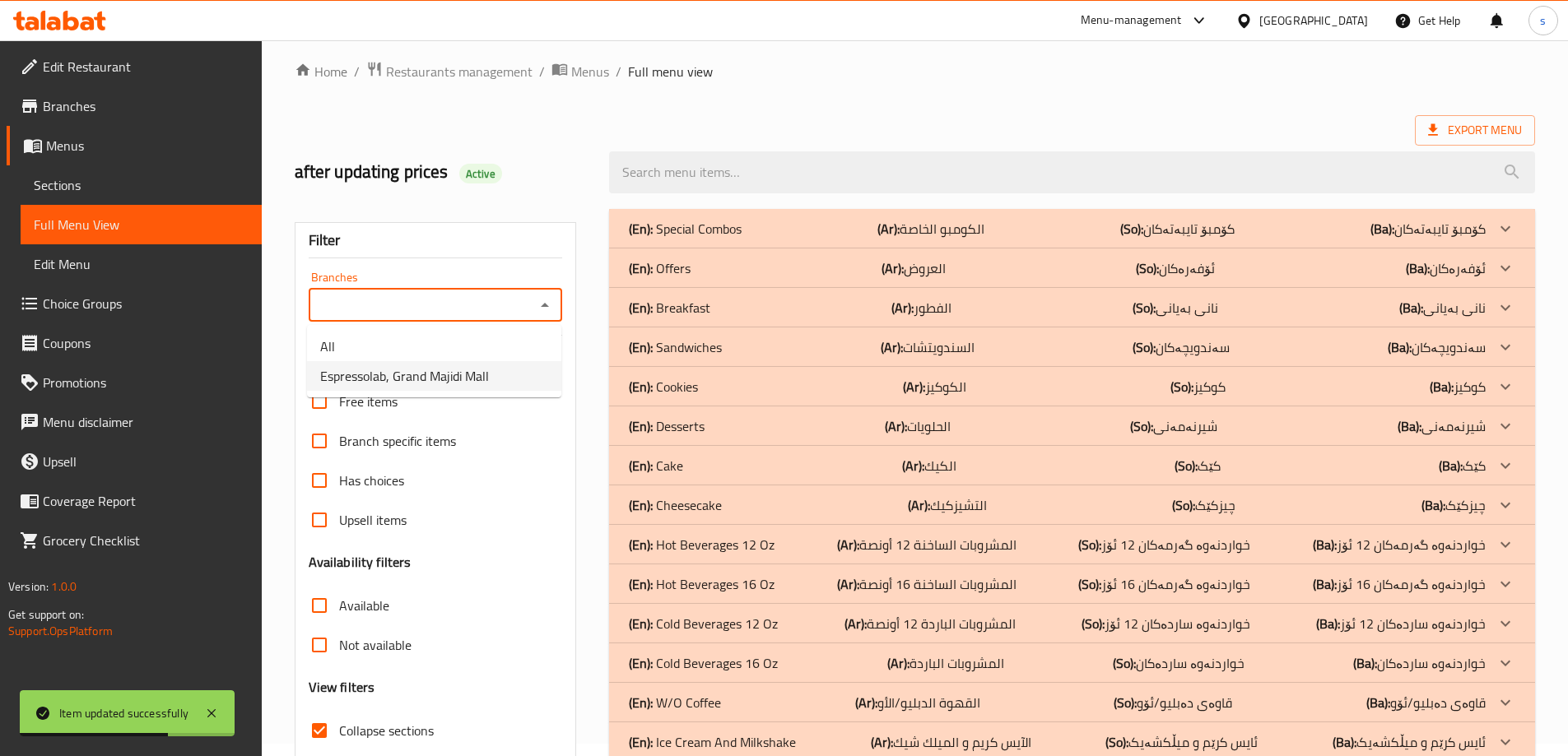
click at [517, 377] on li "Espressolab, Grand Majidi Mall" at bounding box center [435, 376] width 255 height 30
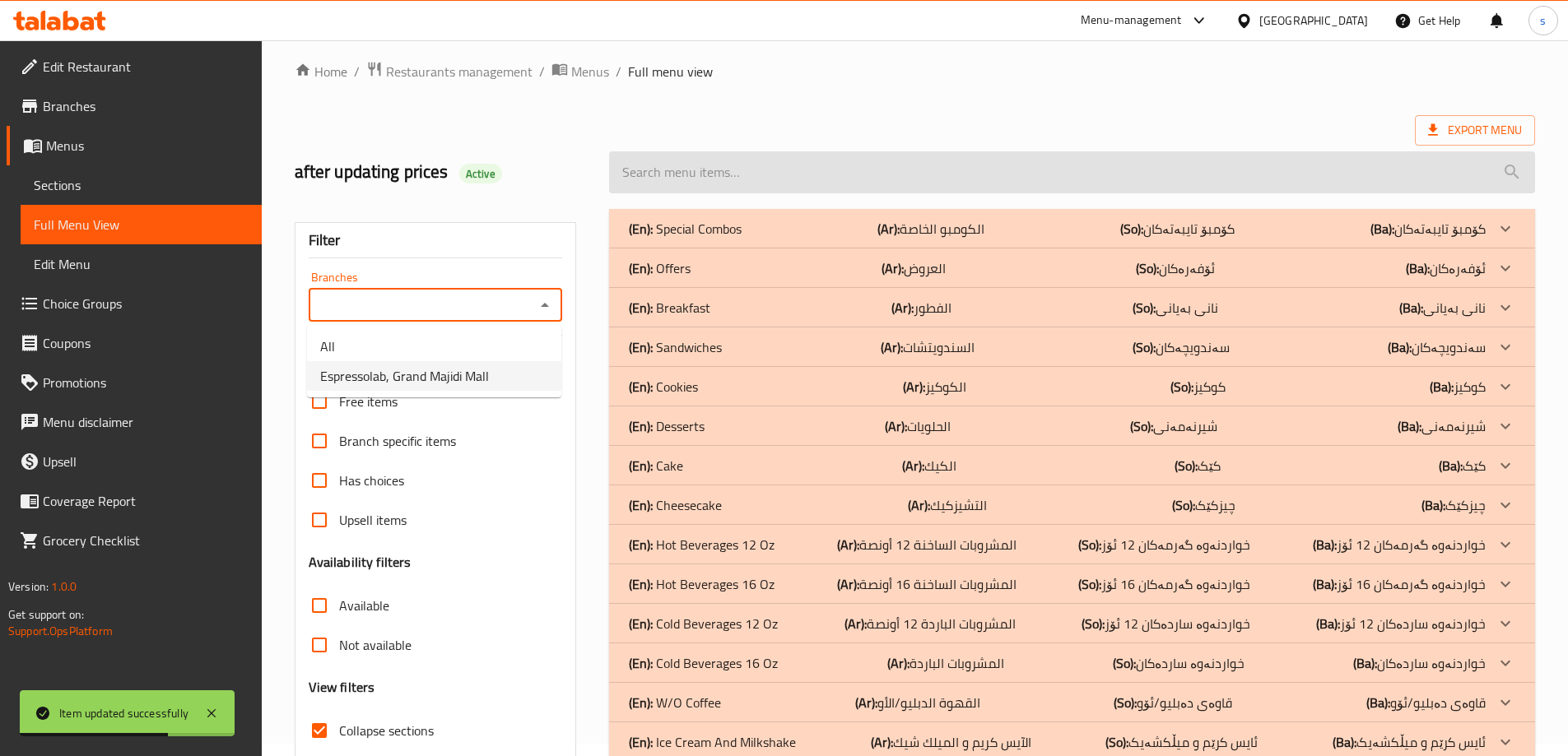
type input "Espressolab, Grand Majidi Mall"
click at [690, 166] on input "search" at bounding box center [1071, 172] width 926 height 42
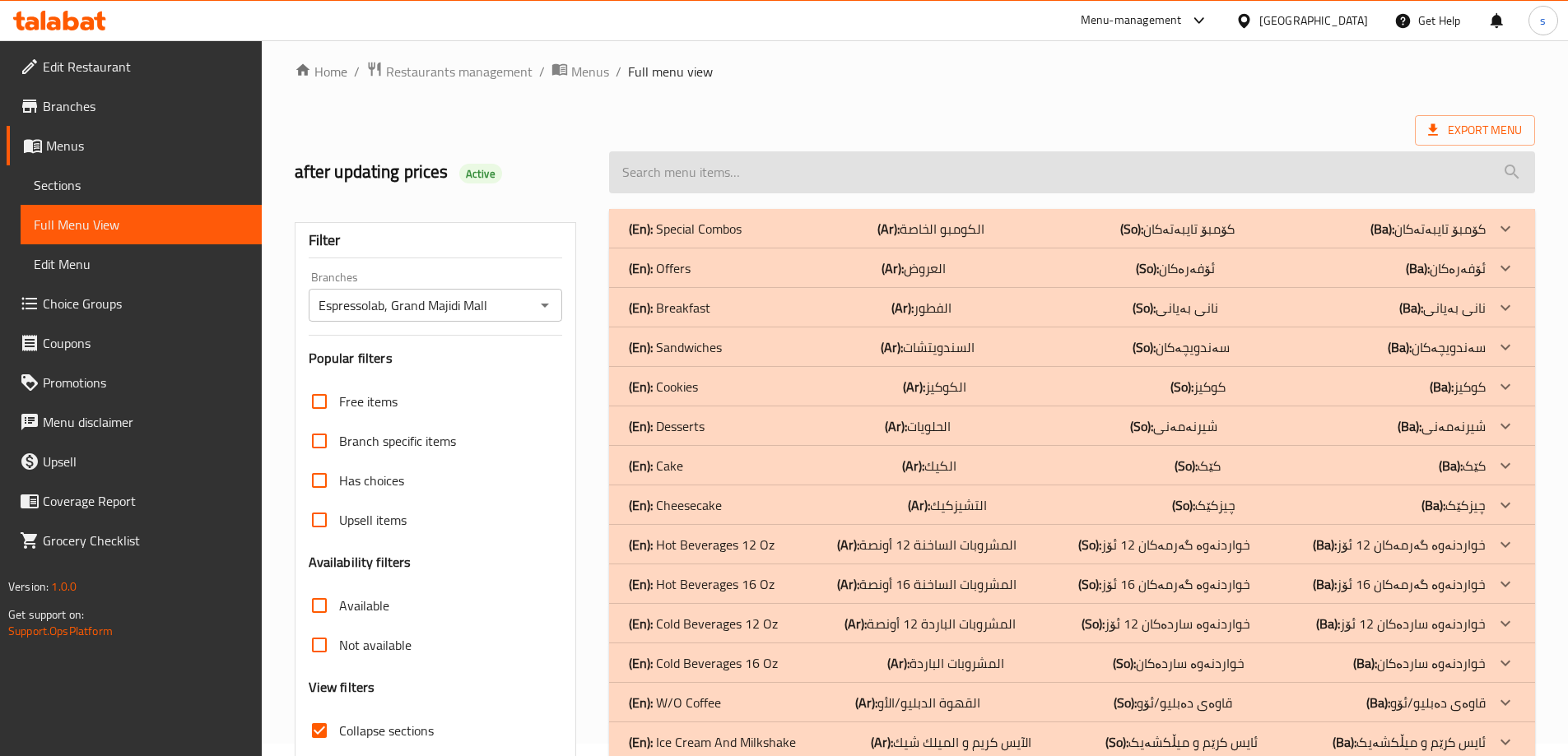
paste input "Cappuccino - 12 Oz"
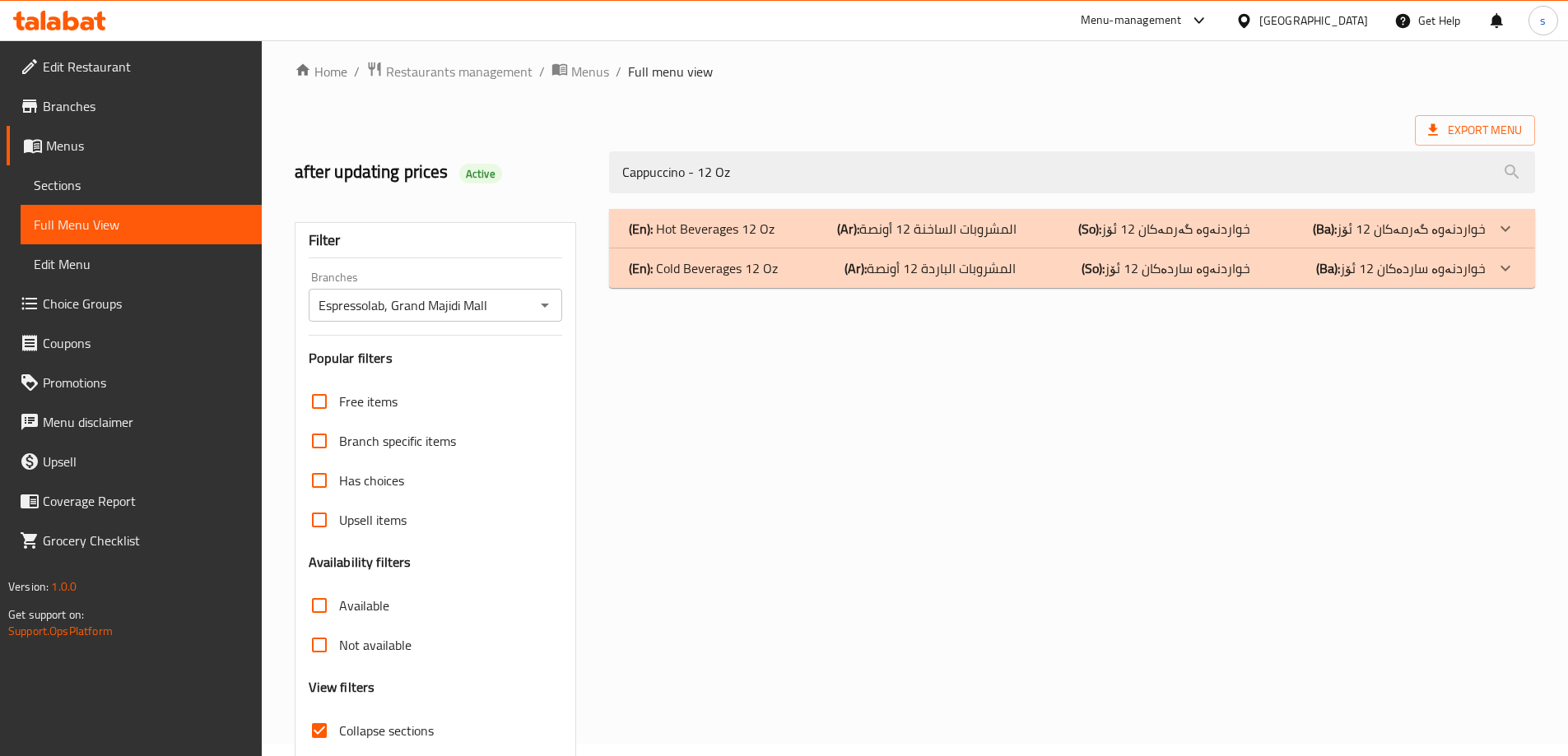
type input "Cappuccino - 12 Oz"
click at [794, 235] on div "(En): Hot Beverages 12 Oz (Ar): المشروبات الساخنة 12 أونصة (So): خواردنەوە گەرم…" at bounding box center [1057, 228] width 856 height 19
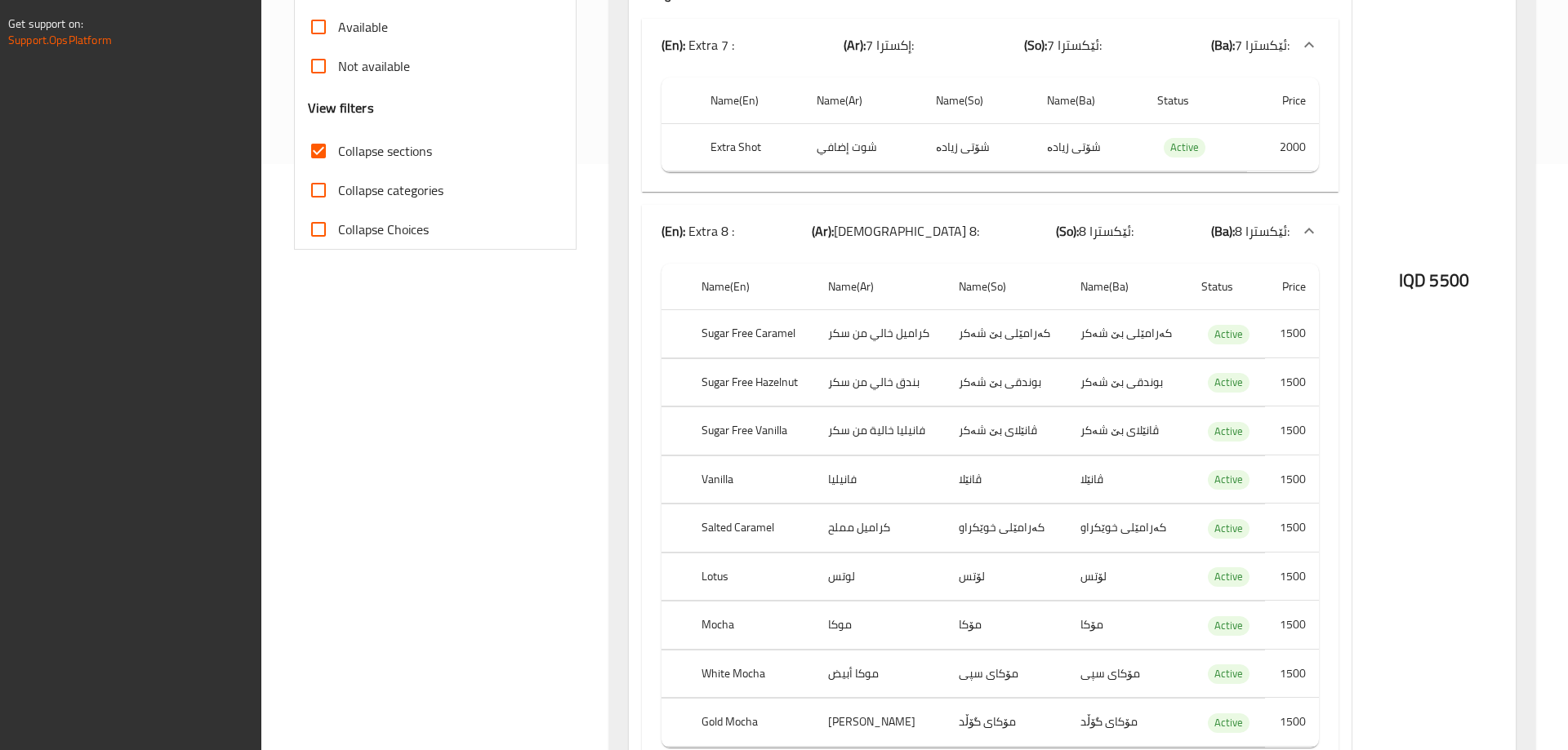
scroll to position [741, 0]
